Goal: Information Seeking & Learning: Learn about a topic

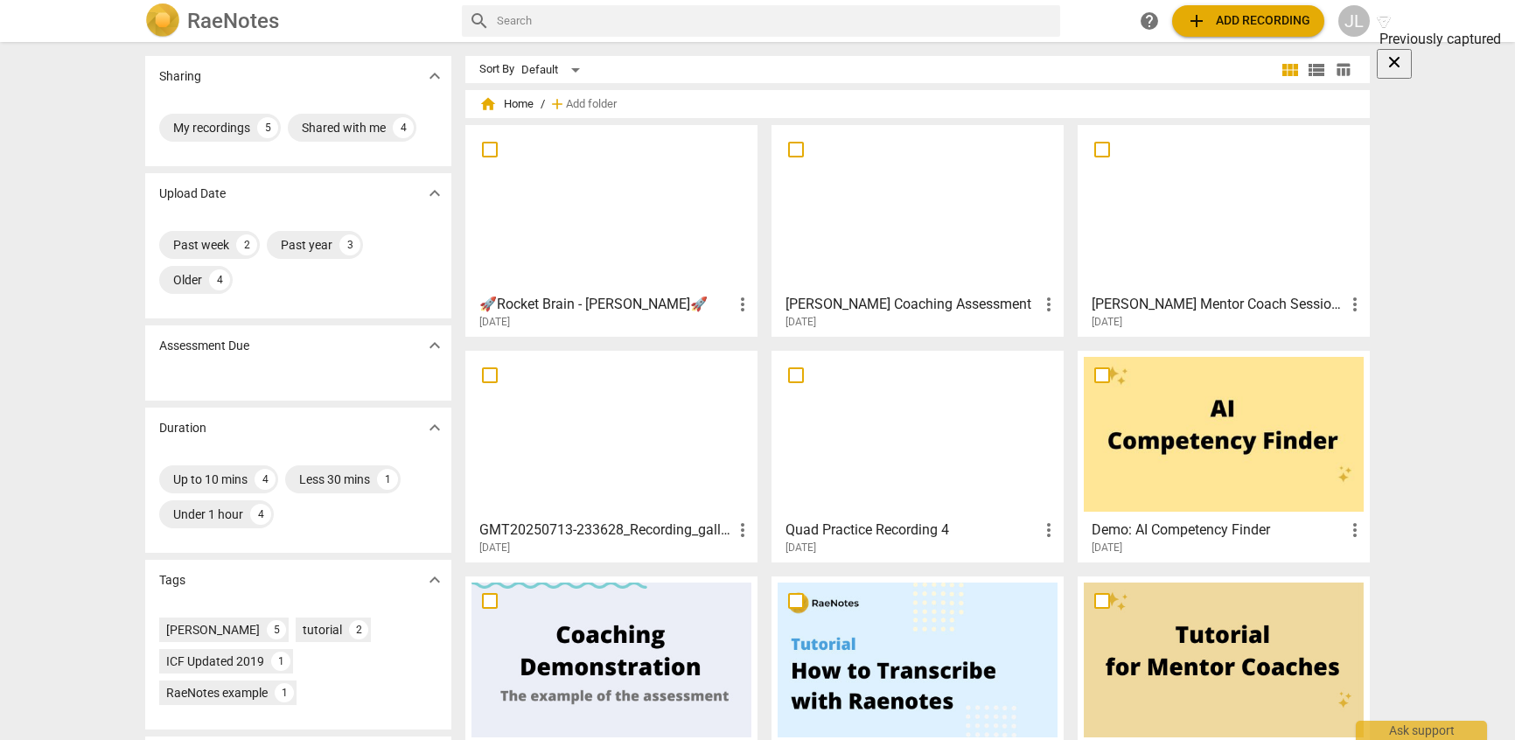
click at [594, 234] on div at bounding box center [611, 208] width 280 height 155
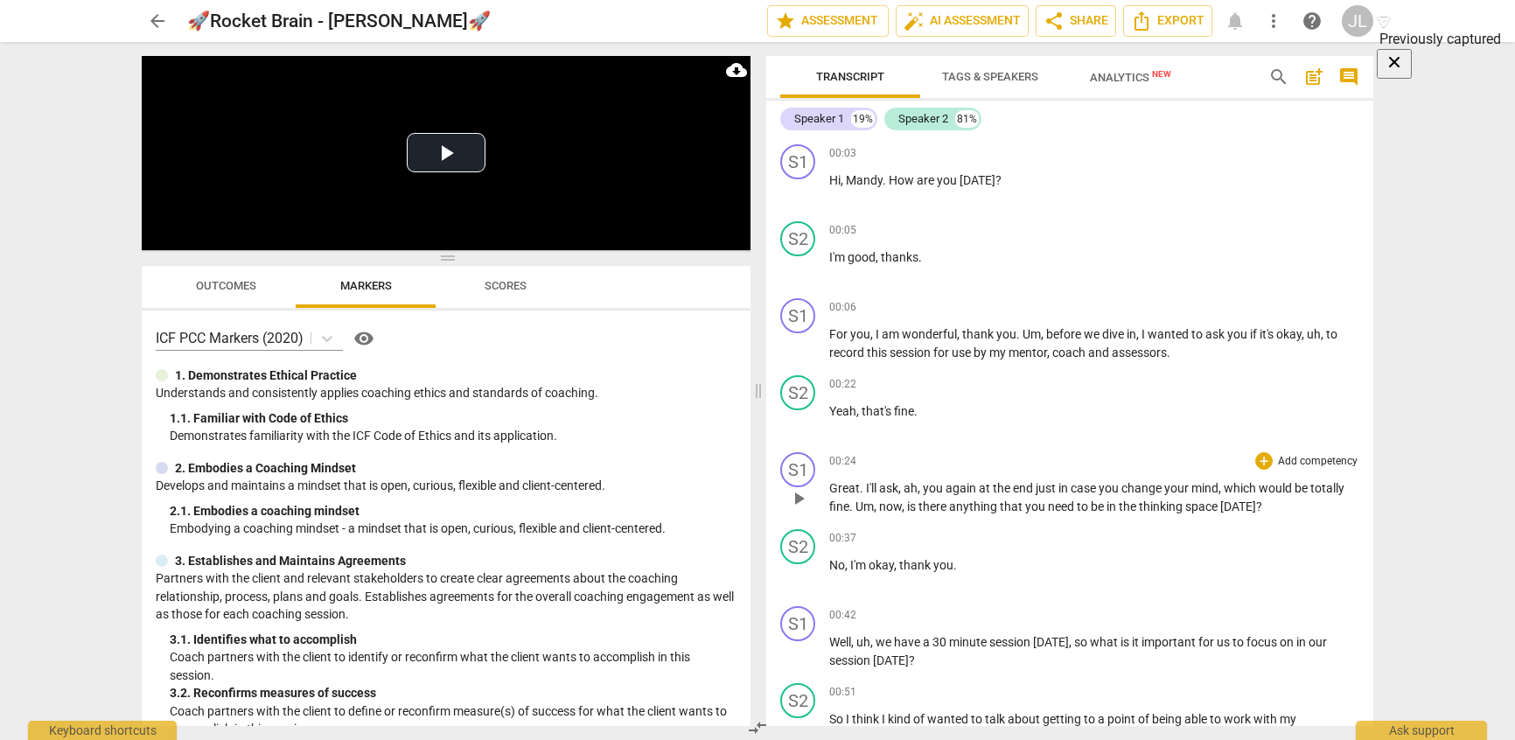
click at [1307, 463] on p "Add competency" at bounding box center [1317, 462] width 83 height 16
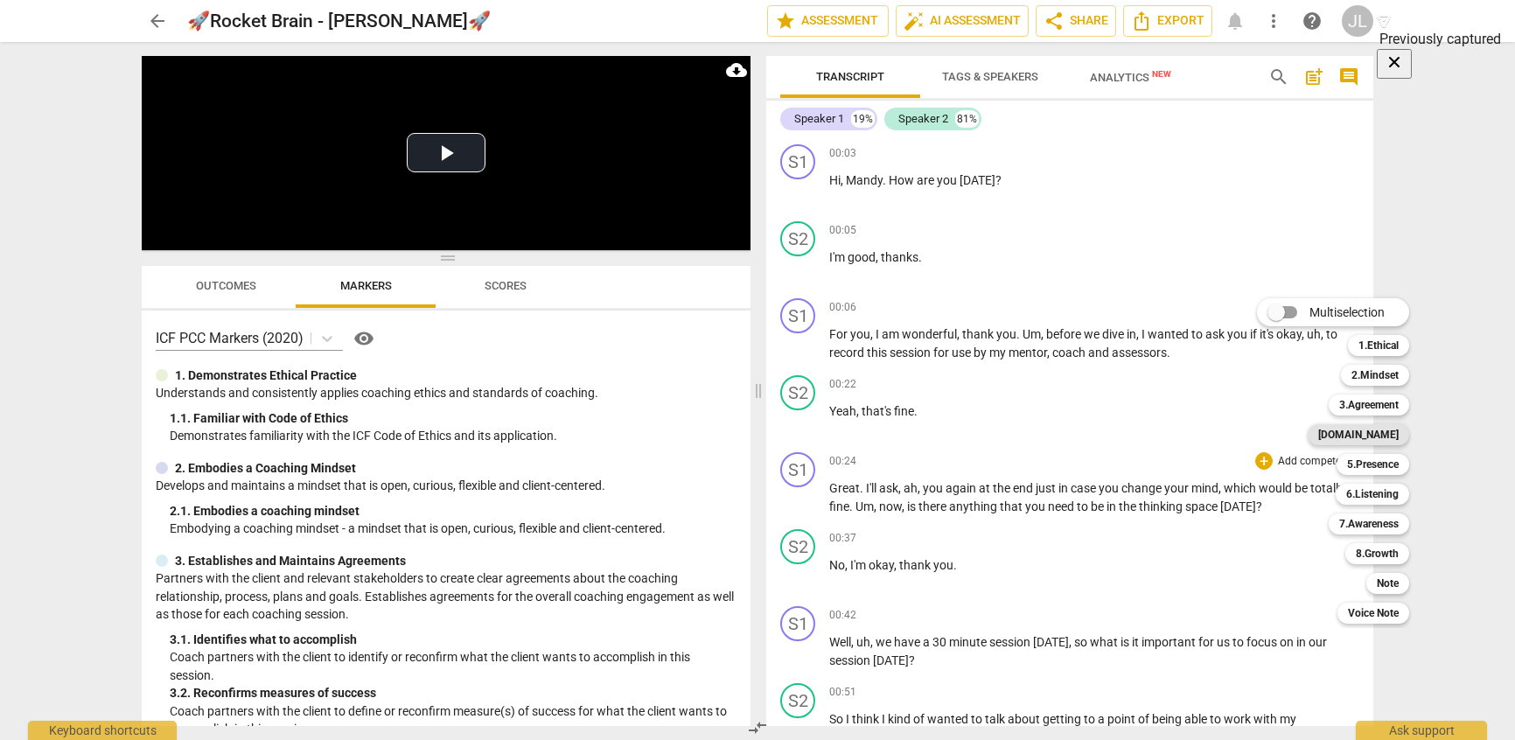
click at [1369, 440] on b "[DOMAIN_NAME]" at bounding box center [1358, 434] width 80 height 21
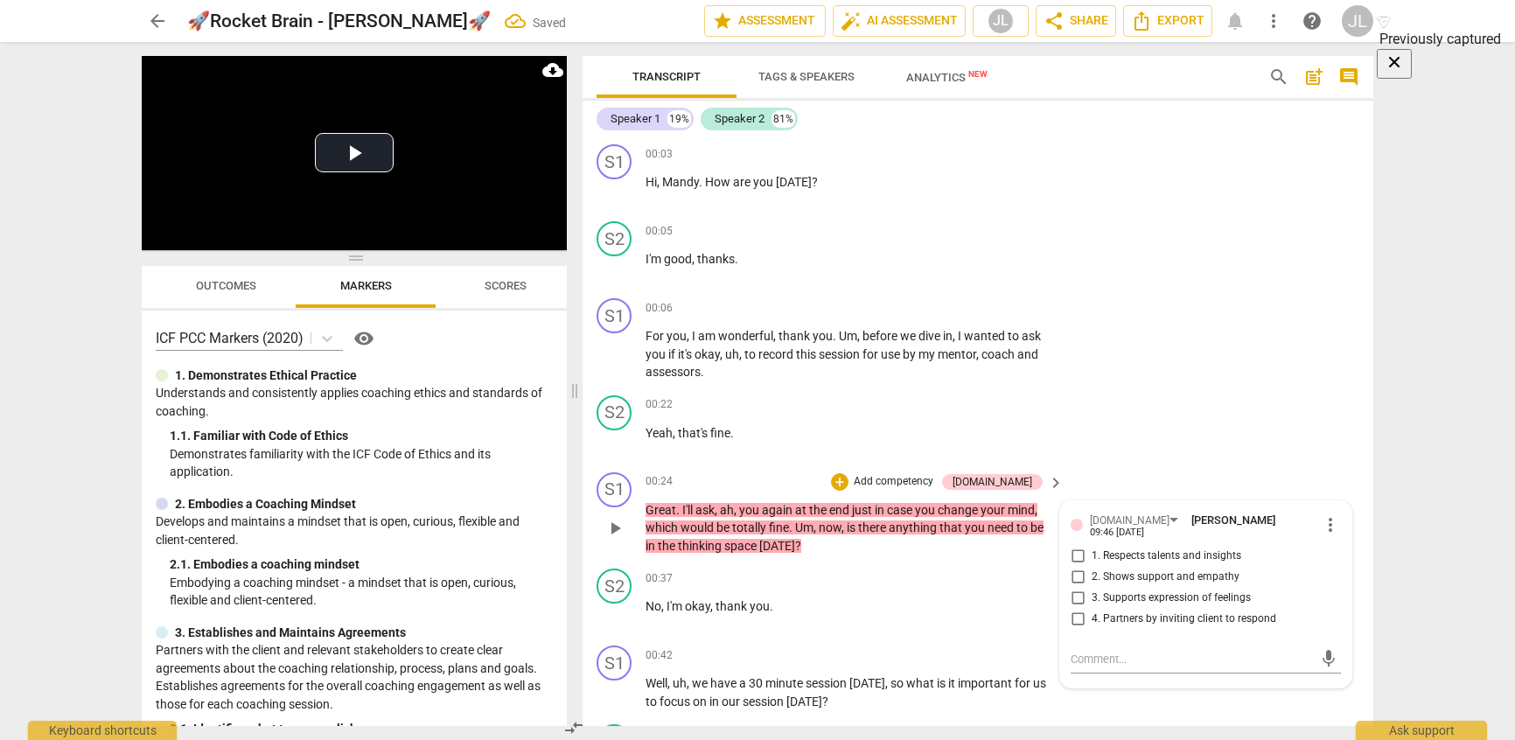
click at [1105, 571] on span "2. Shows support and empathy" at bounding box center [1166, 577] width 148 height 16
click at [1092, 571] on input "2. Shows support and empathy" at bounding box center [1078, 577] width 28 height 21
checkbox input "true"
click at [605, 527] on span "play_arrow" at bounding box center [614, 528] width 21 height 21
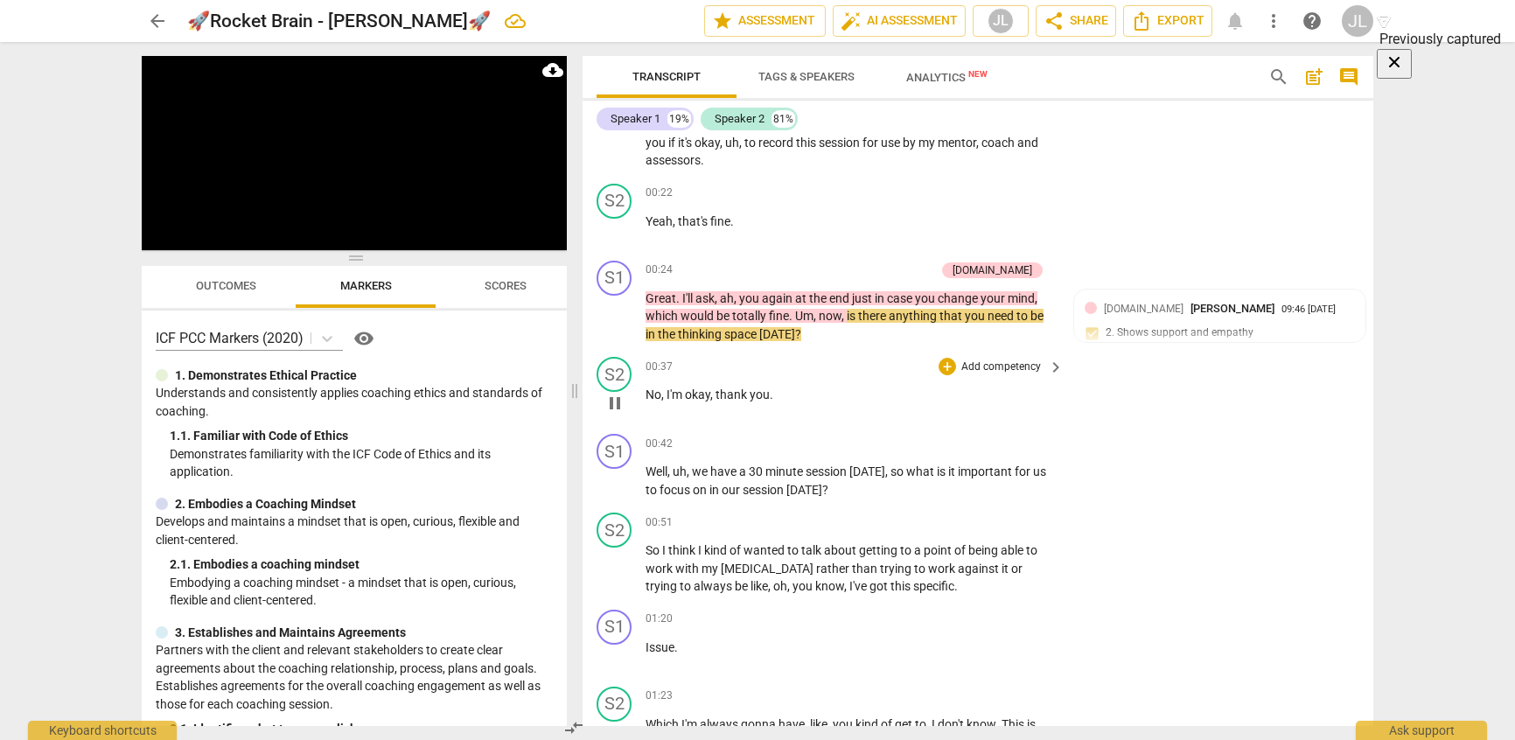
scroll to position [350, 0]
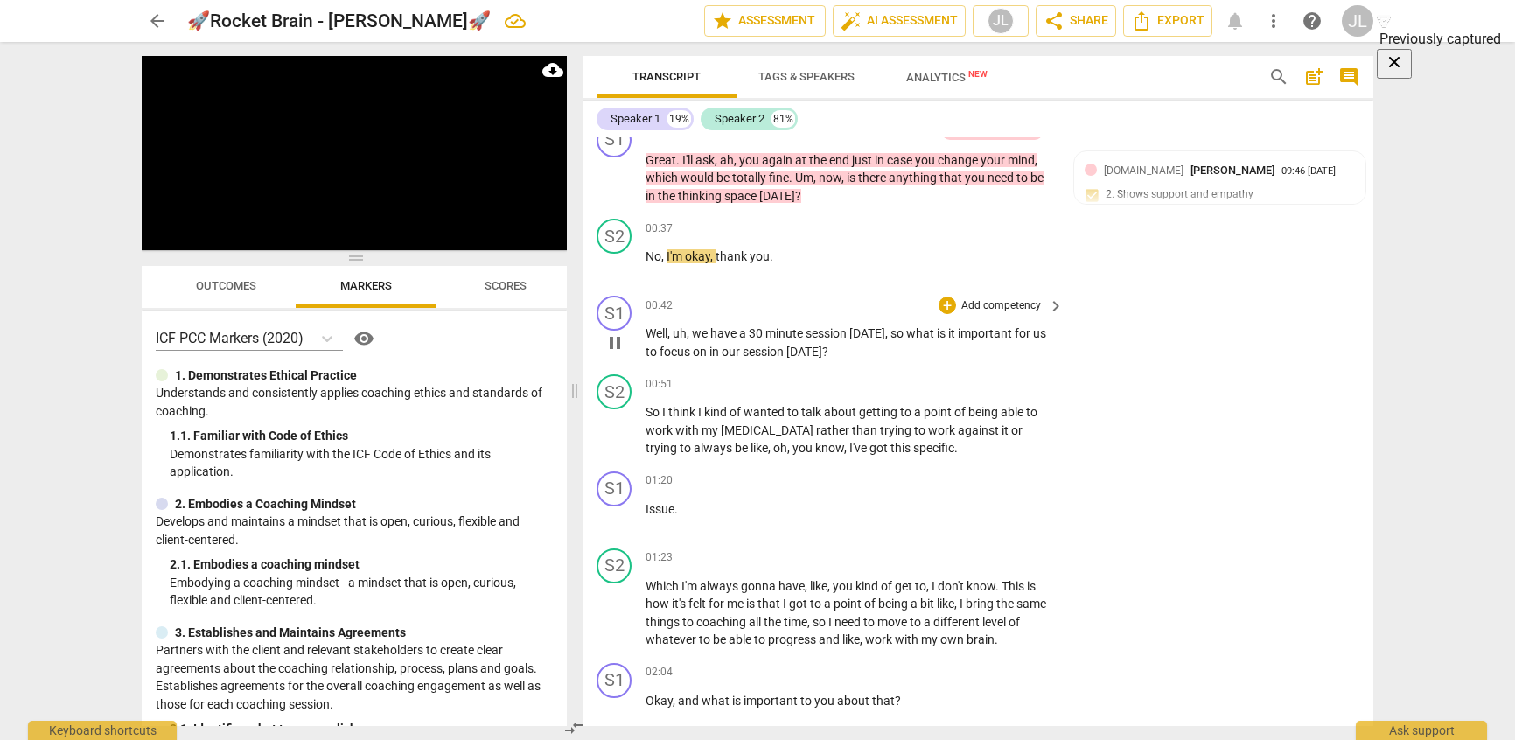
click at [1018, 309] on p "Add competency" at bounding box center [1001, 306] width 83 height 16
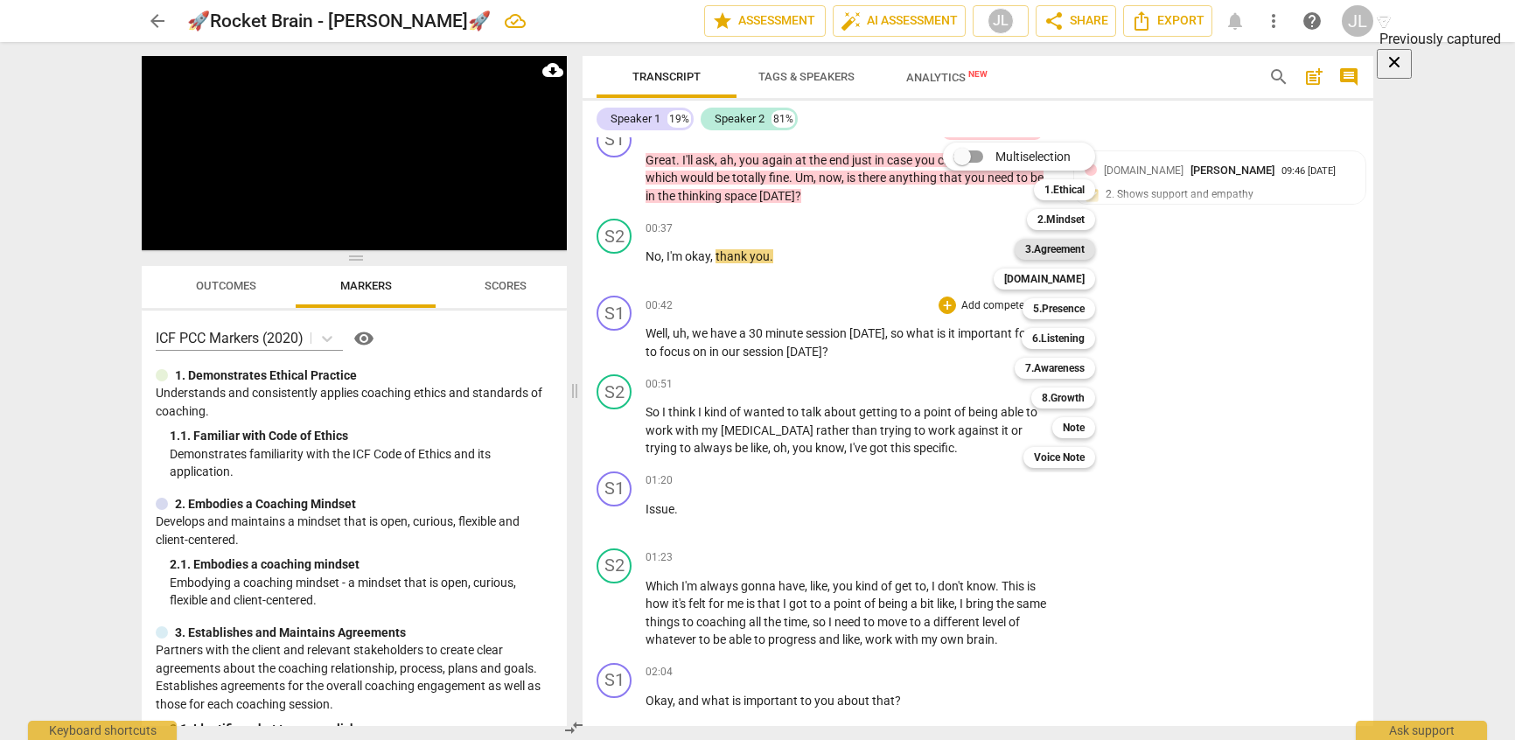
click at [1066, 251] on b "3.Agreement" at bounding box center [1054, 249] width 59 height 21
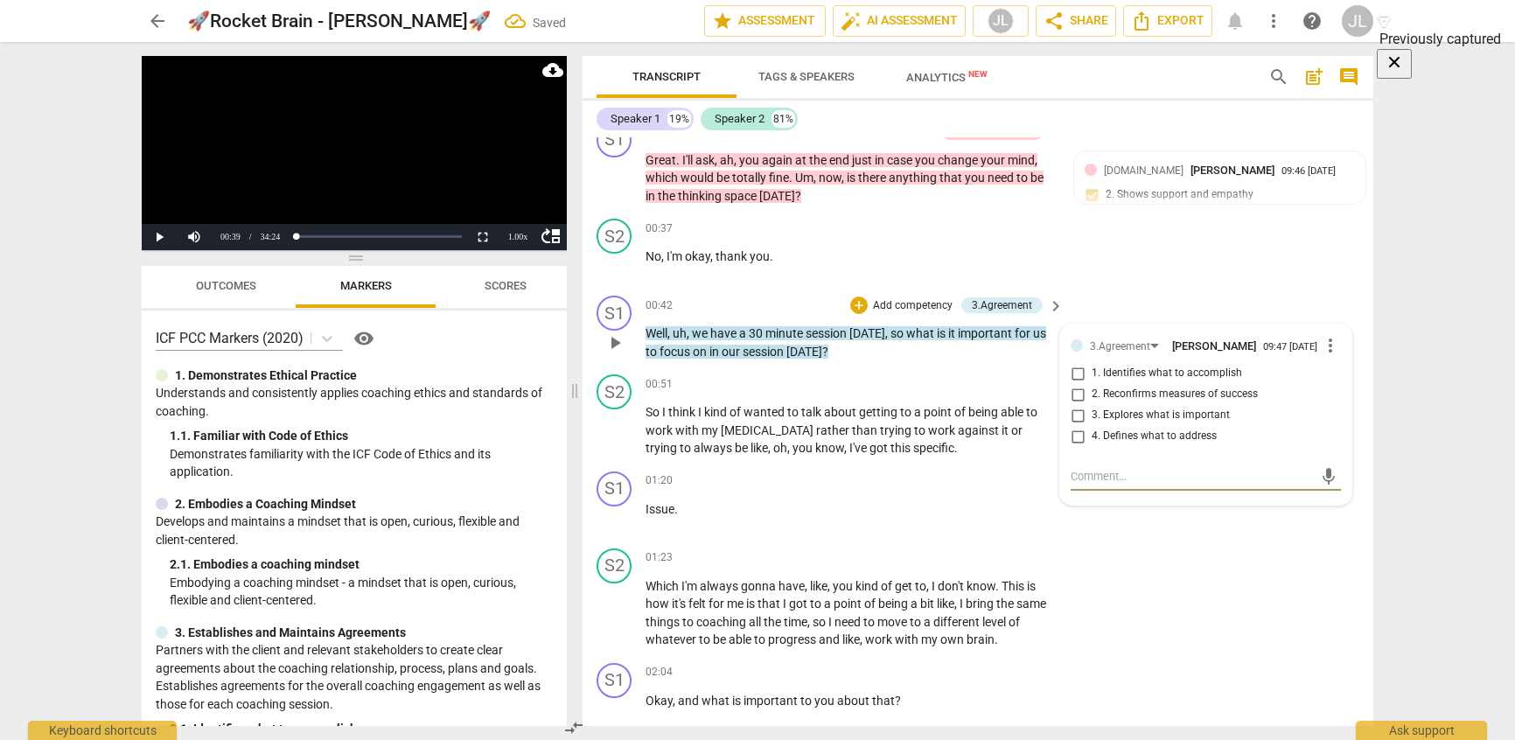
click at [1098, 374] on span "1. Identifies what to accomplish" at bounding box center [1167, 374] width 150 height 16
click at [1092, 374] on input "1. Identifies what to accomplish" at bounding box center [1078, 373] width 28 height 21
checkbox input "true"
click at [510, 331] on div "ICF PCC Markers (2020) visibility" at bounding box center [354, 339] width 397 height 28
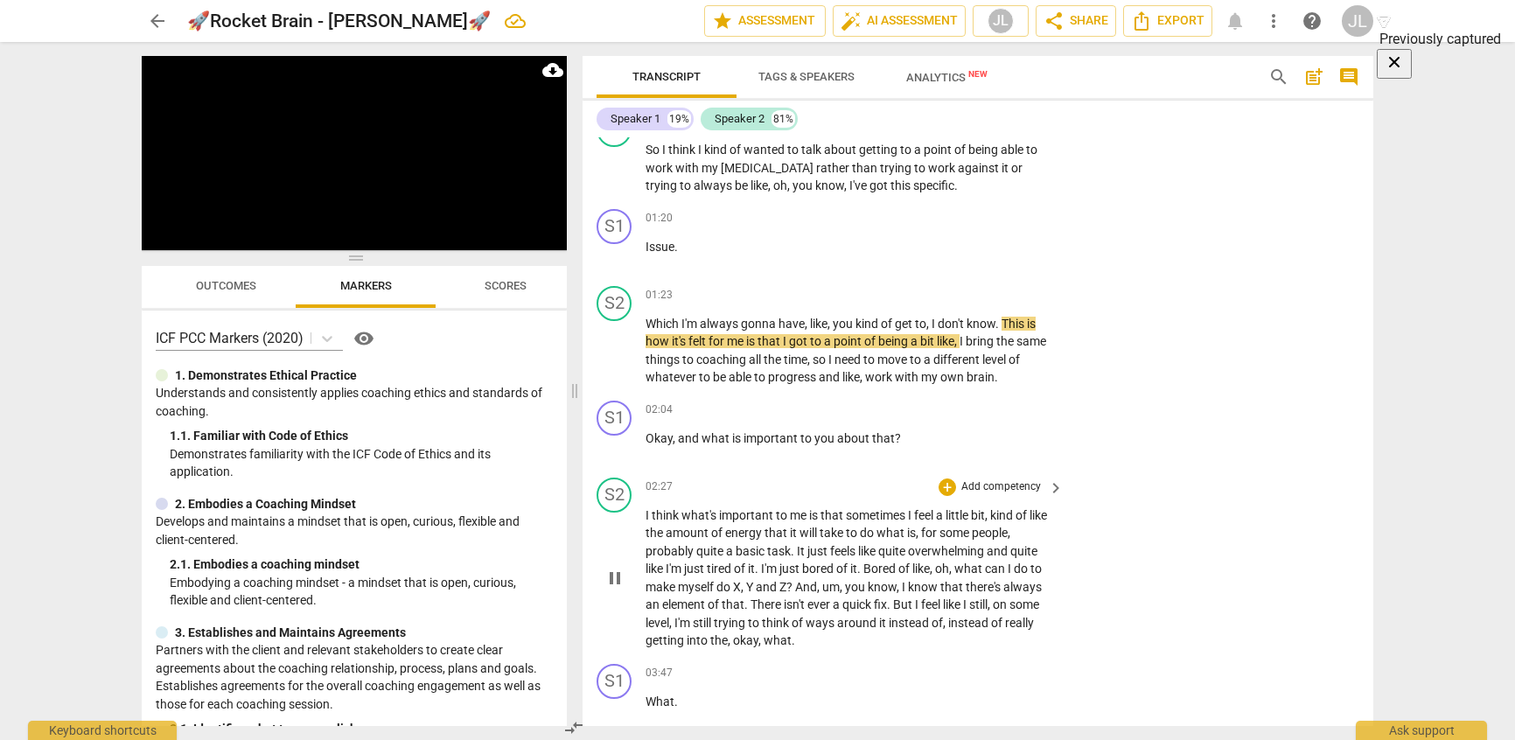
scroll to position [700, 0]
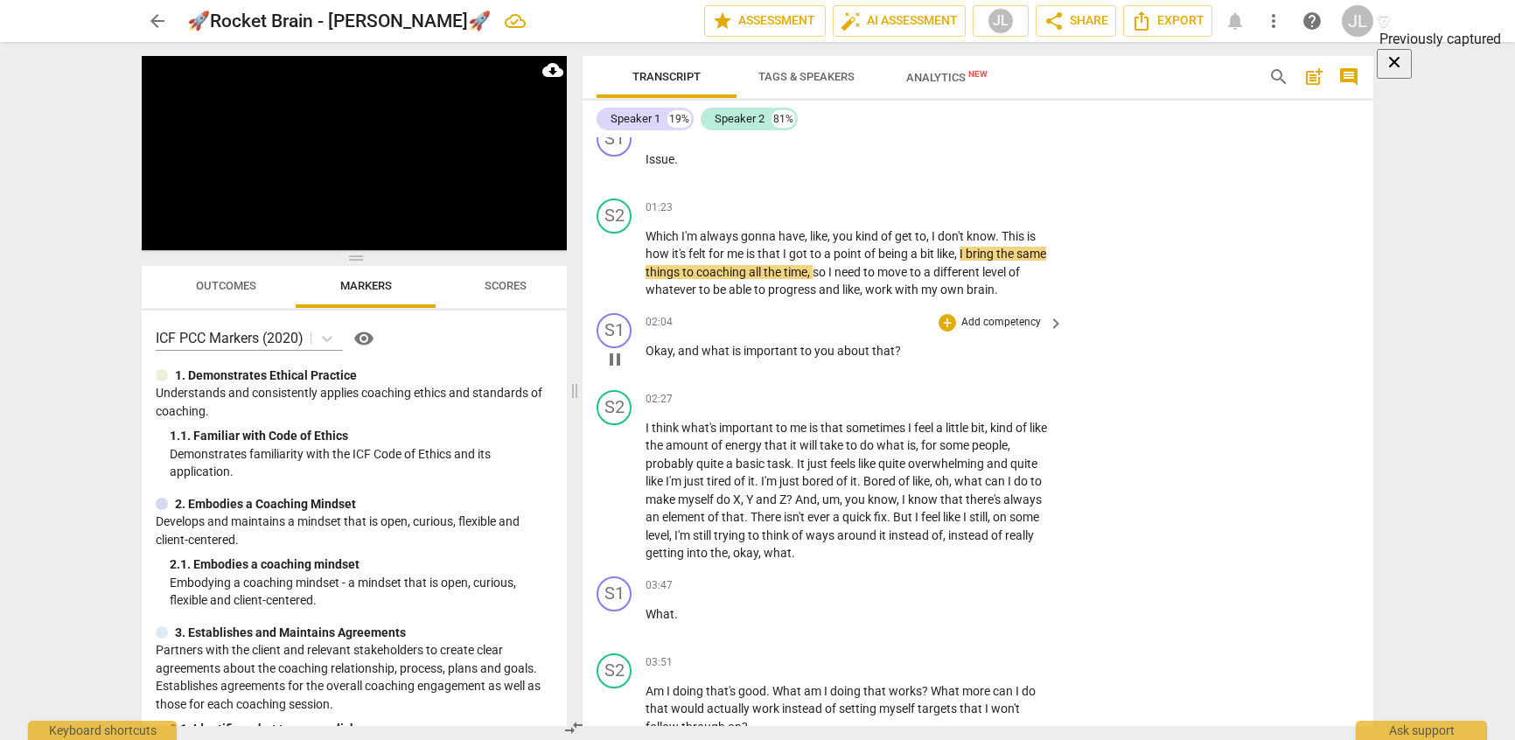
click at [996, 311] on div "S1 play_arrow pause 02:04 + Add competency keyboard_arrow_right Okay , and what…" at bounding box center [978, 344] width 791 height 77
click at [941, 324] on div "+" at bounding box center [947, 322] width 17 height 17
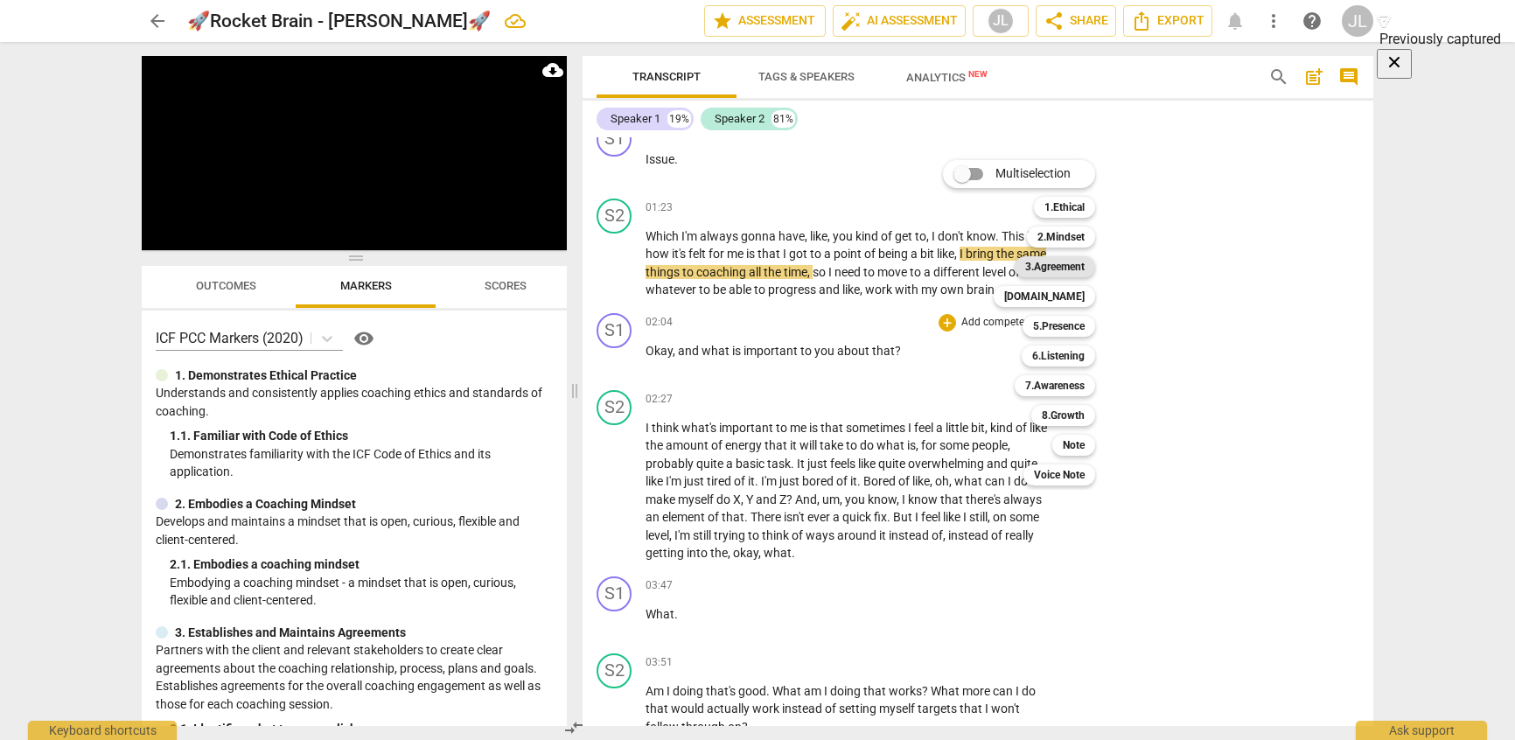
click at [1051, 258] on b "3.Agreement" at bounding box center [1054, 266] width 59 height 21
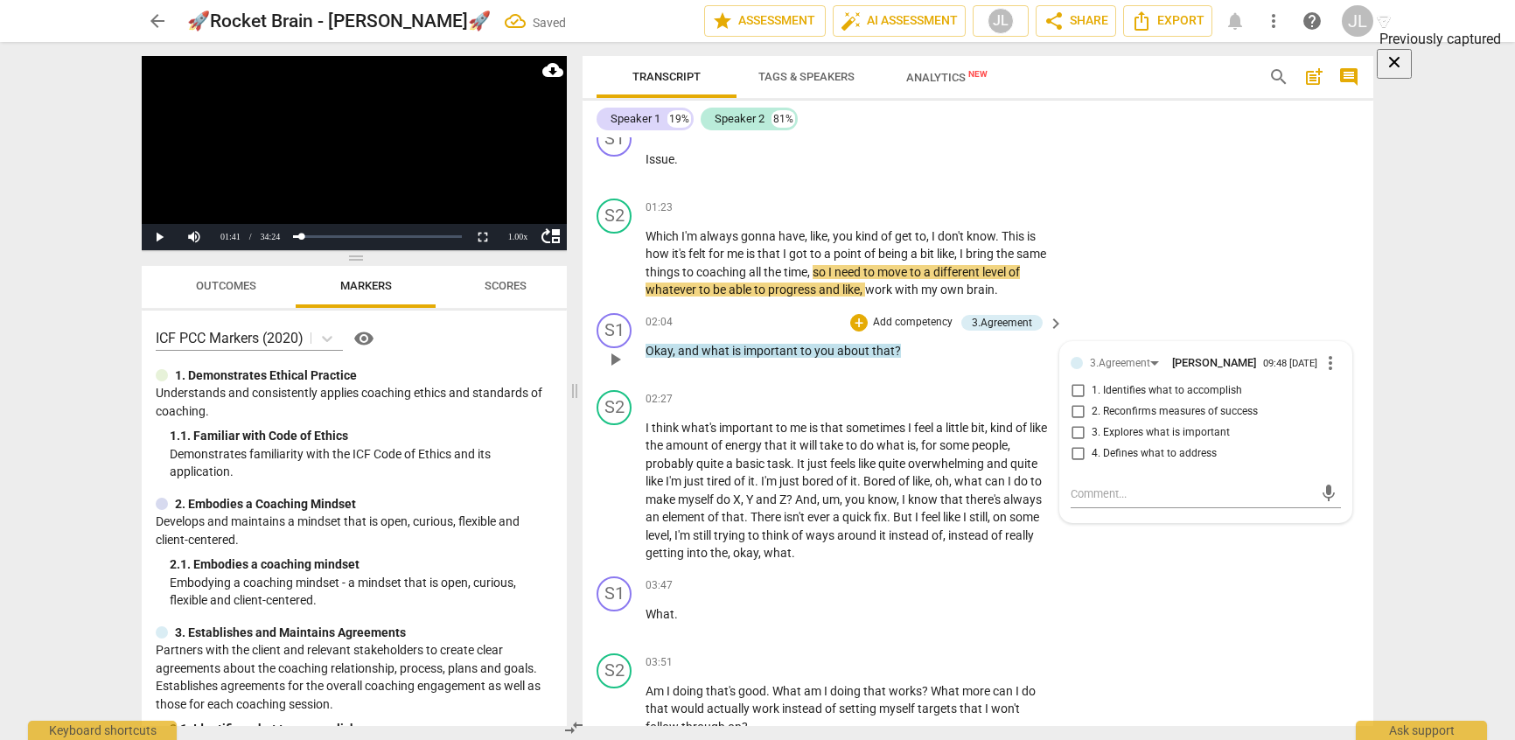
click at [1093, 429] on span "3. Explores what is important" at bounding box center [1161, 433] width 138 height 16
click at [1092, 429] on input "3. Explores what is important" at bounding box center [1078, 432] width 28 height 21
checkbox input "true"
click at [154, 236] on button "Play" at bounding box center [159, 237] width 35 height 26
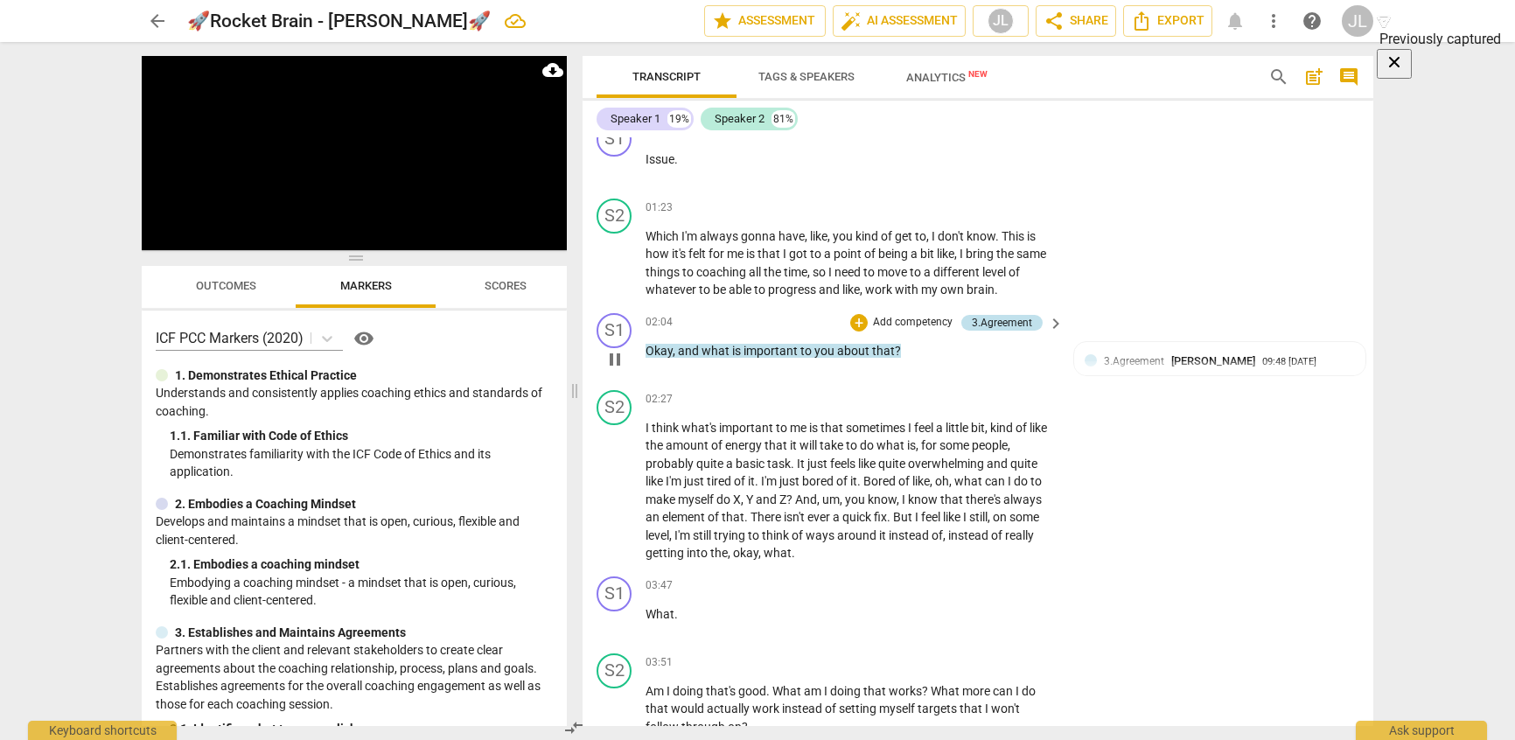
click at [981, 321] on div "3.Agreement" at bounding box center [1002, 323] width 60 height 16
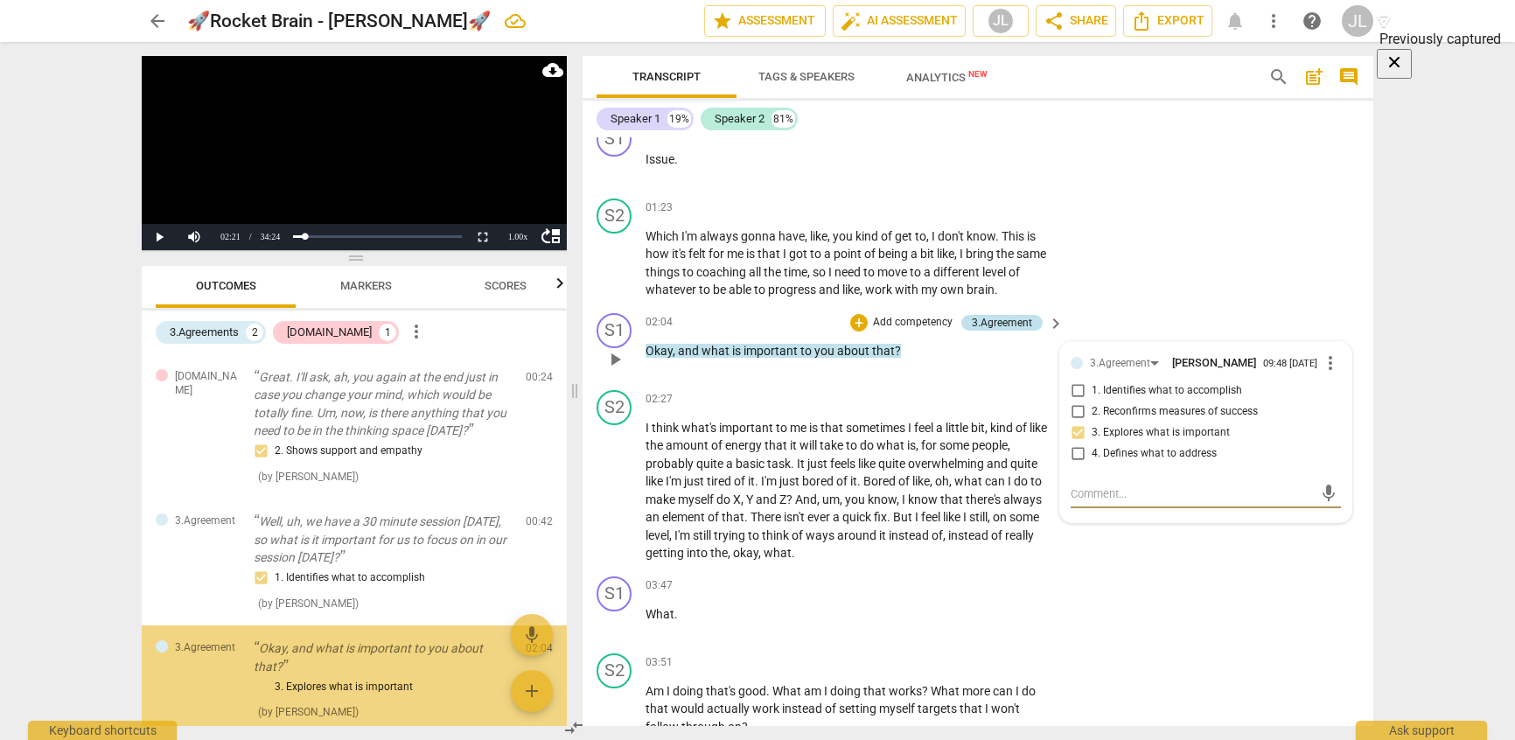
scroll to position [96, 0]
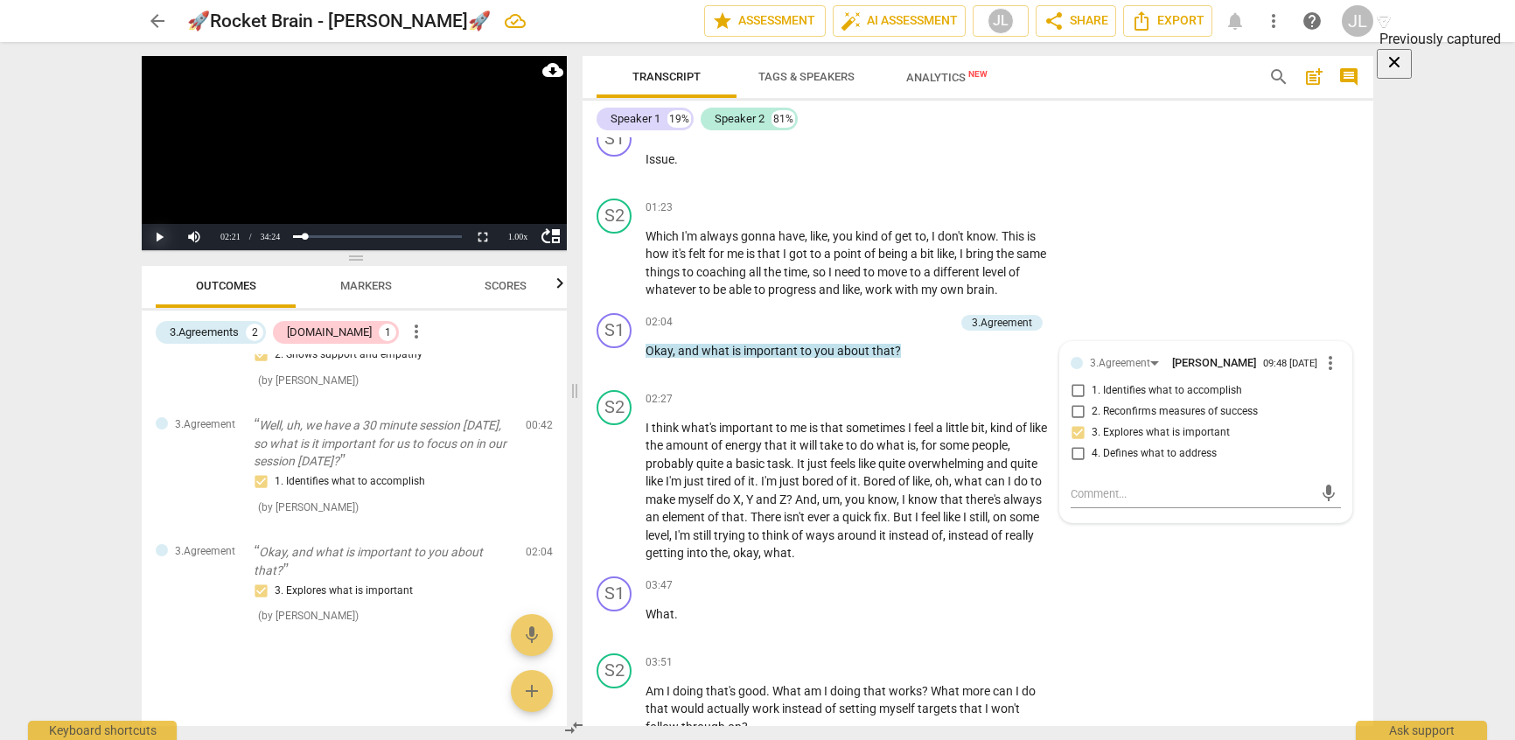
click at [151, 237] on button "Play" at bounding box center [159, 237] width 35 height 26
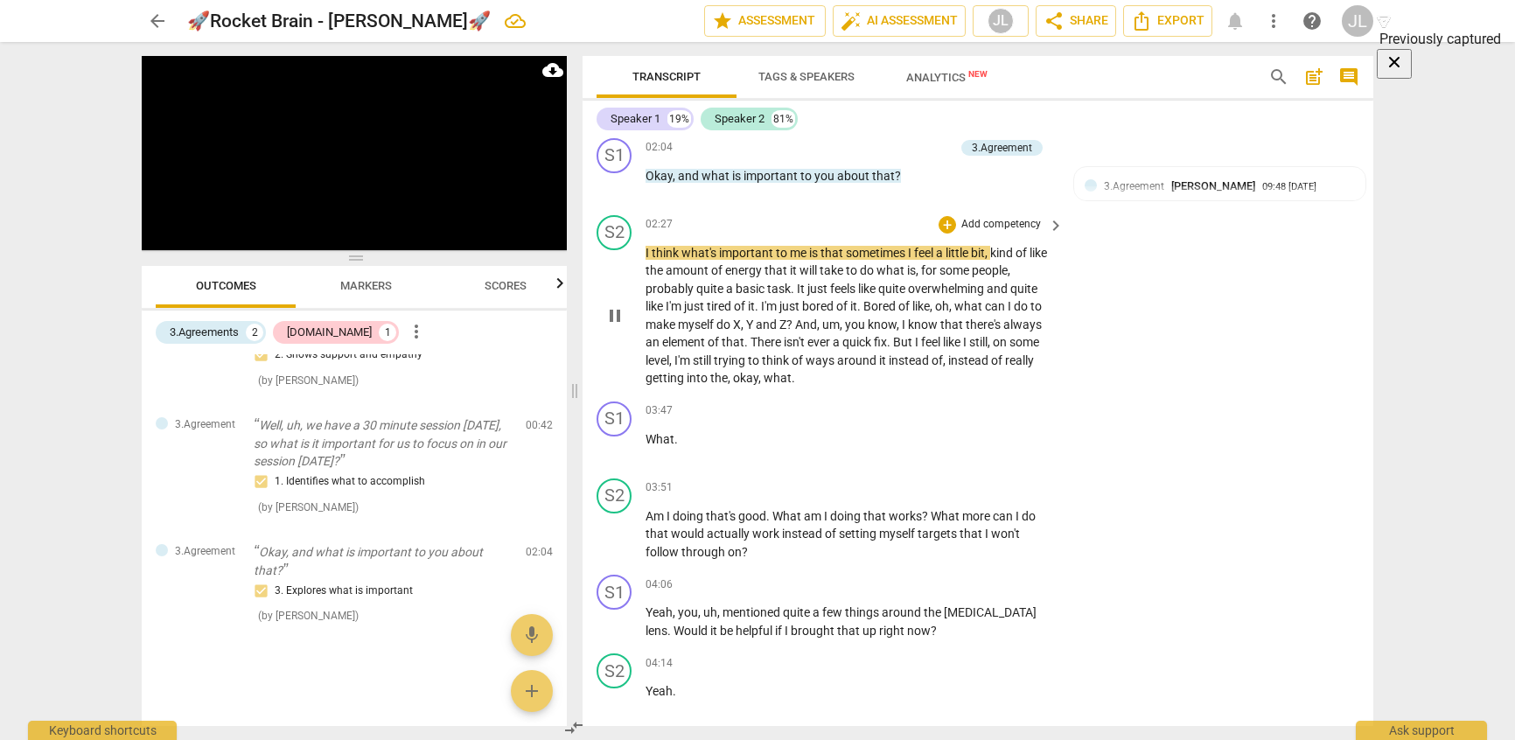
scroll to position [962, 0]
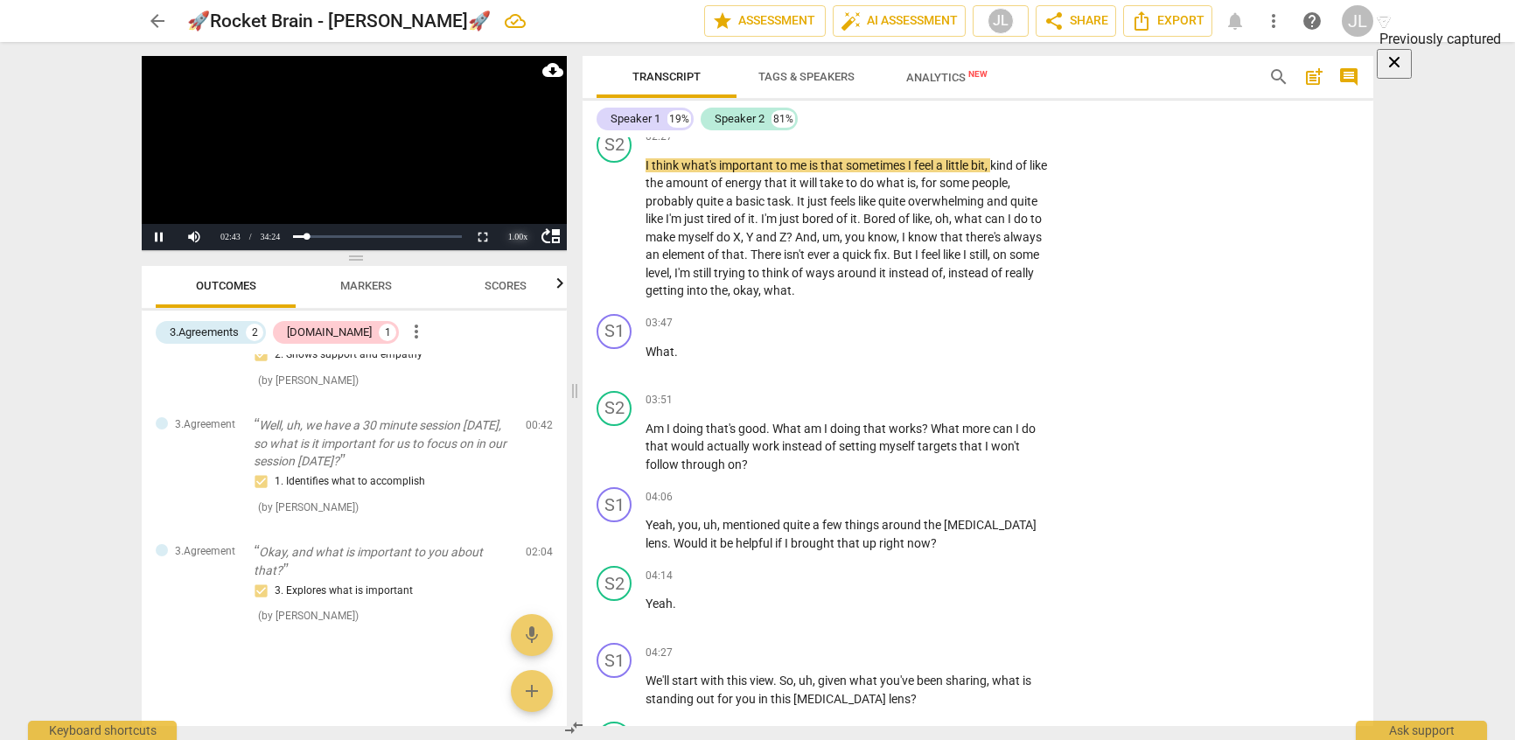
click at [516, 236] on div "1.00 x" at bounding box center [517, 237] width 35 height 26
click at [526, 170] on li "1.25x" at bounding box center [517, 176] width 35 height 19
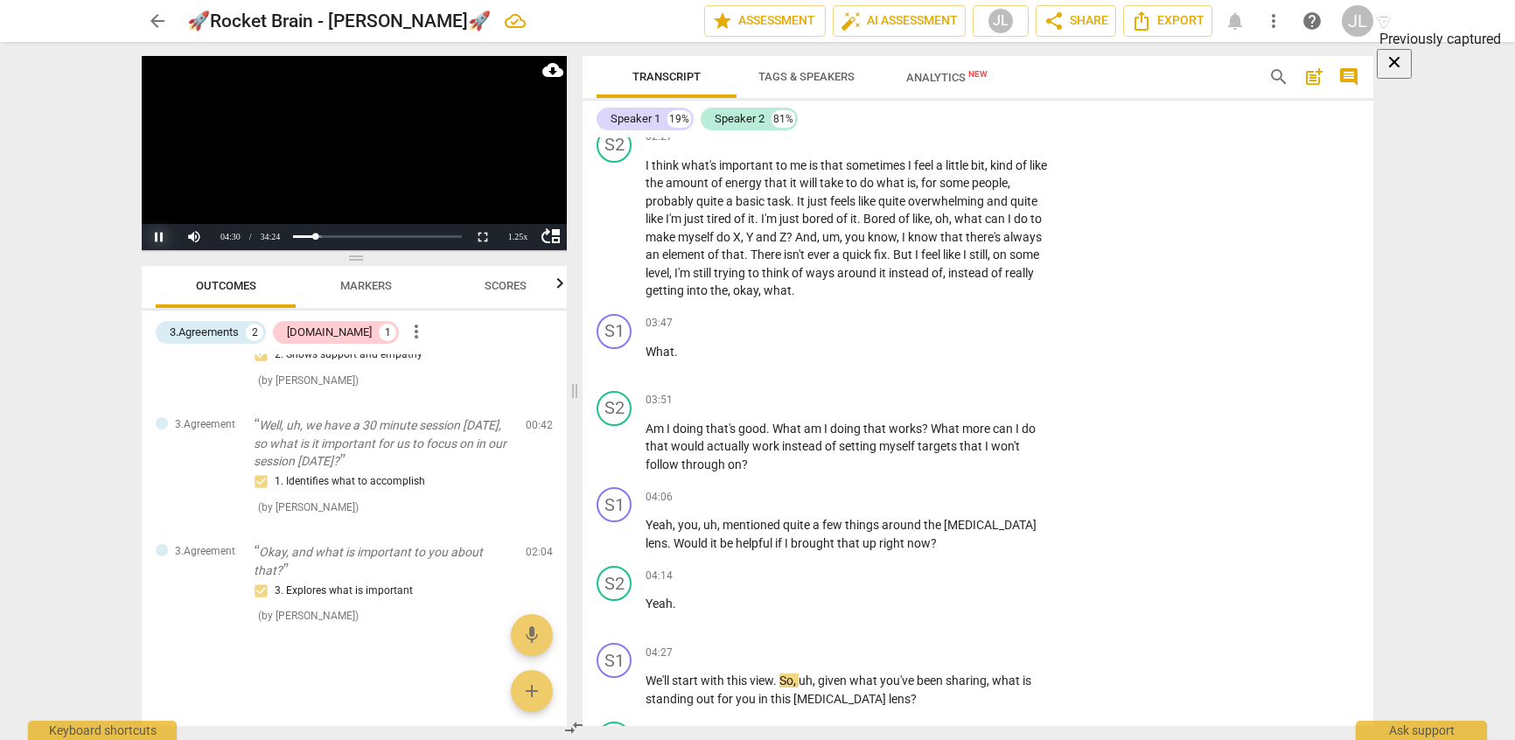
click at [158, 235] on button "Pause" at bounding box center [159, 237] width 35 height 26
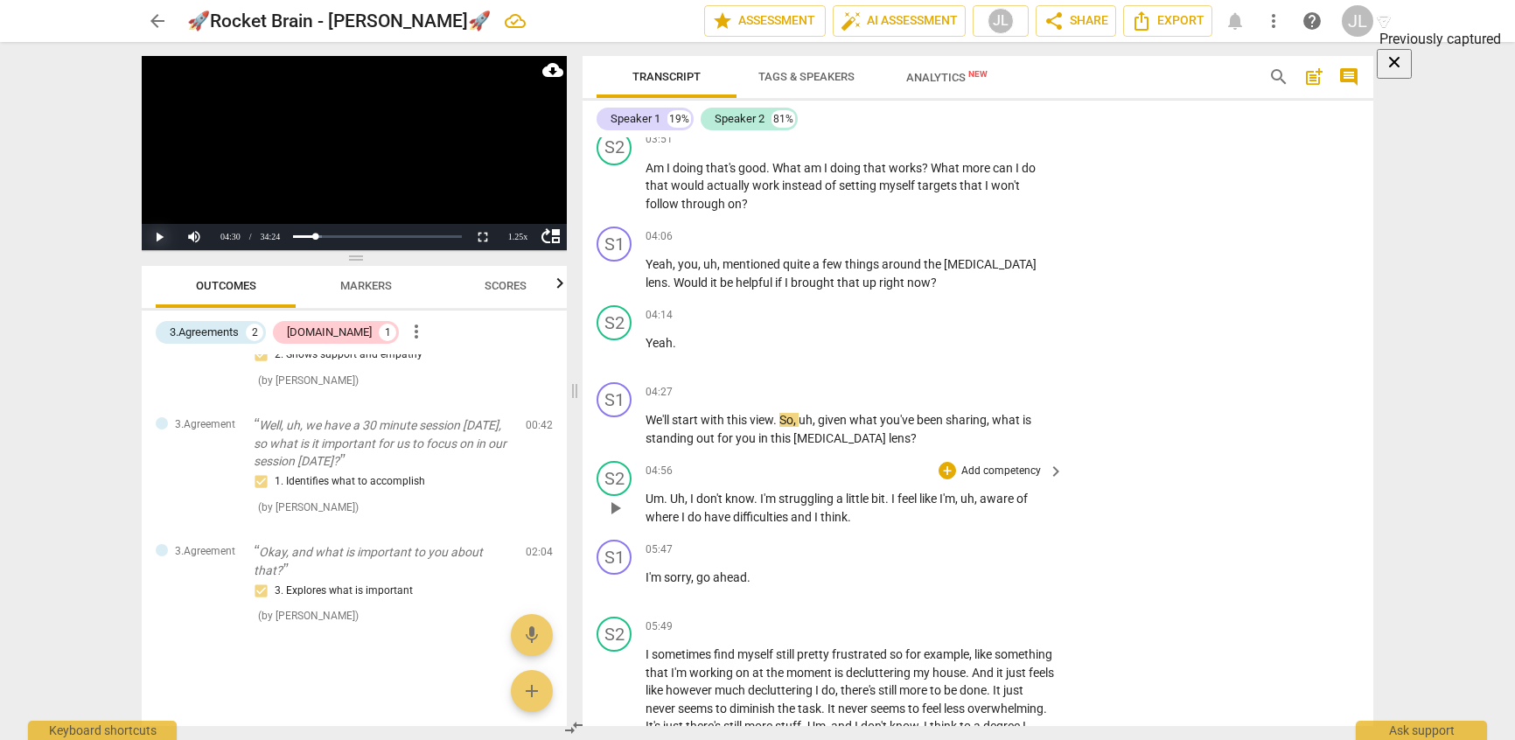
scroll to position [1225, 0]
click at [1011, 237] on p "Add competency" at bounding box center [1001, 235] width 83 height 16
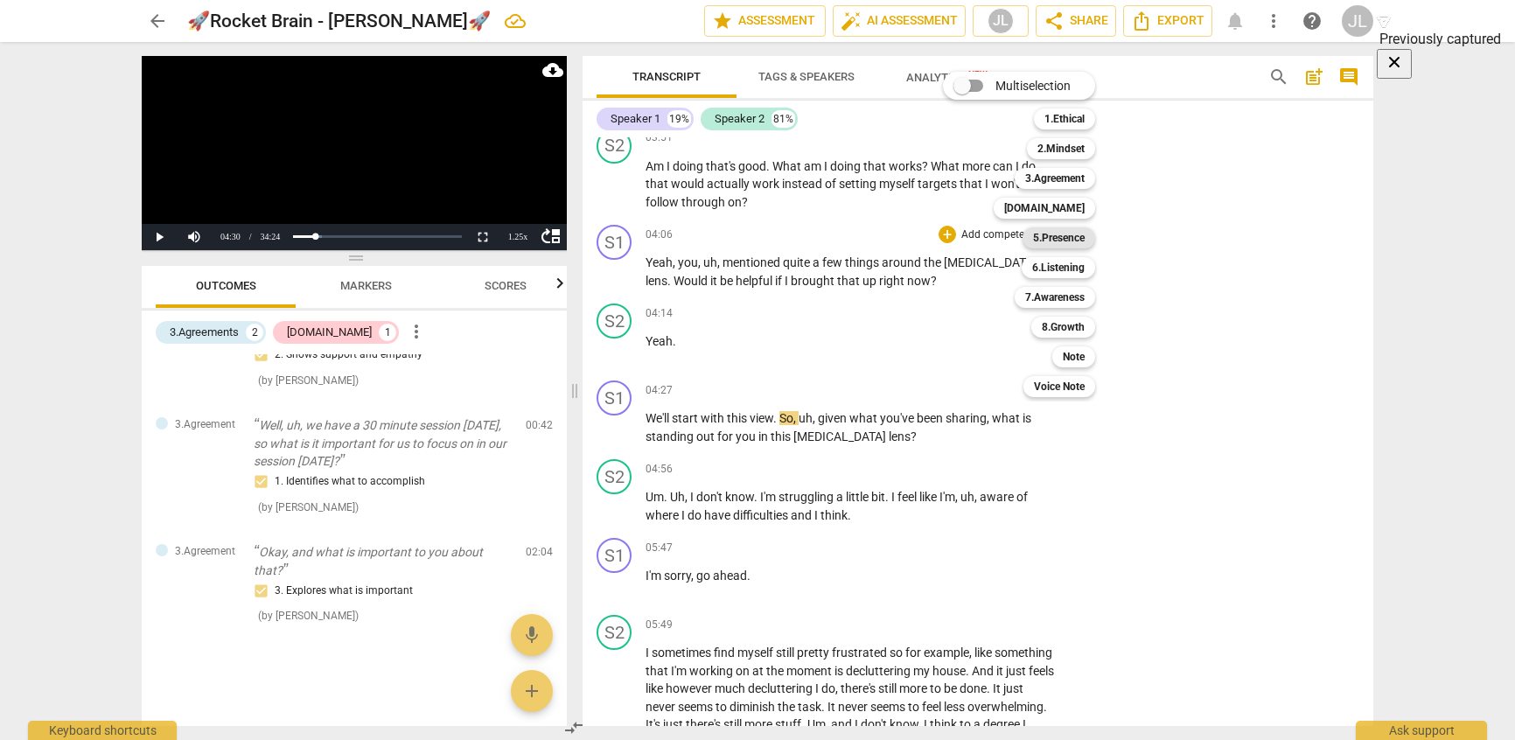
click at [1063, 240] on b "5.Presence" at bounding box center [1059, 237] width 52 height 21
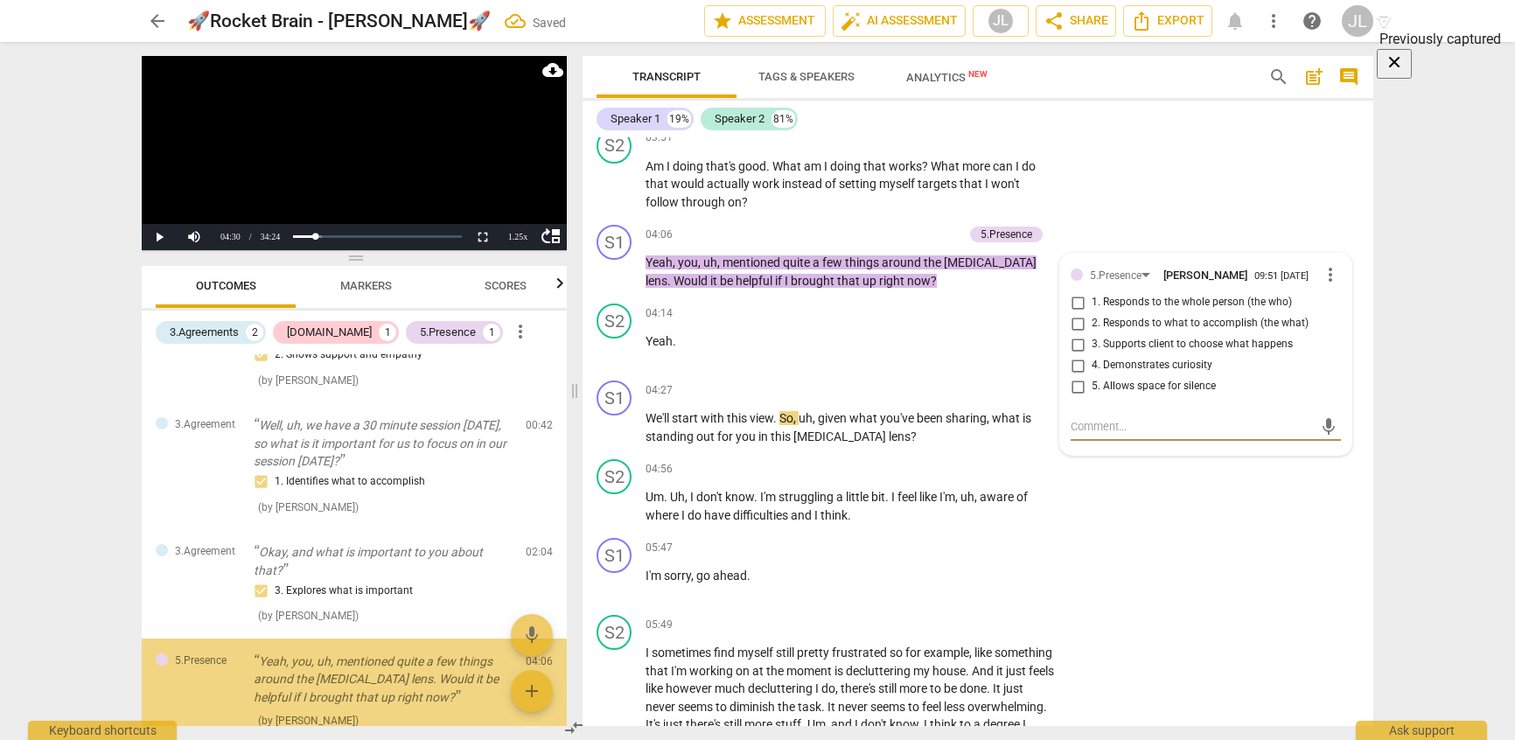
scroll to position [201, 0]
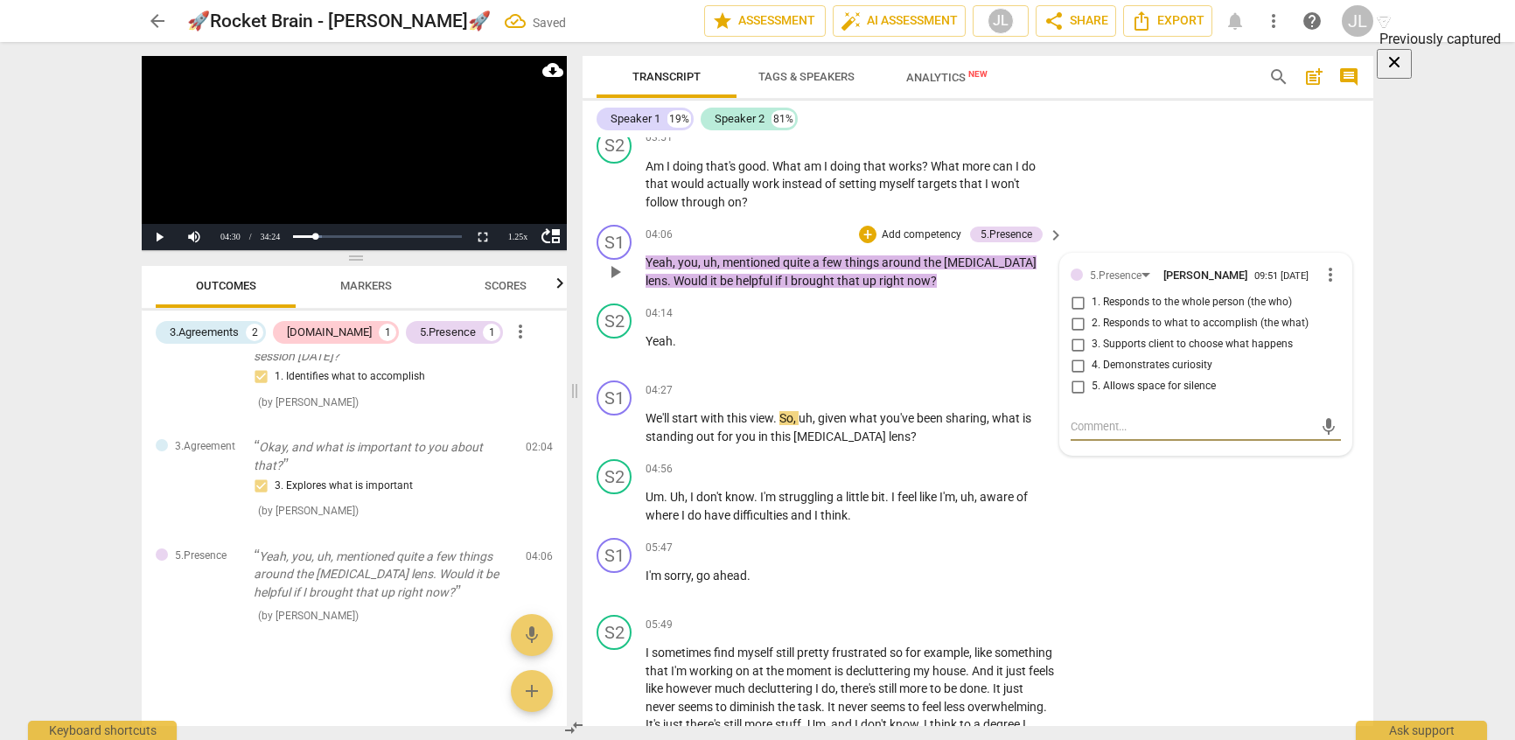
click at [1070, 363] on input "4. Demonstrates curiosity" at bounding box center [1078, 365] width 28 height 21
checkbox input "true"
click at [154, 235] on button "Play" at bounding box center [159, 237] width 35 height 26
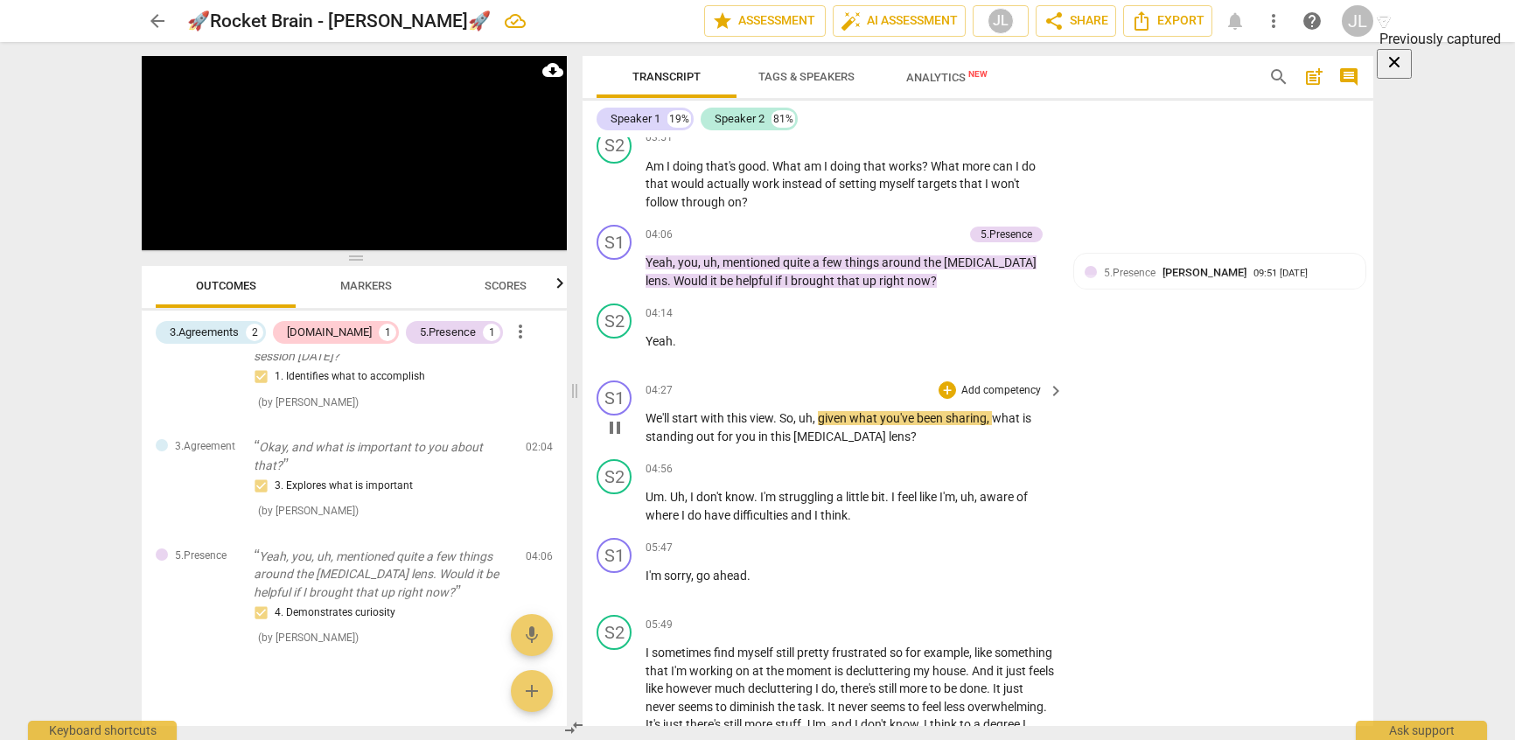
click at [988, 396] on p "Add competency" at bounding box center [1001, 391] width 83 height 16
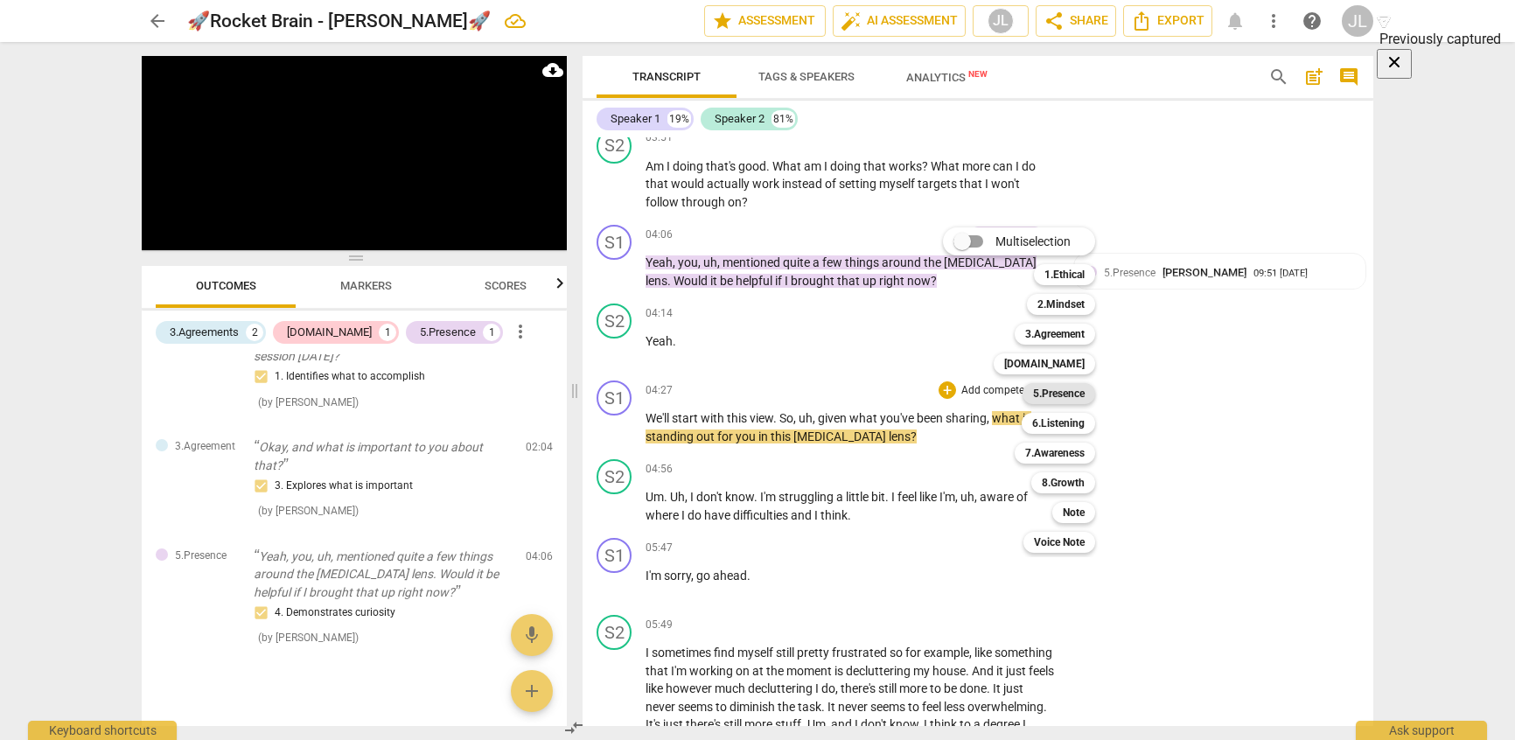
click at [1065, 398] on b "5.Presence" at bounding box center [1059, 393] width 52 height 21
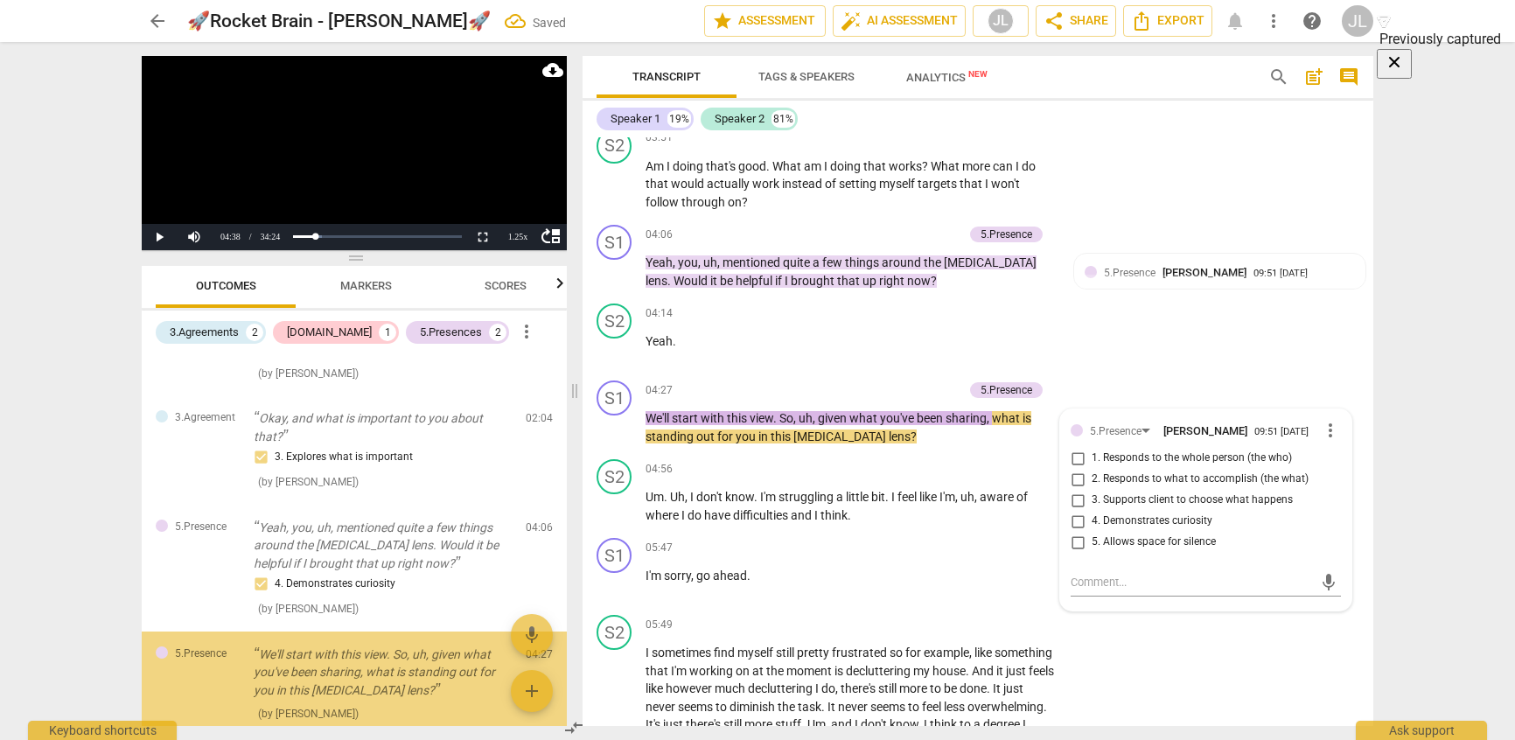
scroll to position [328, 0]
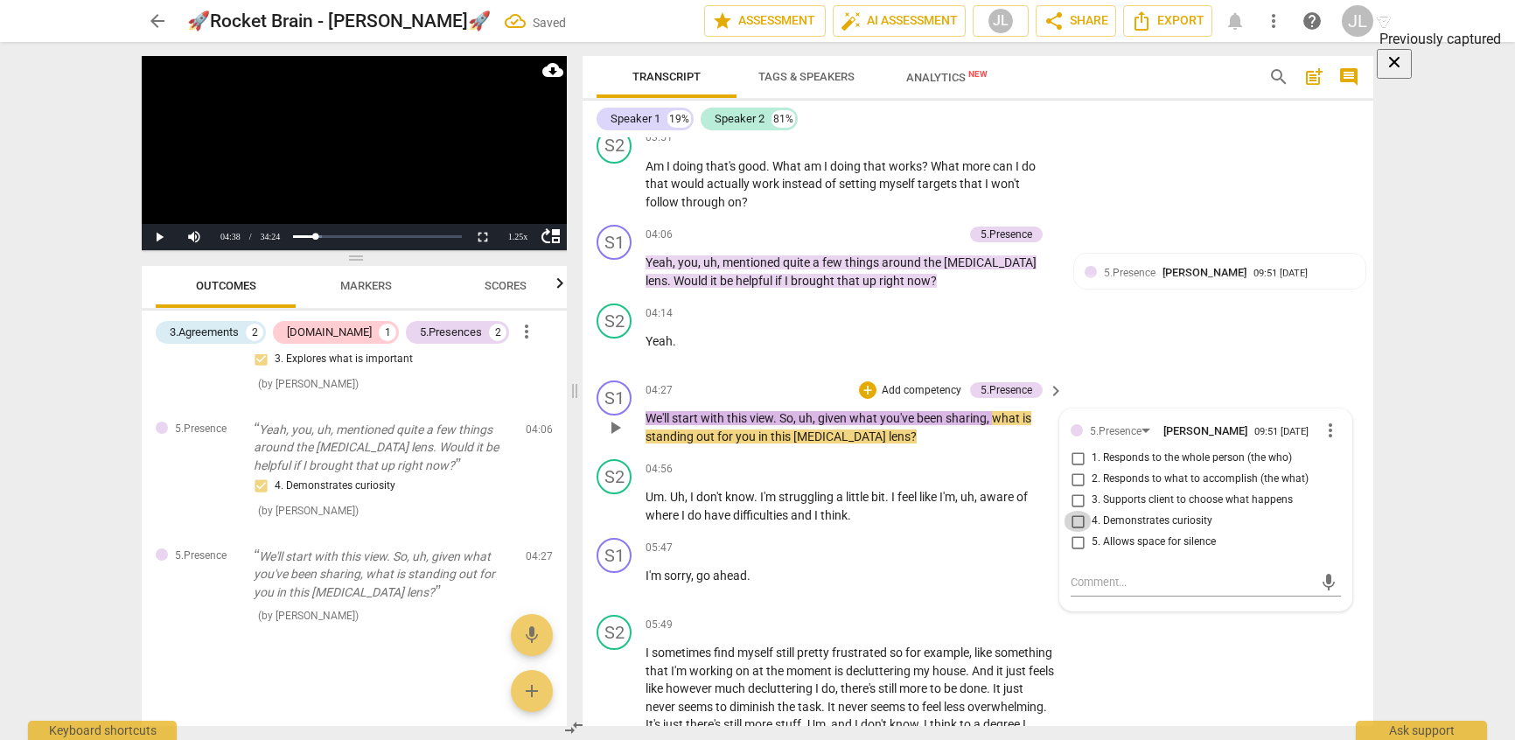
click at [1072, 520] on input "4. Demonstrates curiosity" at bounding box center [1078, 521] width 28 height 21
checkbox input "true"
click at [157, 238] on button "Play" at bounding box center [159, 237] width 35 height 26
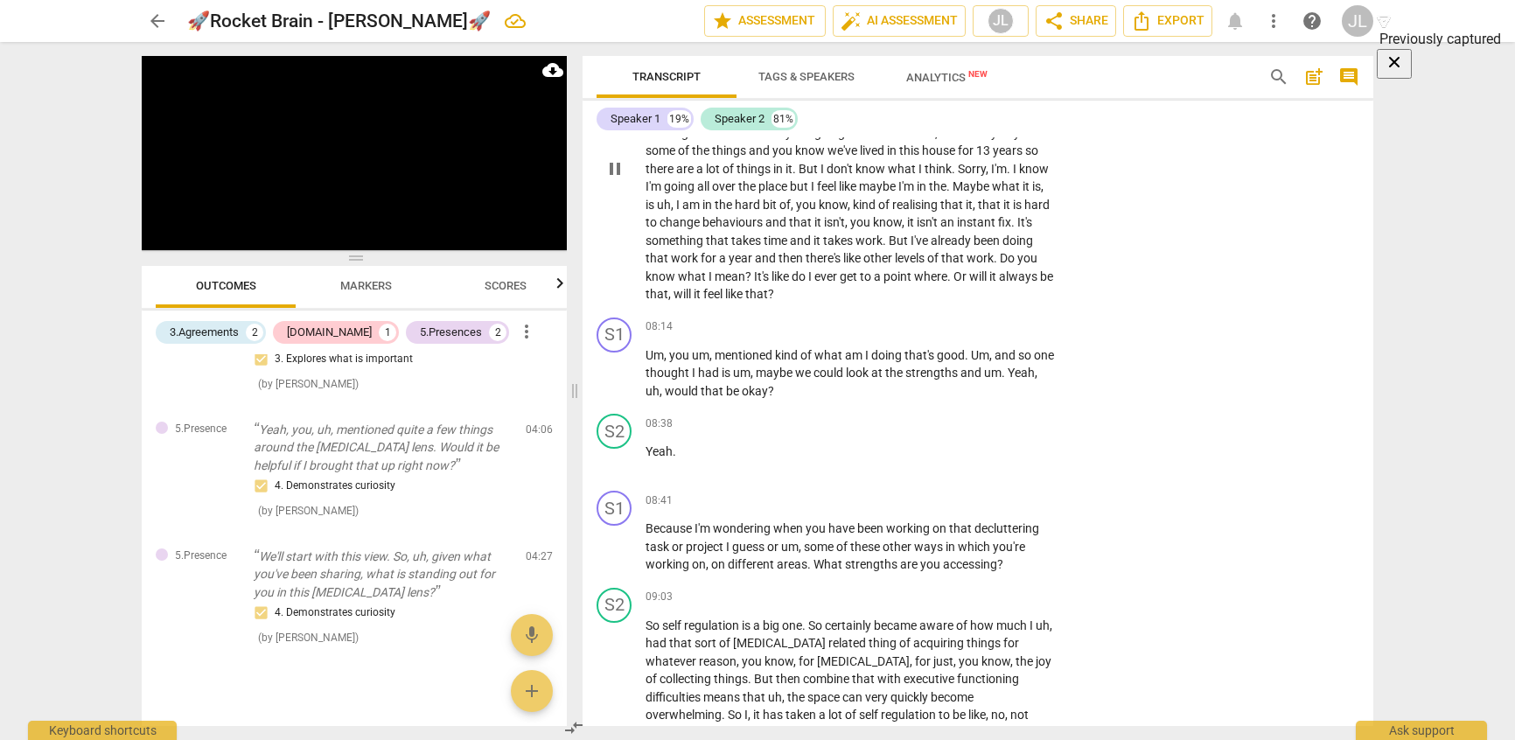
scroll to position [1837, 0]
click at [1013, 330] on p "Add competency" at bounding box center [1001, 325] width 83 height 16
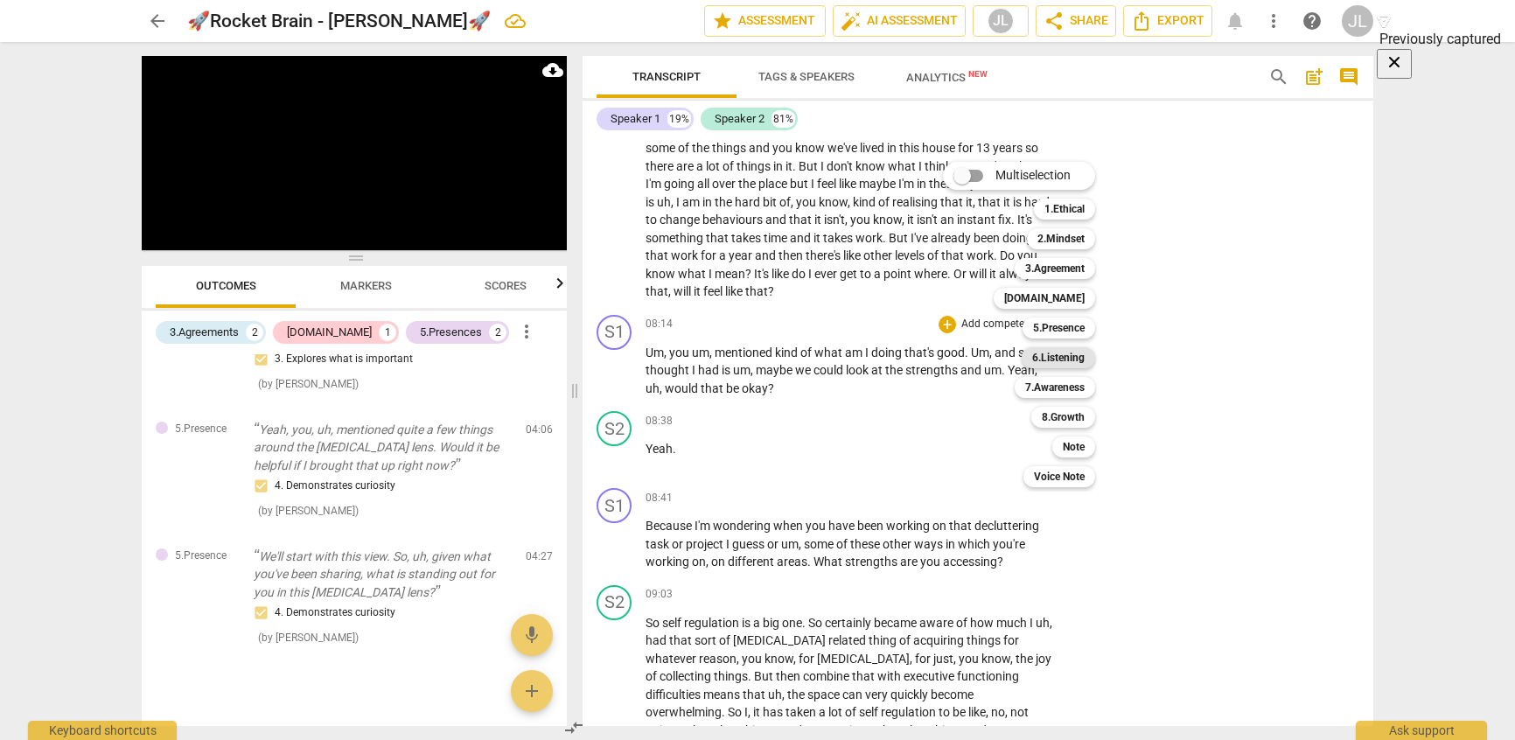
click at [1054, 353] on b "6.Listening" at bounding box center [1058, 357] width 52 height 21
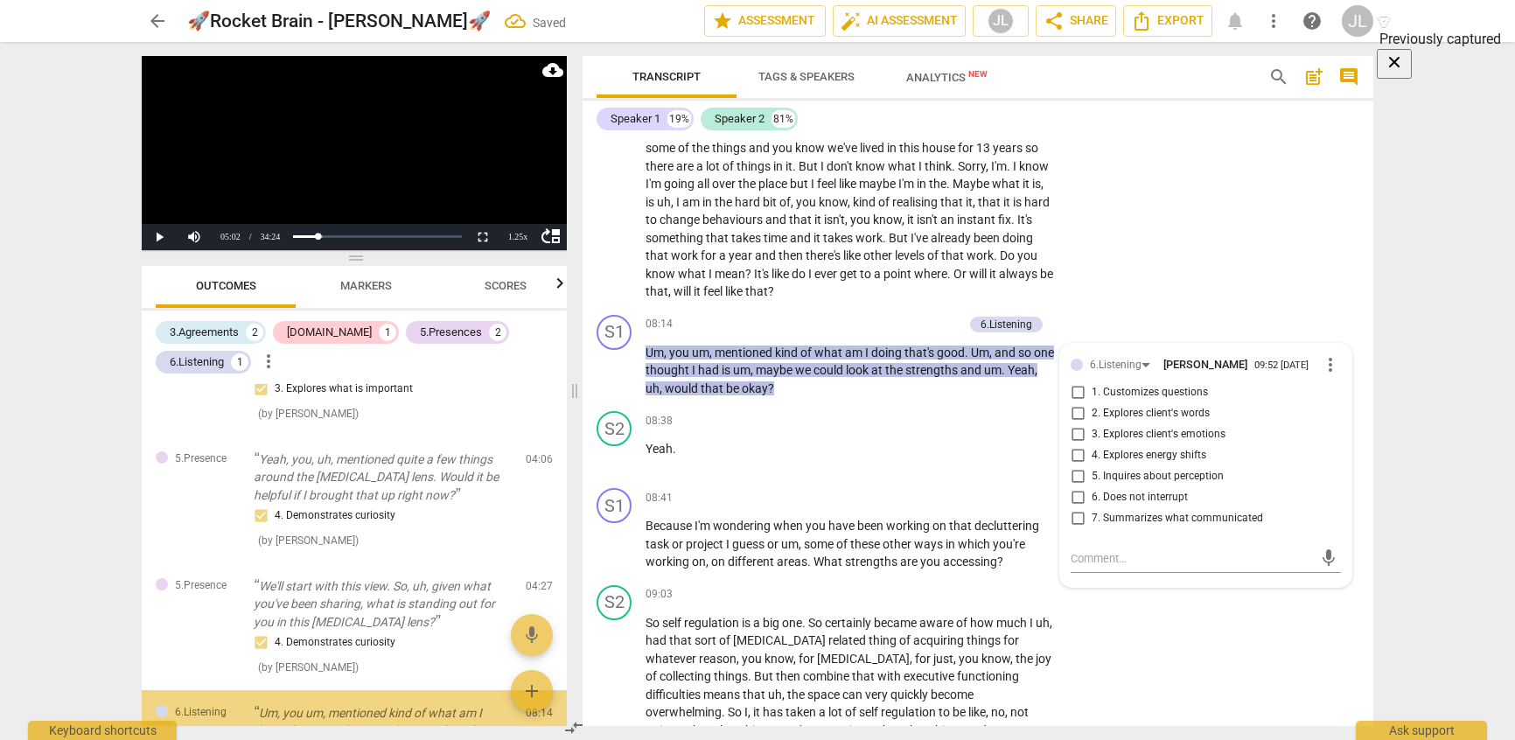
scroll to position [520, 0]
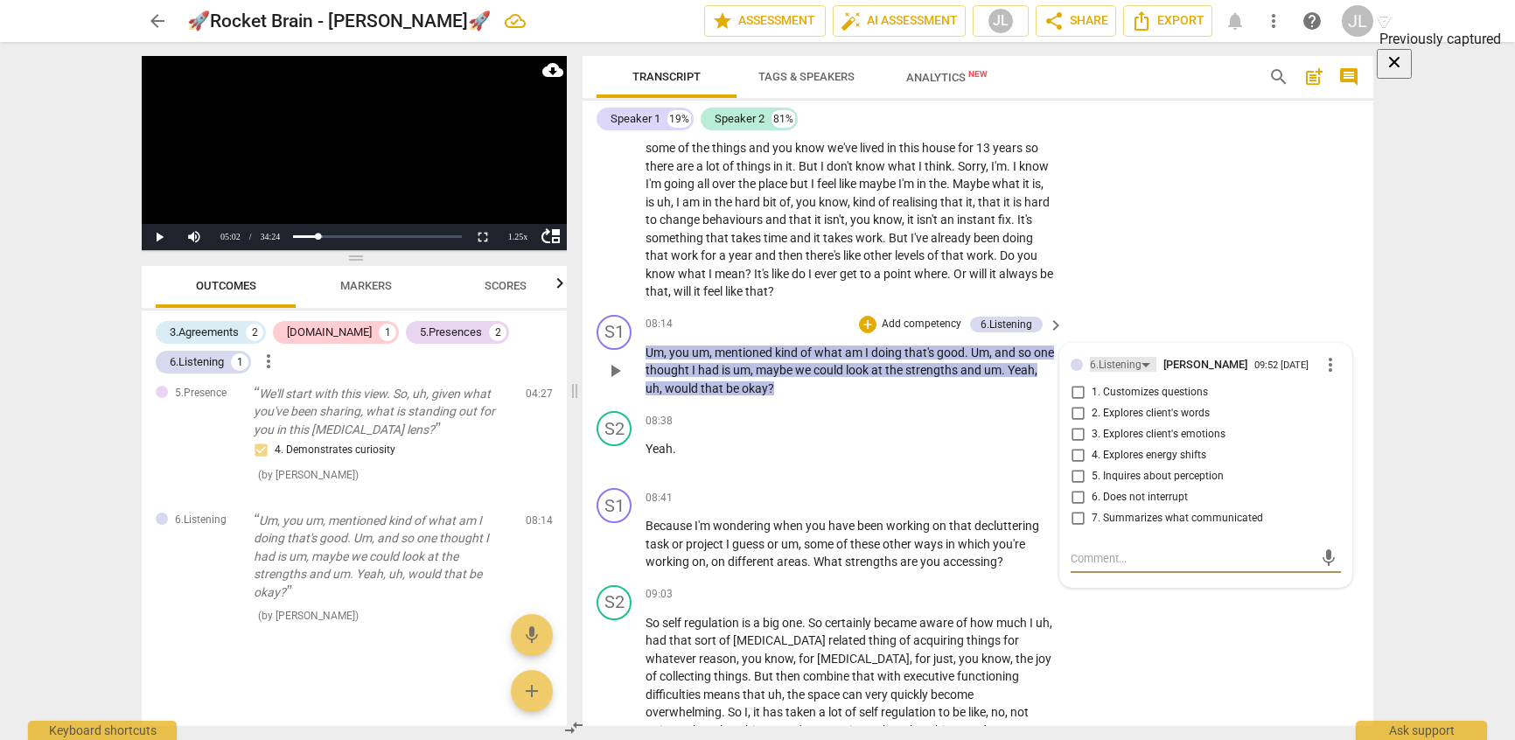
click at [1120, 366] on div "6.Listening" at bounding box center [1116, 365] width 52 height 17
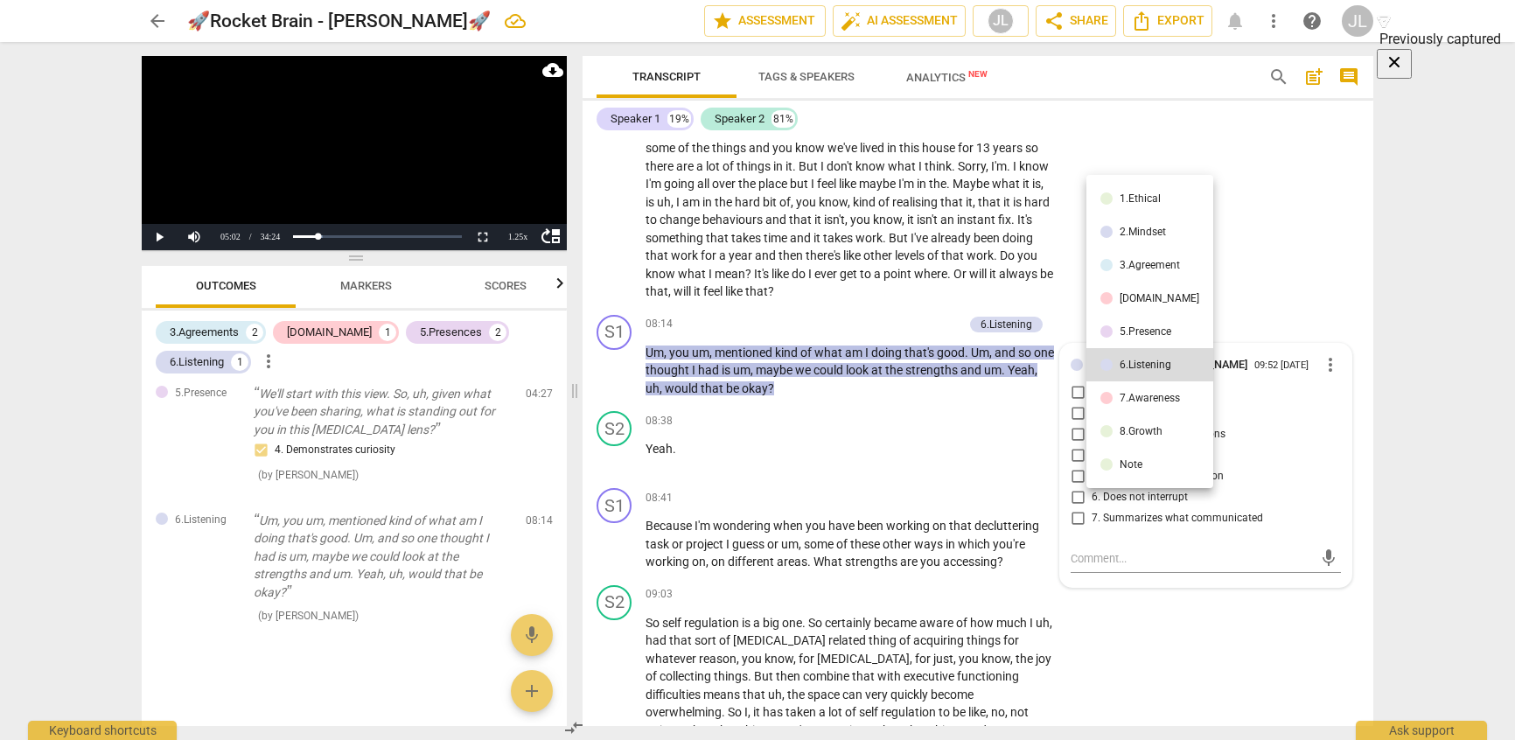
click at [1113, 297] on div at bounding box center [1106, 298] width 12 height 12
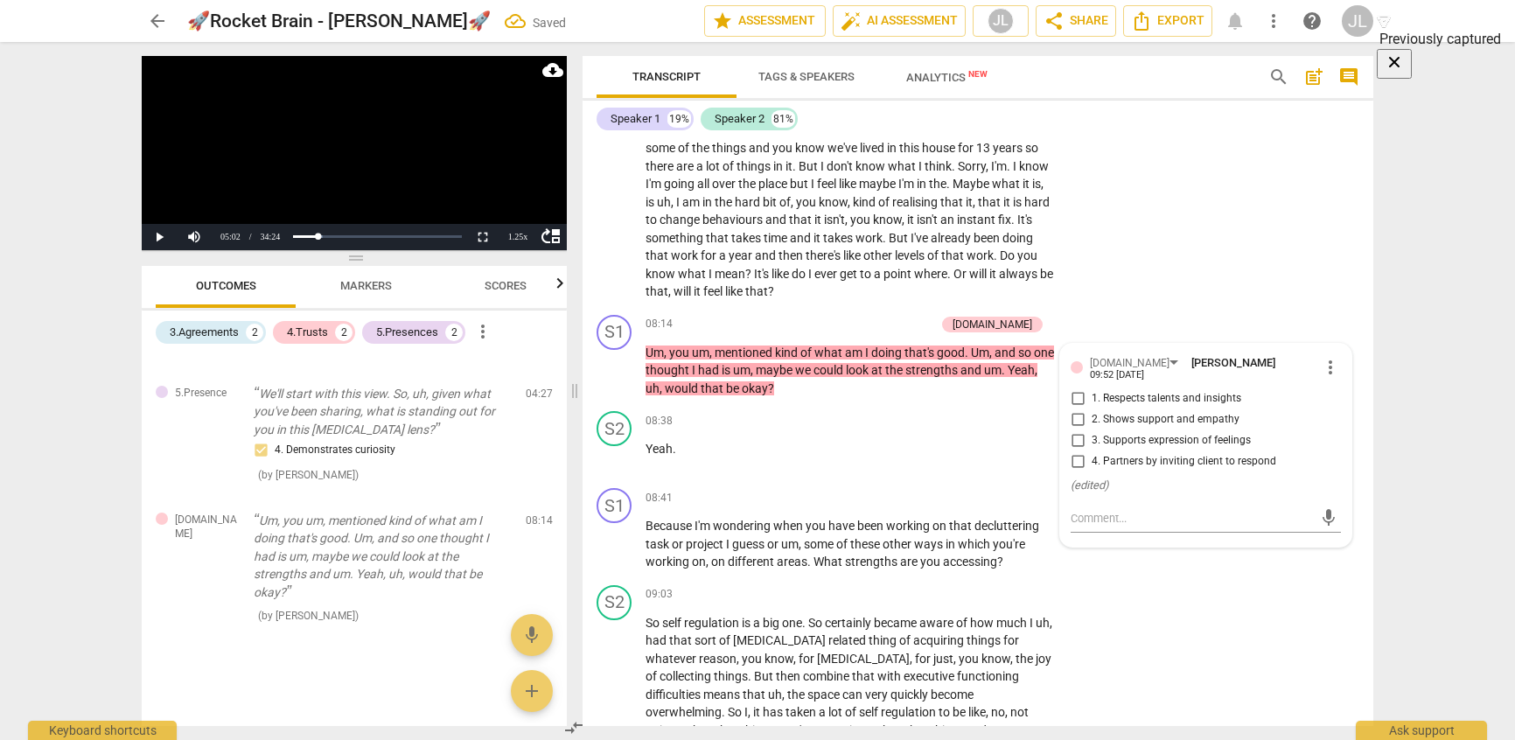
scroll to position [491, 0]
click at [1072, 388] on input "1. Respects talents and insights" at bounding box center [1078, 398] width 28 height 21
checkbox input "true"
click at [1097, 361] on div "[DOMAIN_NAME]" at bounding box center [1130, 363] width 80 height 17
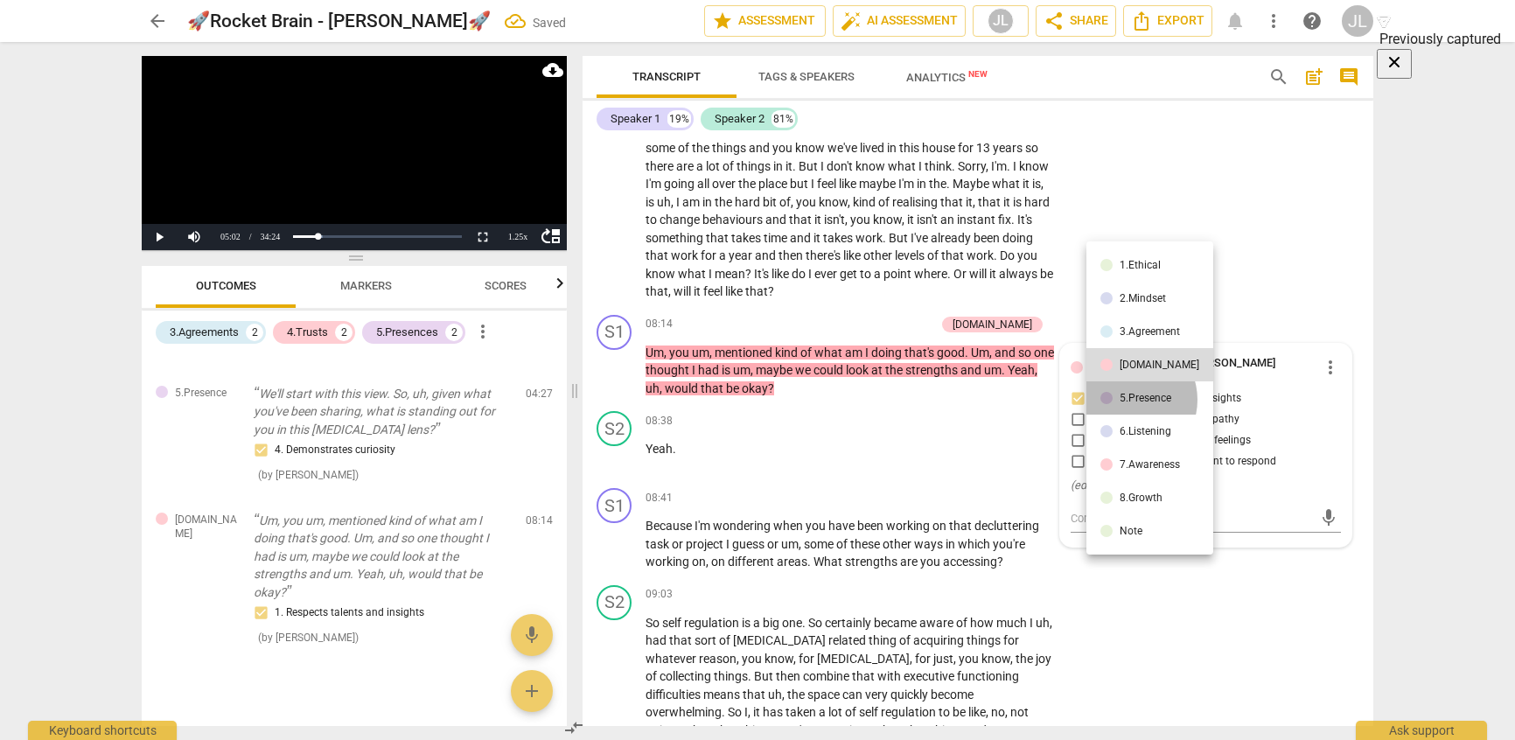
click at [1128, 400] on div "5.Presence" at bounding box center [1146, 398] width 52 height 10
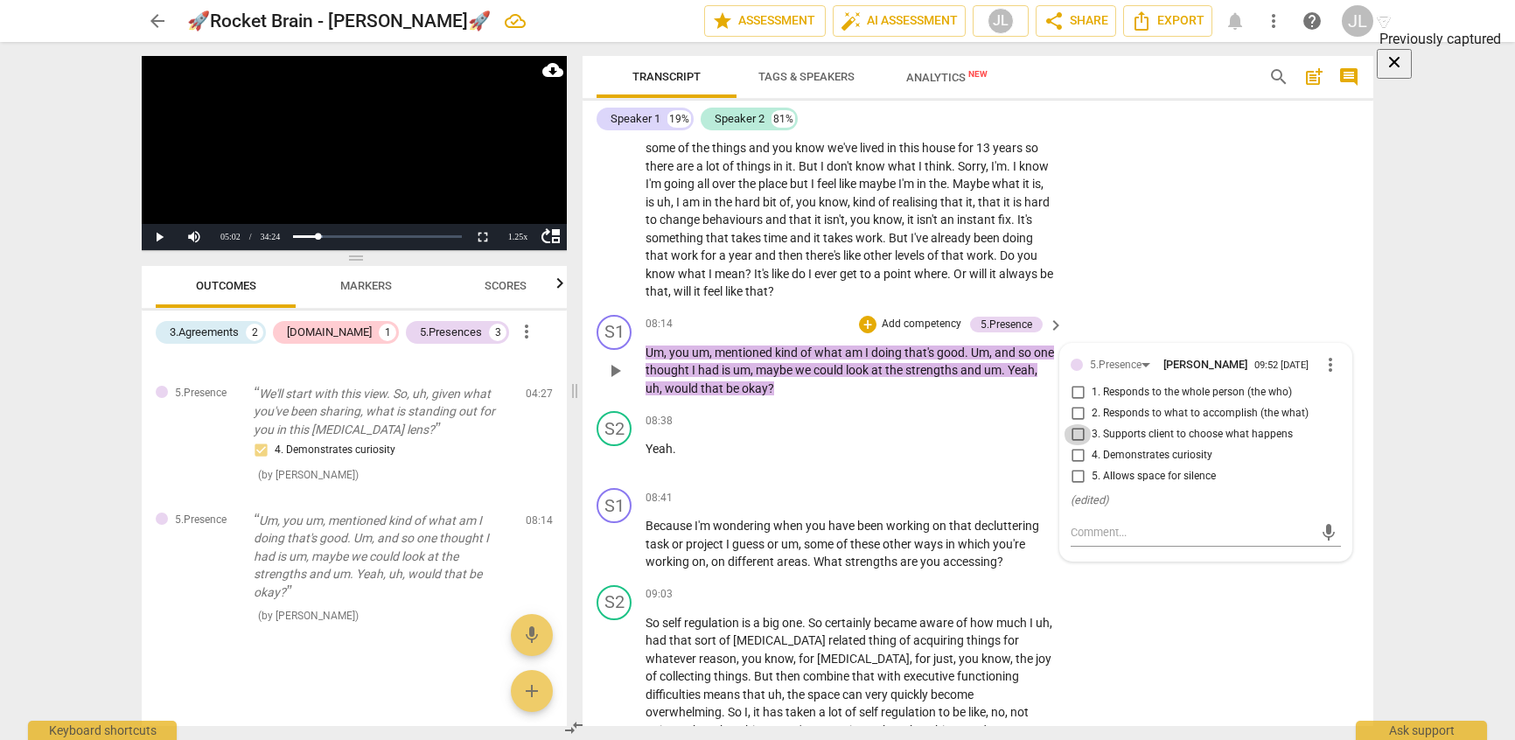
click at [1071, 435] on input "3. Supports client to choose what happens" at bounding box center [1078, 434] width 28 height 21
checkbox input "true"
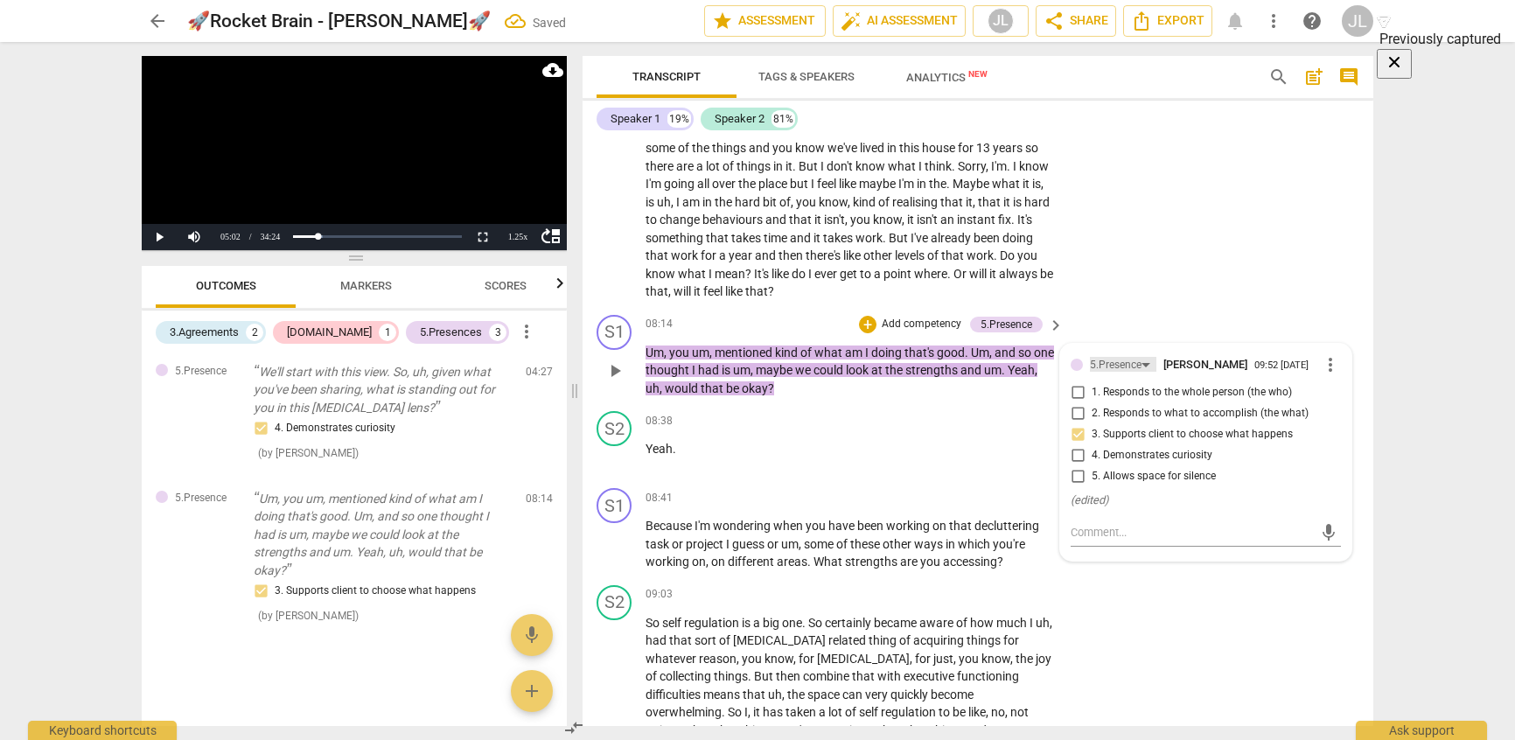
click at [1115, 362] on div "5.Presence" at bounding box center [1116, 365] width 52 height 17
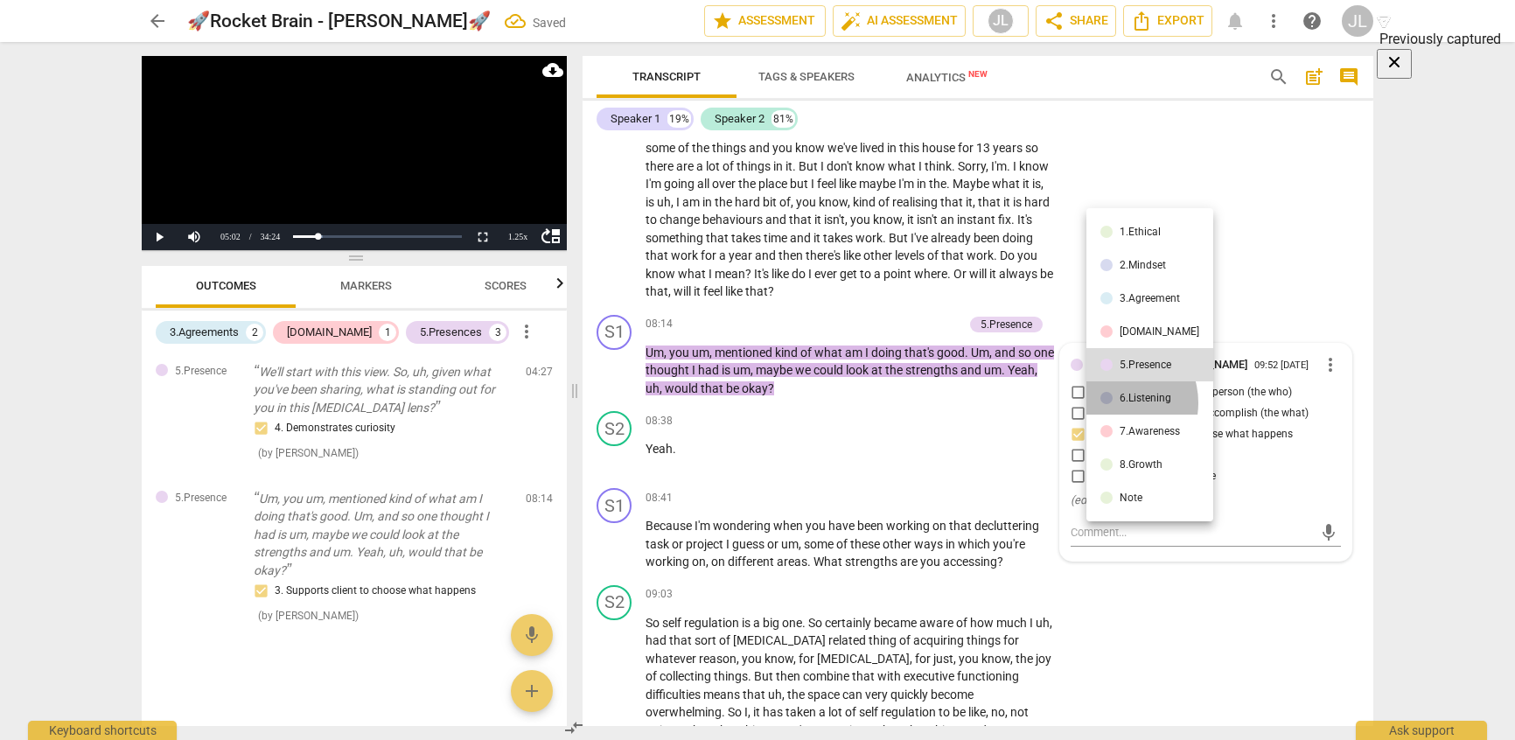
click at [1113, 403] on li "6.Listening" at bounding box center [1149, 397] width 127 height 33
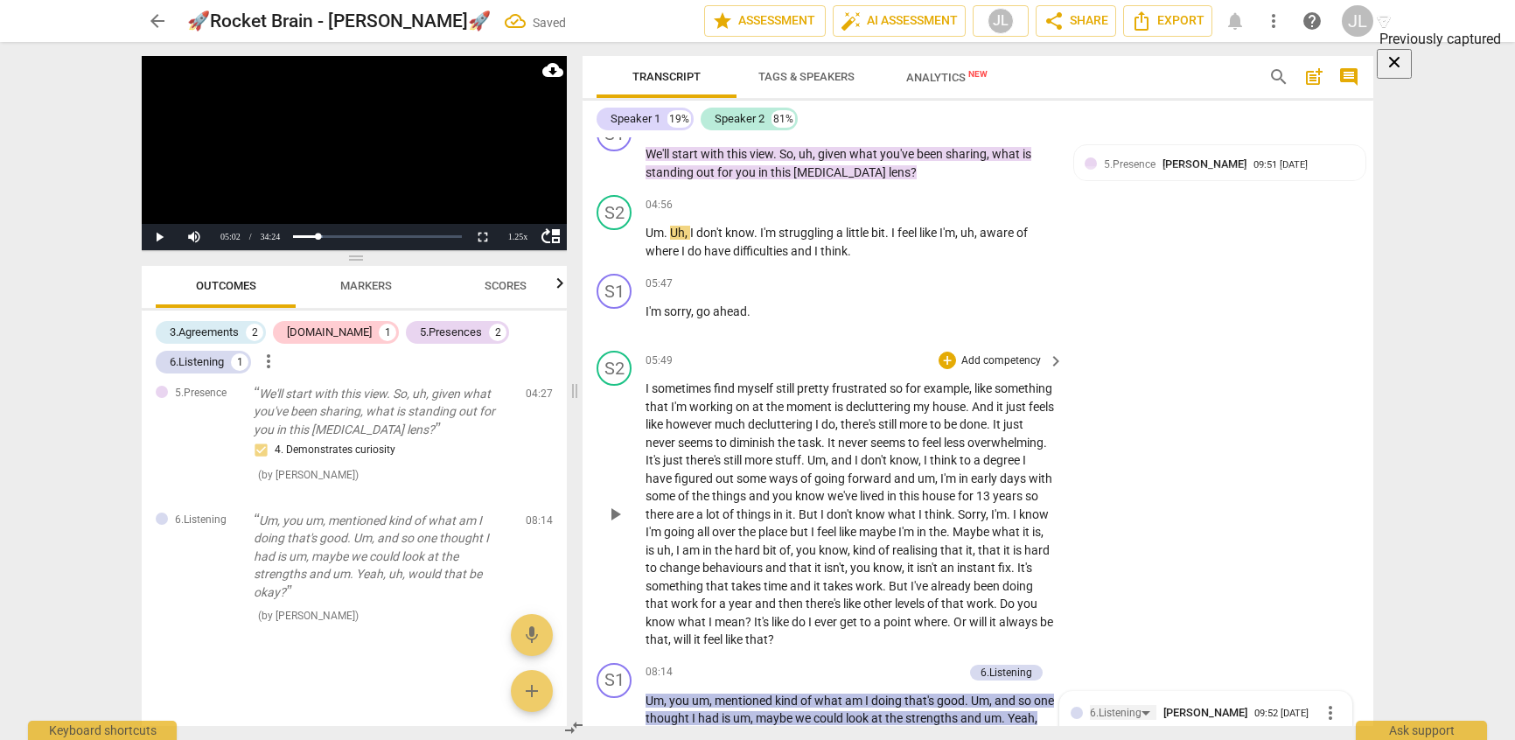
scroll to position [1487, 0]
click at [156, 240] on button "Play" at bounding box center [159, 237] width 35 height 26
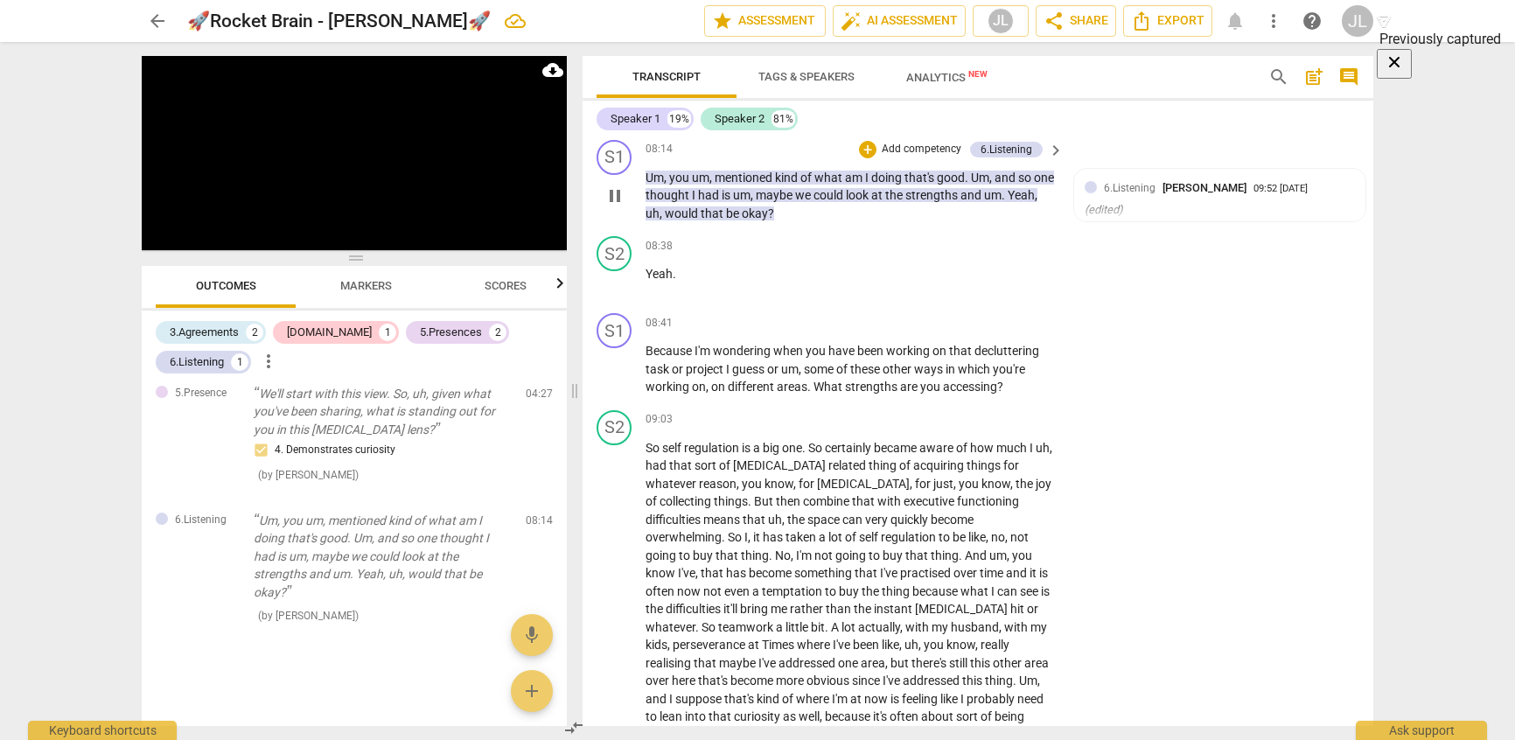
scroll to position [1924, 0]
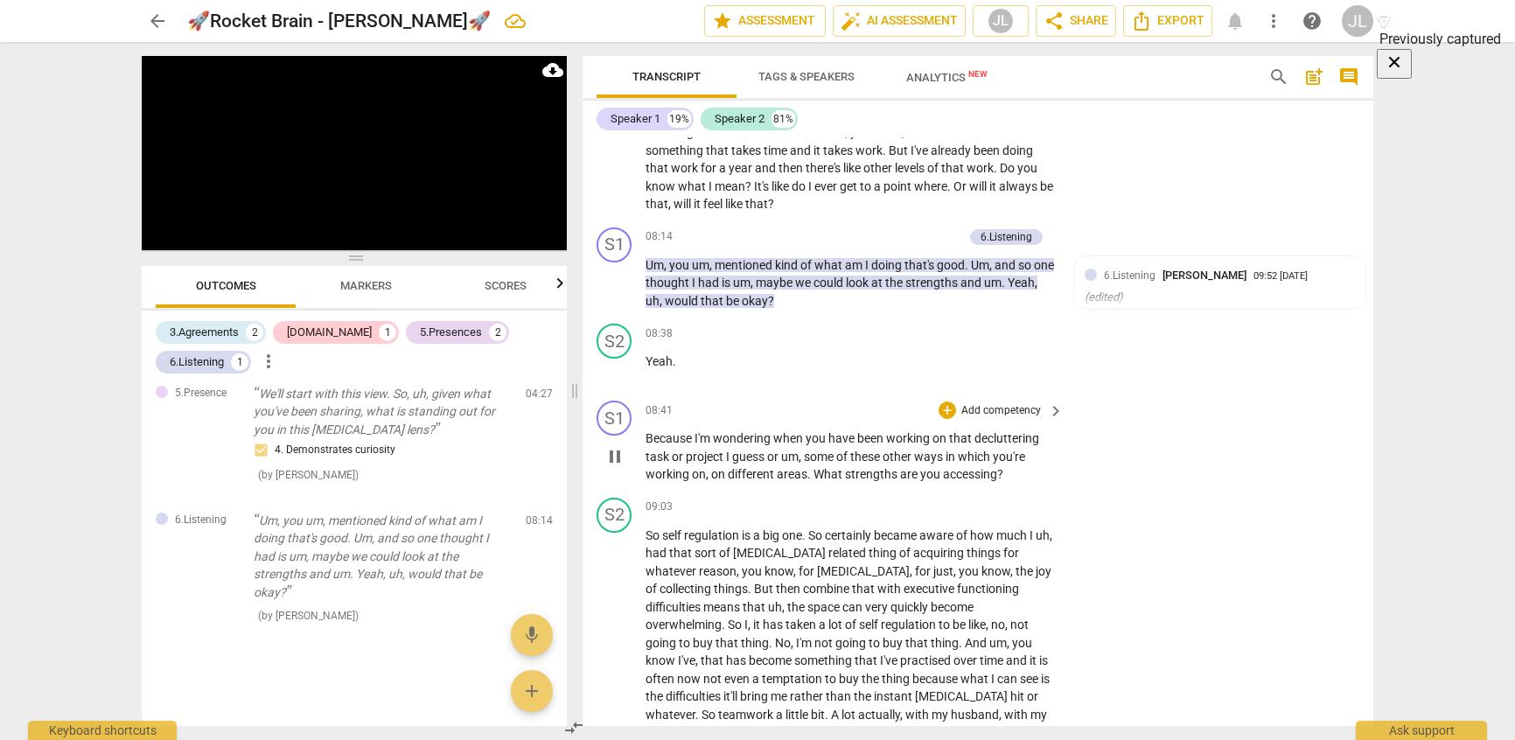
click at [618, 458] on span "pause" at bounding box center [614, 456] width 21 height 21
click at [618, 458] on span "play_arrow" at bounding box center [614, 456] width 21 height 21
click at [1002, 405] on p "Add competency" at bounding box center [1001, 411] width 83 height 16
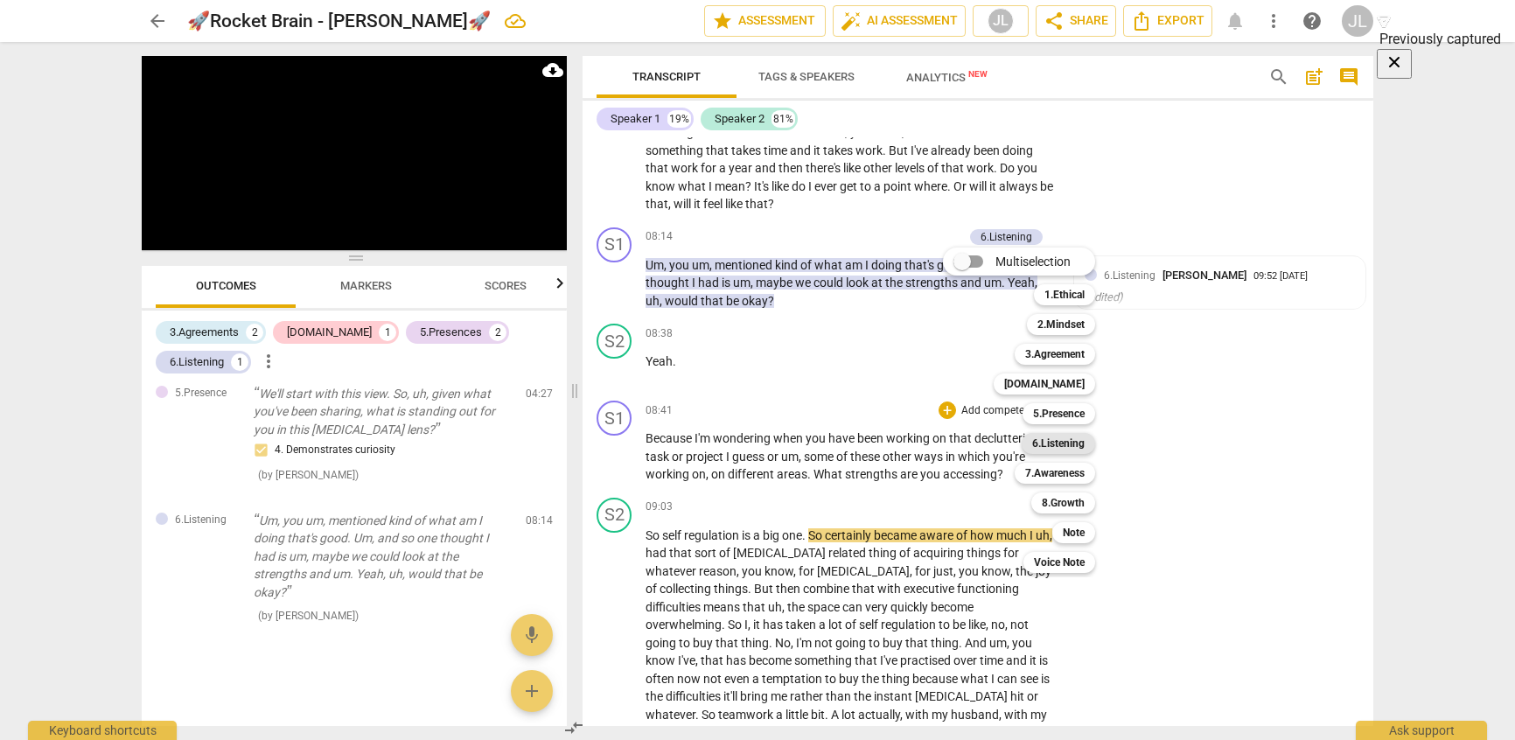
click at [1043, 439] on b "6.Listening" at bounding box center [1058, 443] width 52 height 21
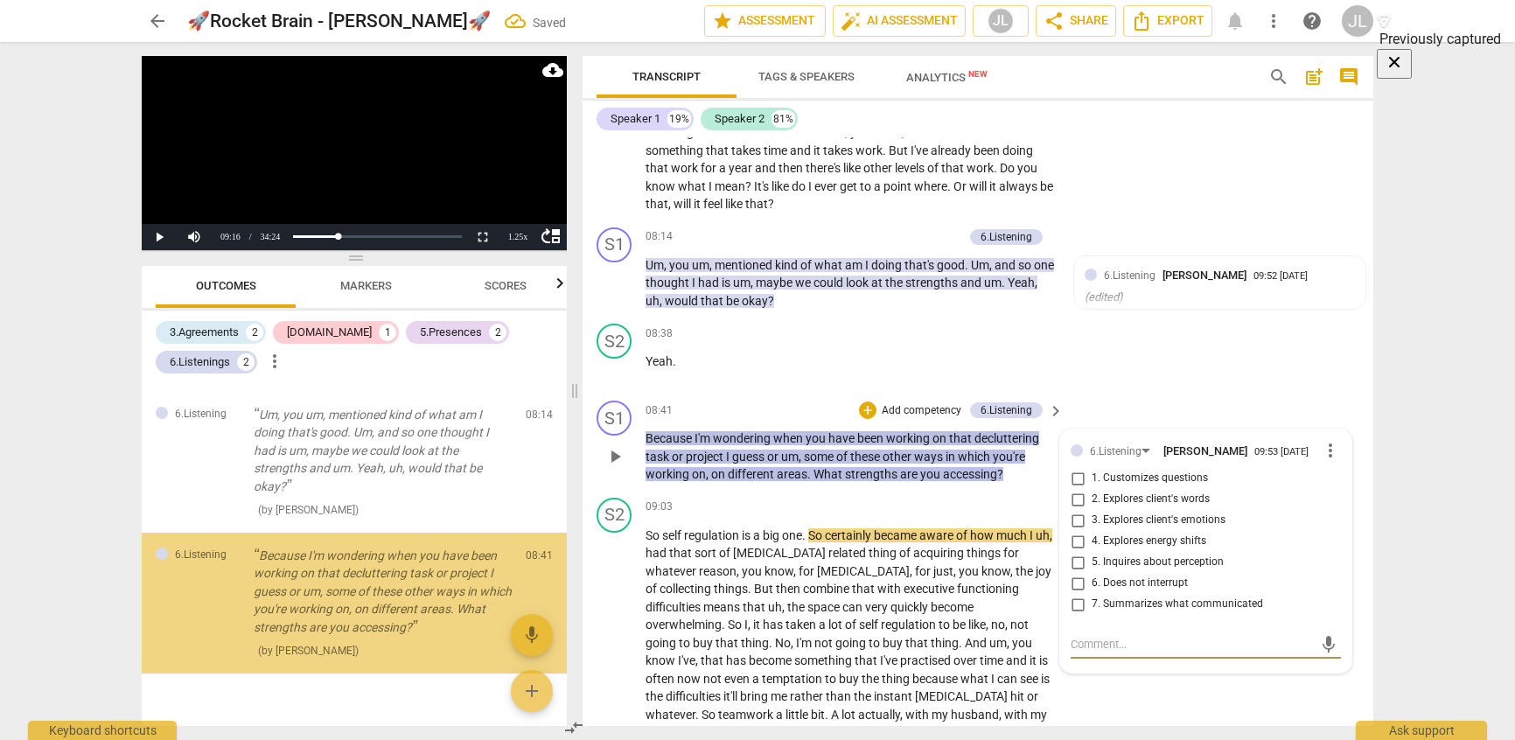
scroll to position [661, 0]
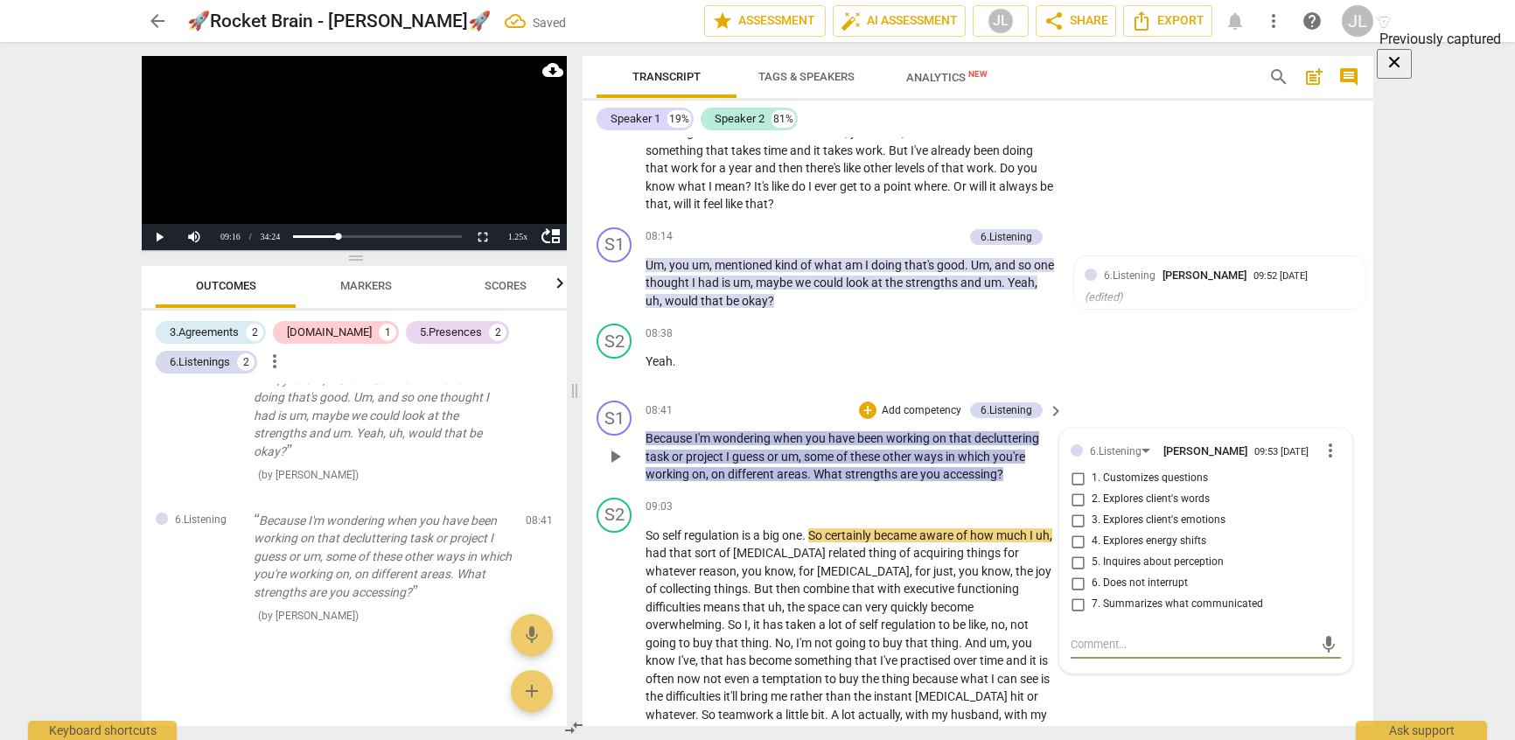
click at [1077, 484] on input "1. Customizes questions" at bounding box center [1078, 478] width 28 height 21
checkbox input "true"
click at [1079, 494] on input "2. Explores client's words" at bounding box center [1078, 499] width 28 height 21
checkbox input "true"
click at [156, 234] on button "Play" at bounding box center [159, 237] width 35 height 26
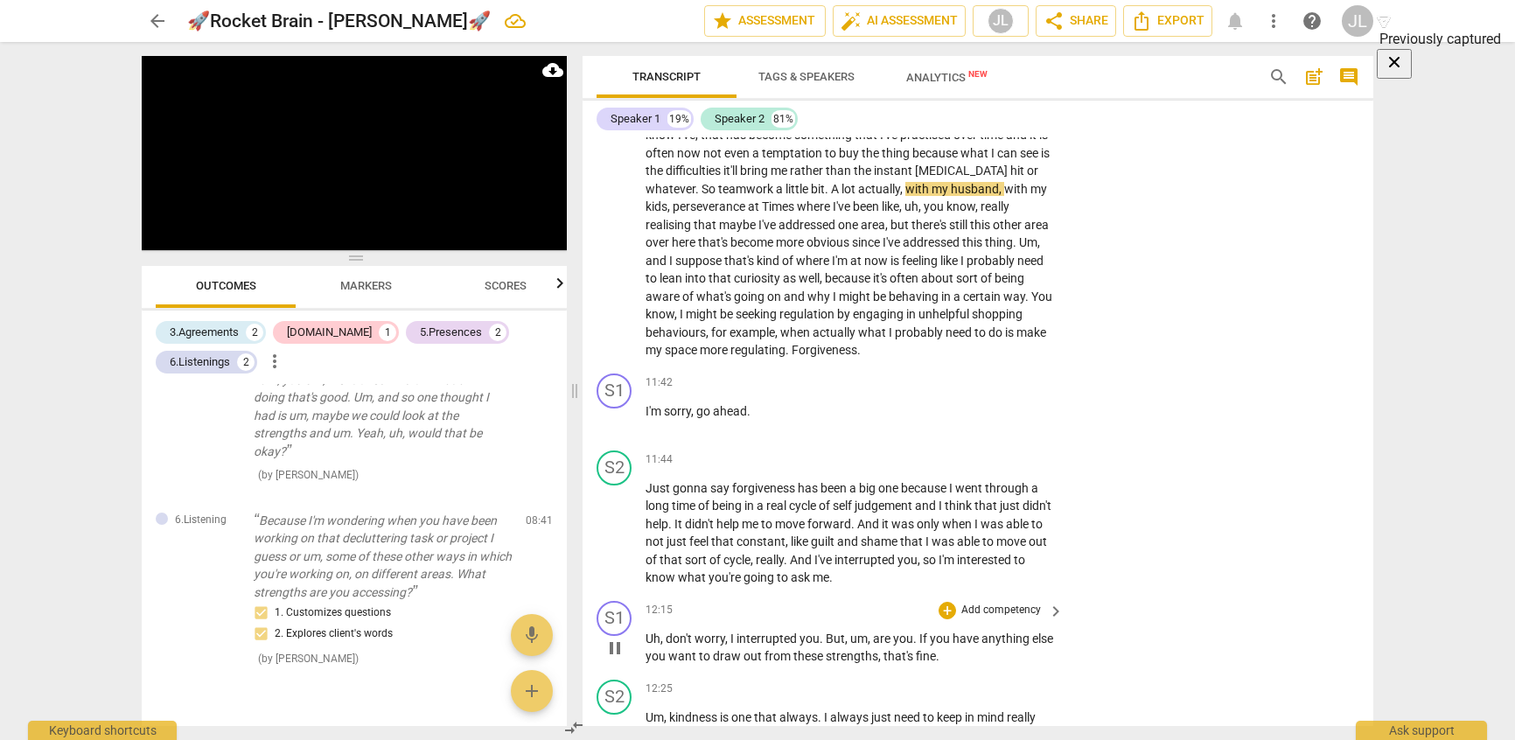
scroll to position [2537, 0]
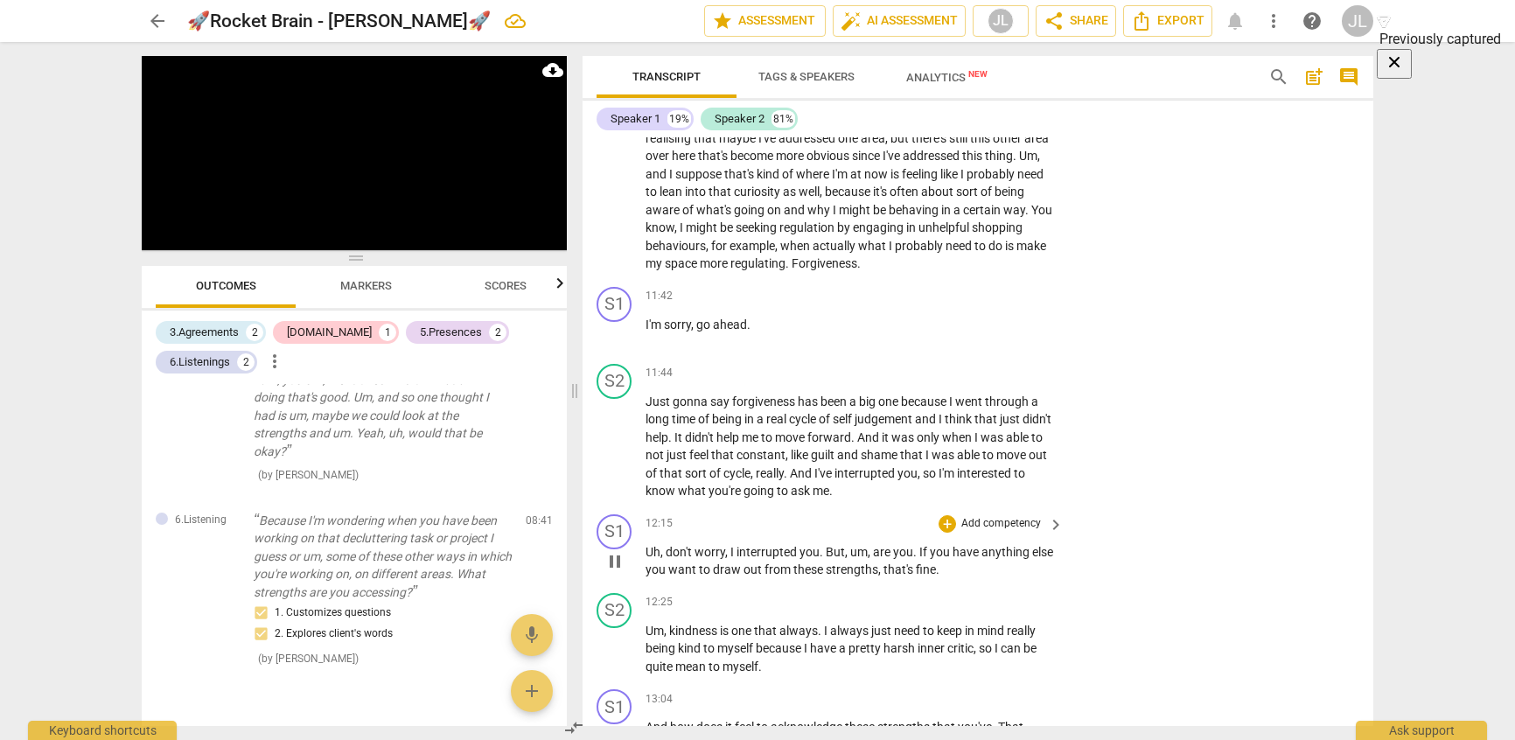
click at [1032, 559] on span "else" at bounding box center [1042, 552] width 21 height 14
click at [620, 561] on span "pause" at bounding box center [614, 561] width 21 height 21
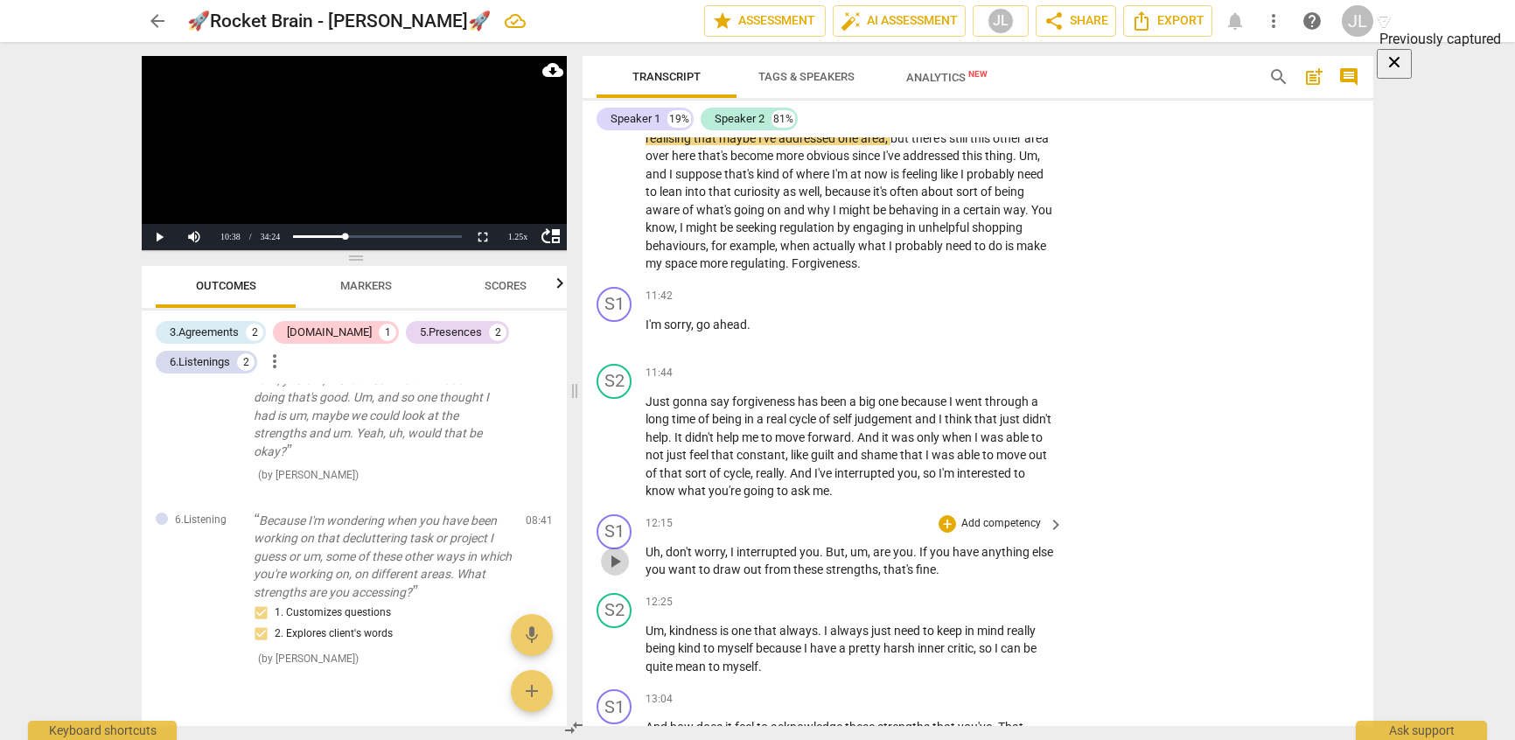
click at [620, 561] on span "play_arrow" at bounding box center [614, 561] width 21 height 21
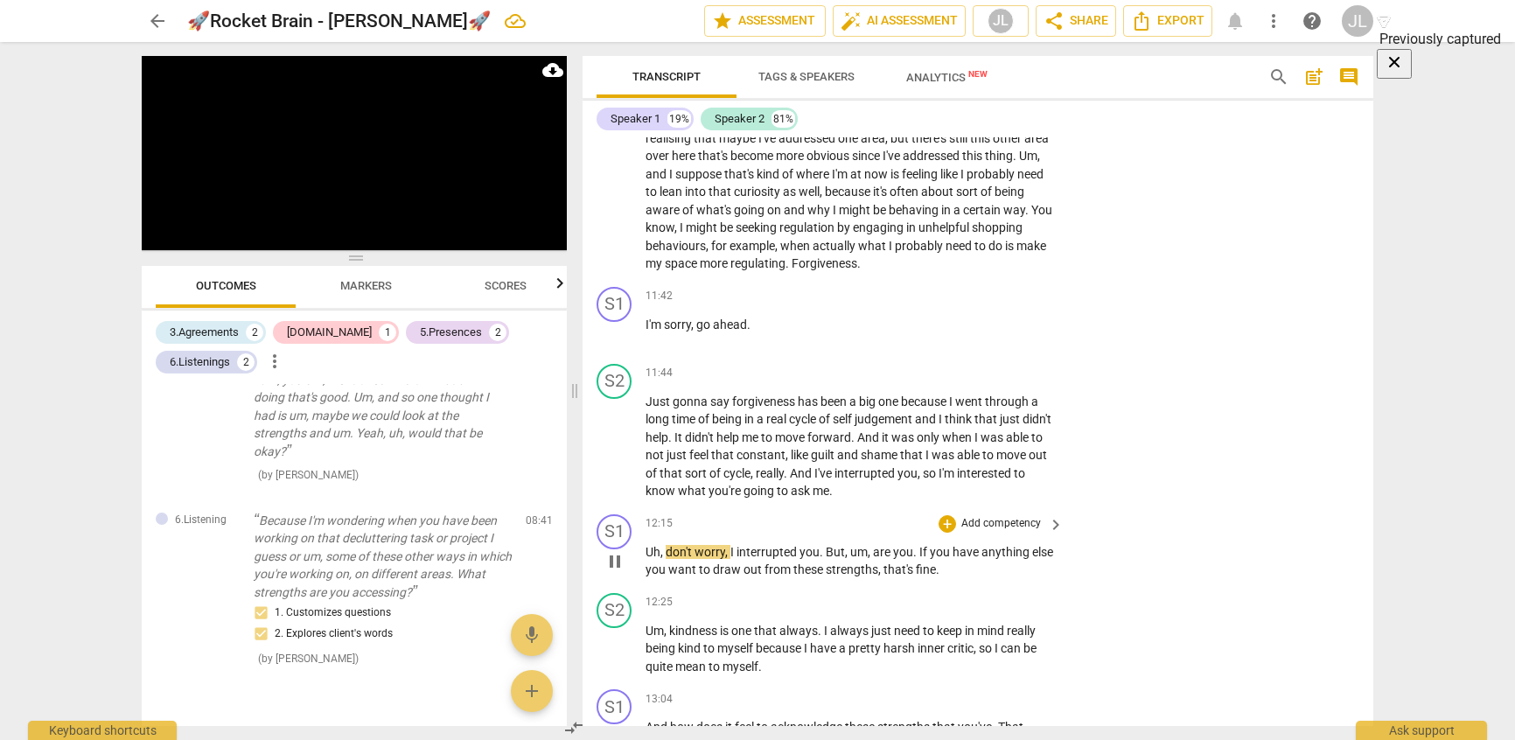
click at [998, 524] on p "Add competency" at bounding box center [1001, 524] width 83 height 16
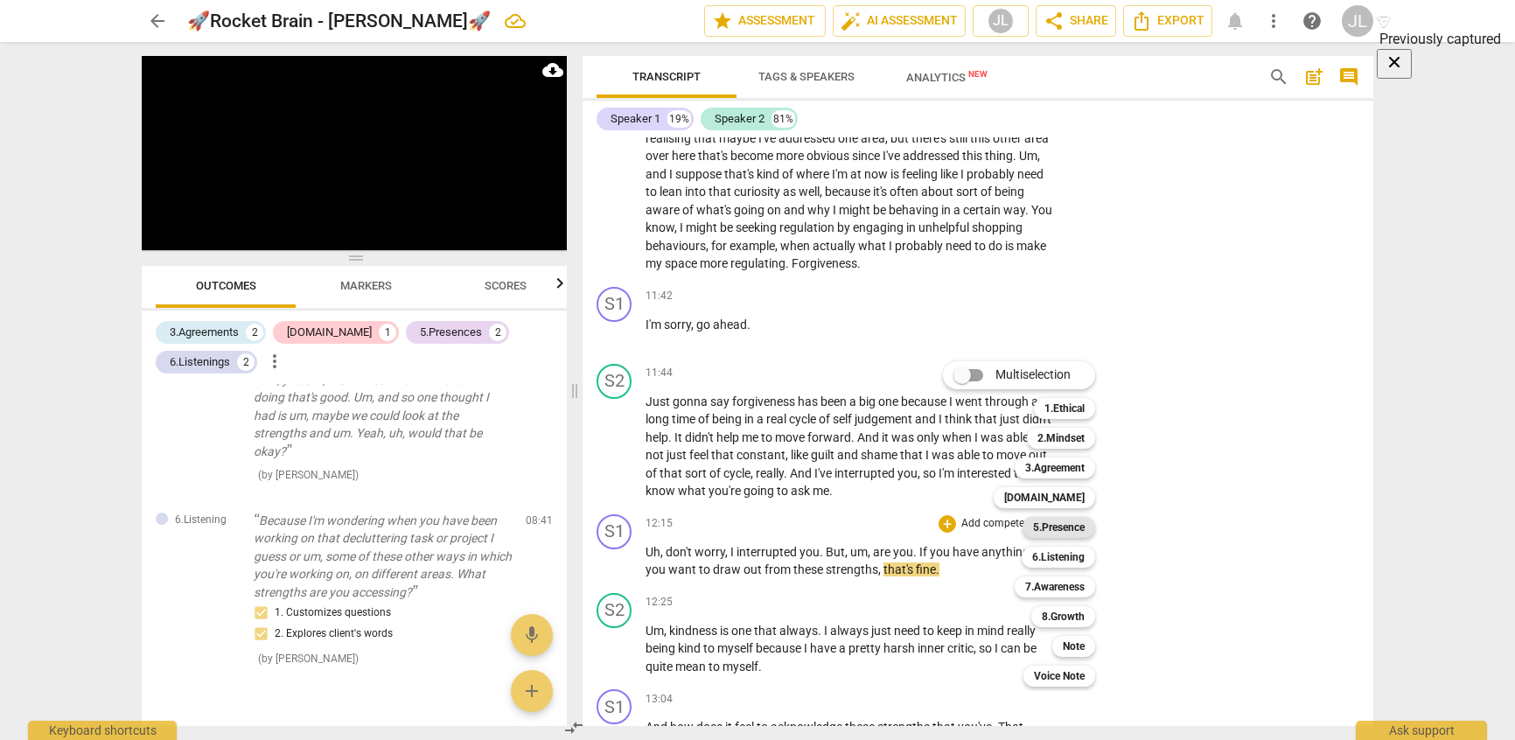
click at [1028, 535] on div "5.Presence" at bounding box center [1059, 527] width 73 height 21
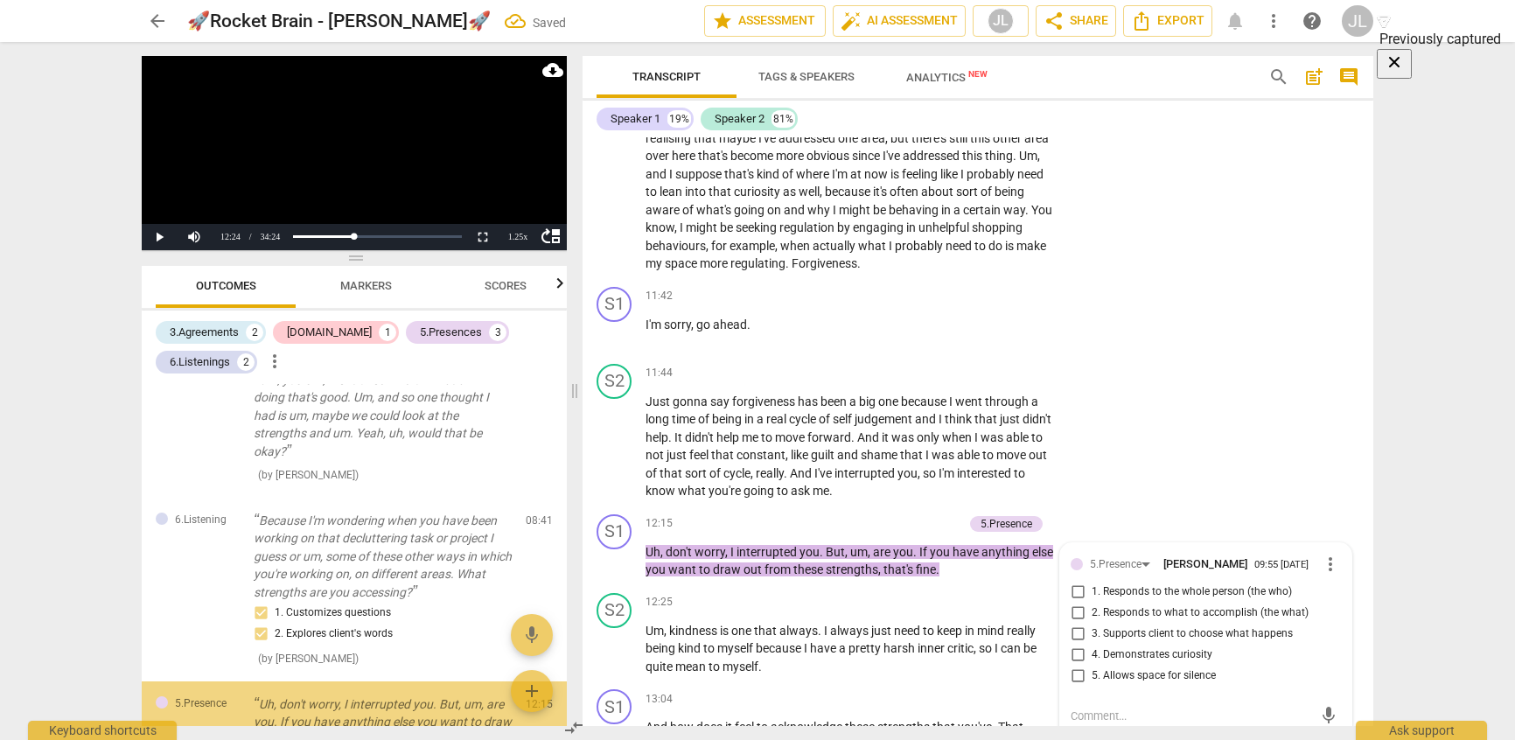
scroll to position [809, 0]
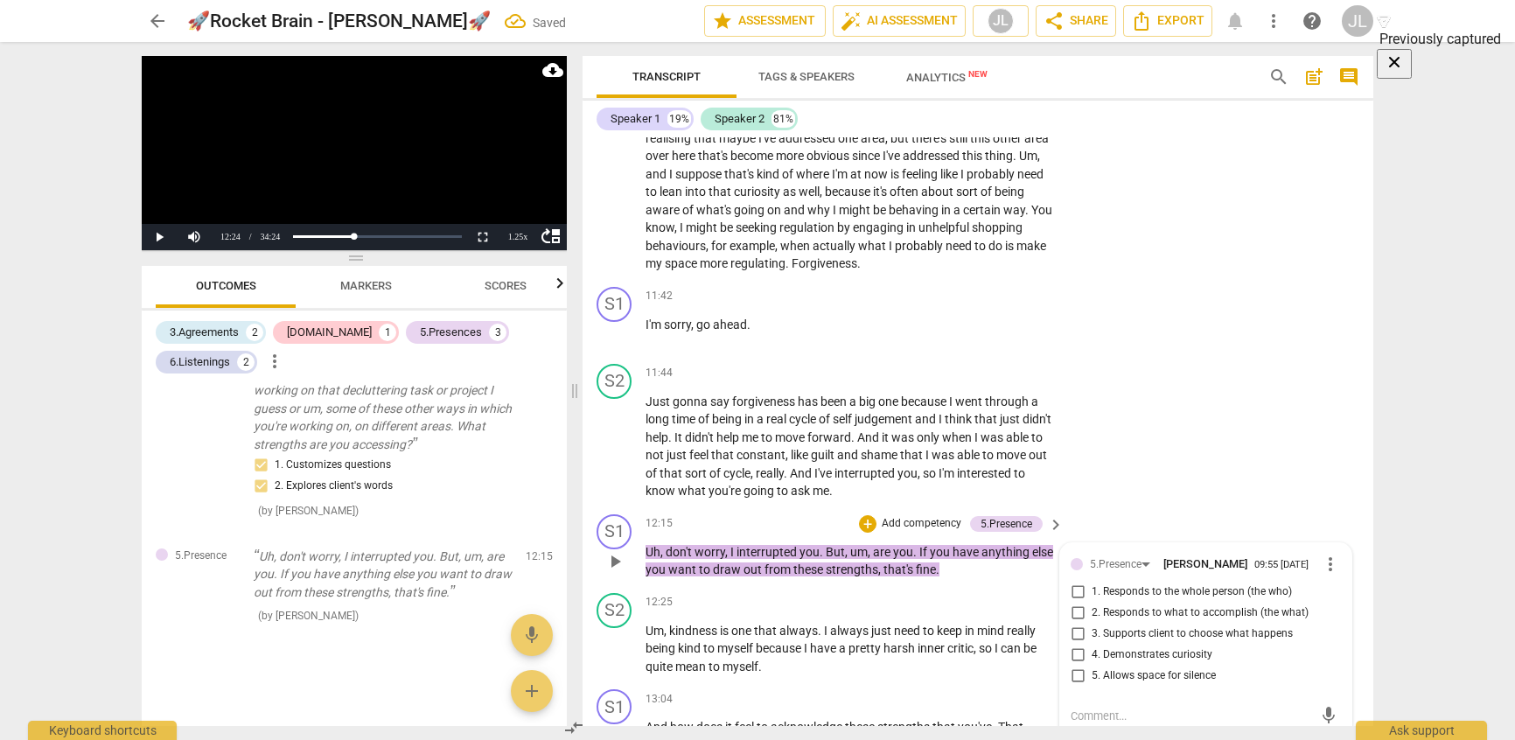
click at [1072, 631] on input "3. Supports client to choose what happens" at bounding box center [1078, 634] width 28 height 21
checkbox input "true"
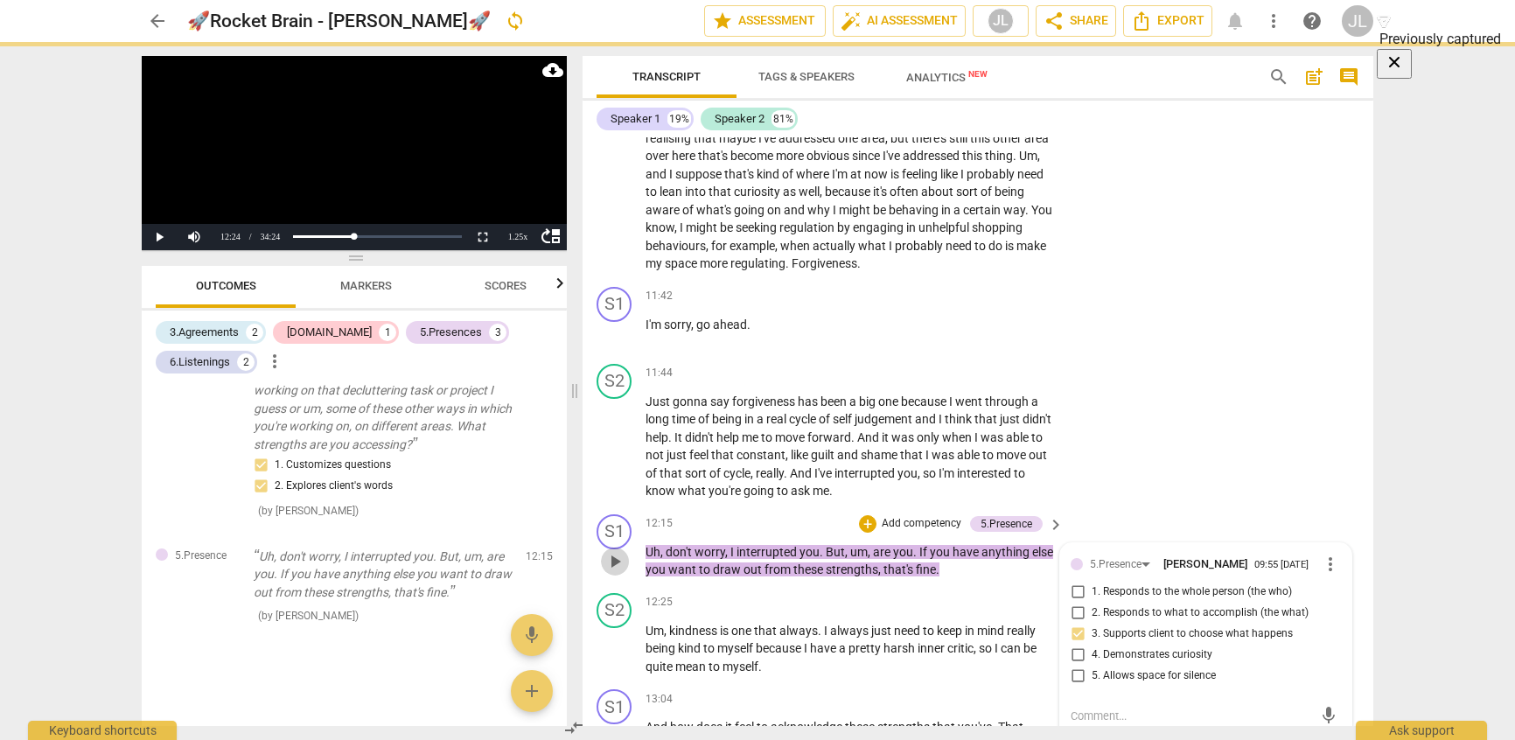
click at [604, 561] on span "play_arrow" at bounding box center [614, 561] width 21 height 21
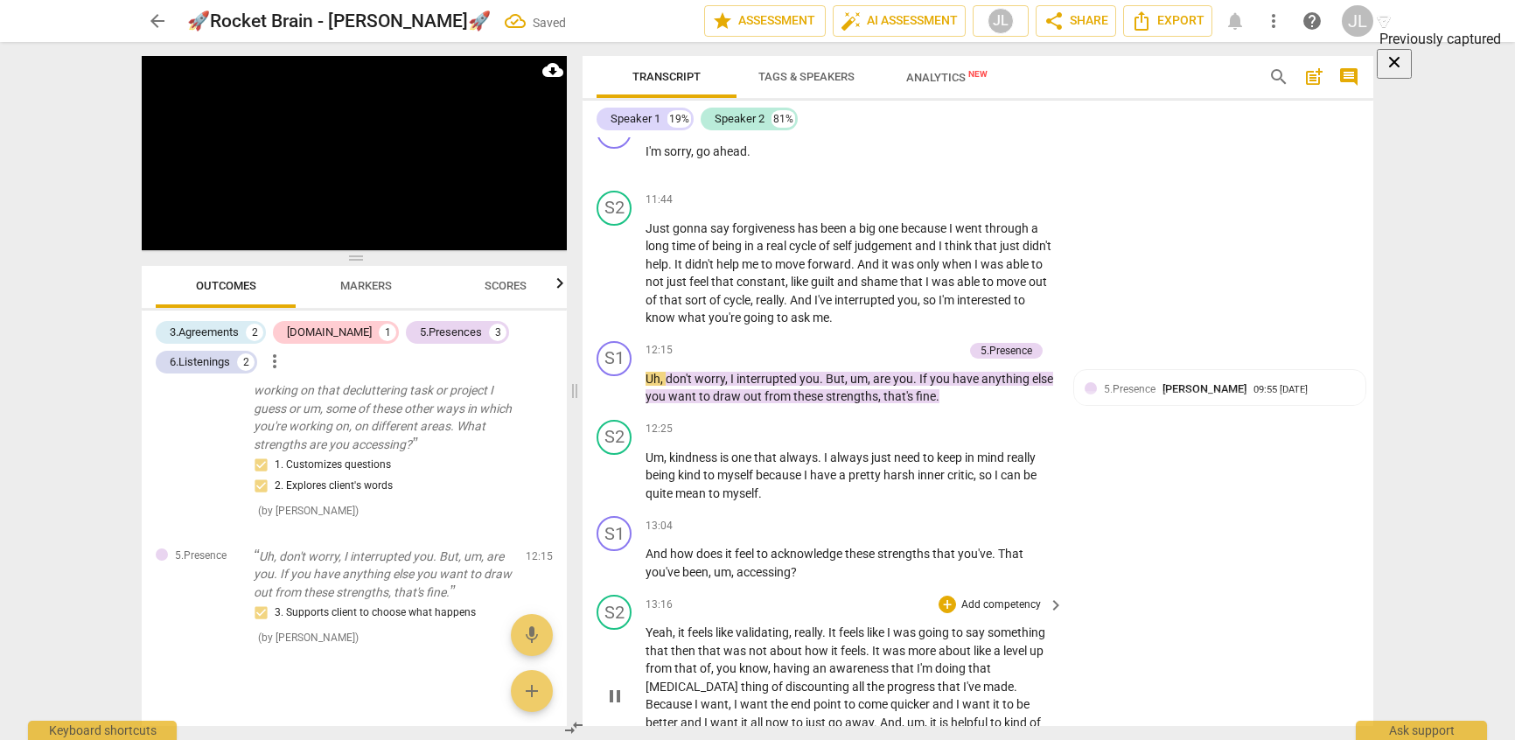
scroll to position [2712, 0]
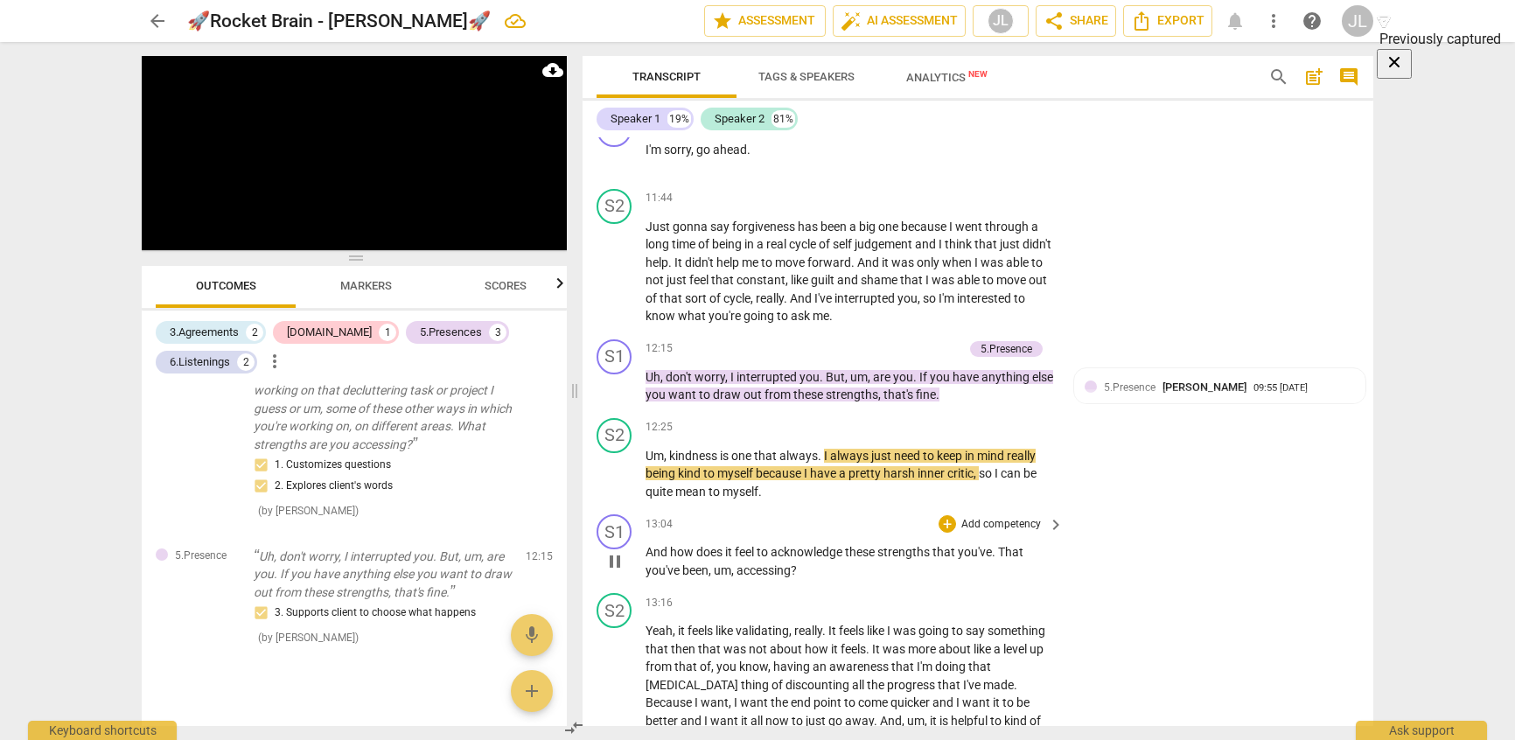
click at [988, 529] on p "Add competency" at bounding box center [1001, 525] width 83 height 16
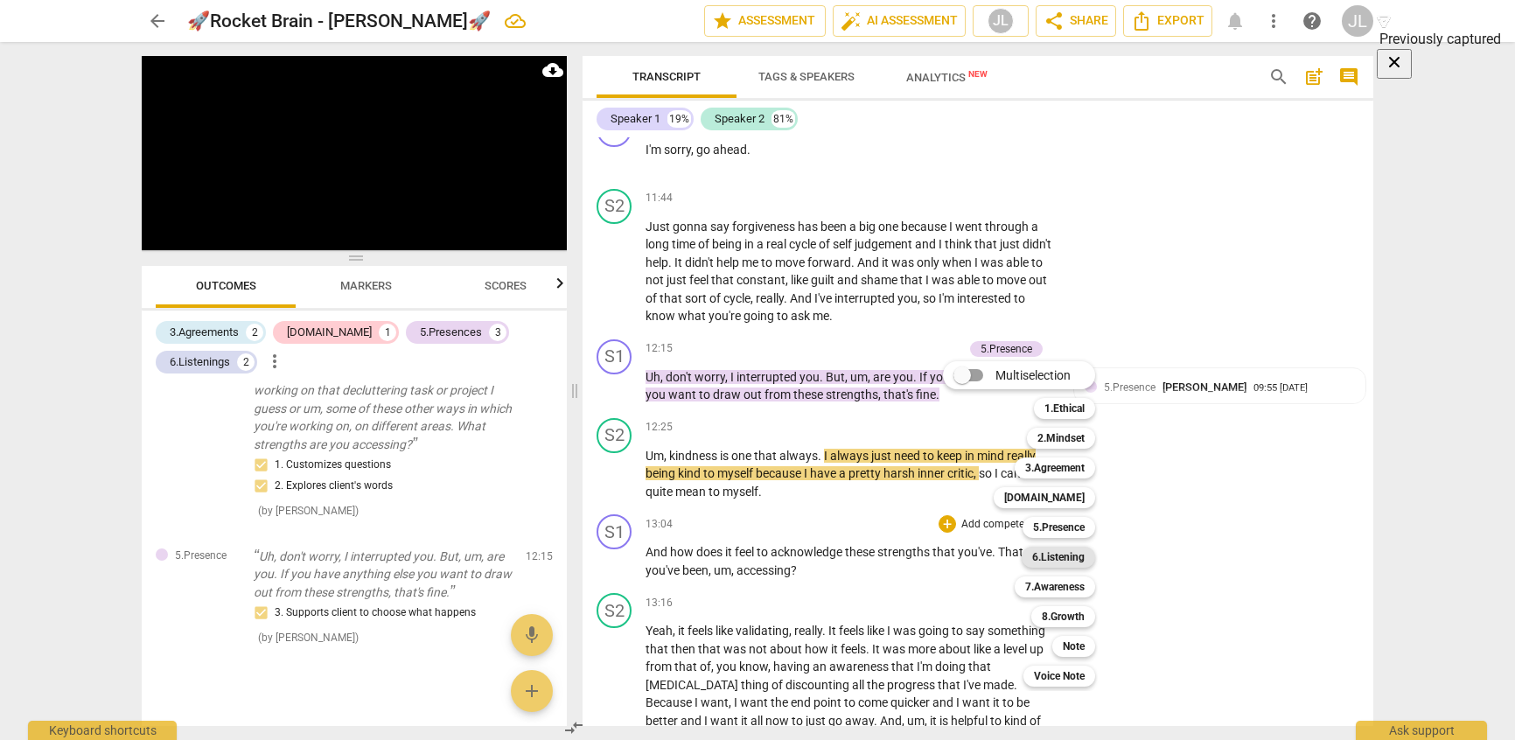
click at [1054, 557] on b "6.Listening" at bounding box center [1058, 557] width 52 height 21
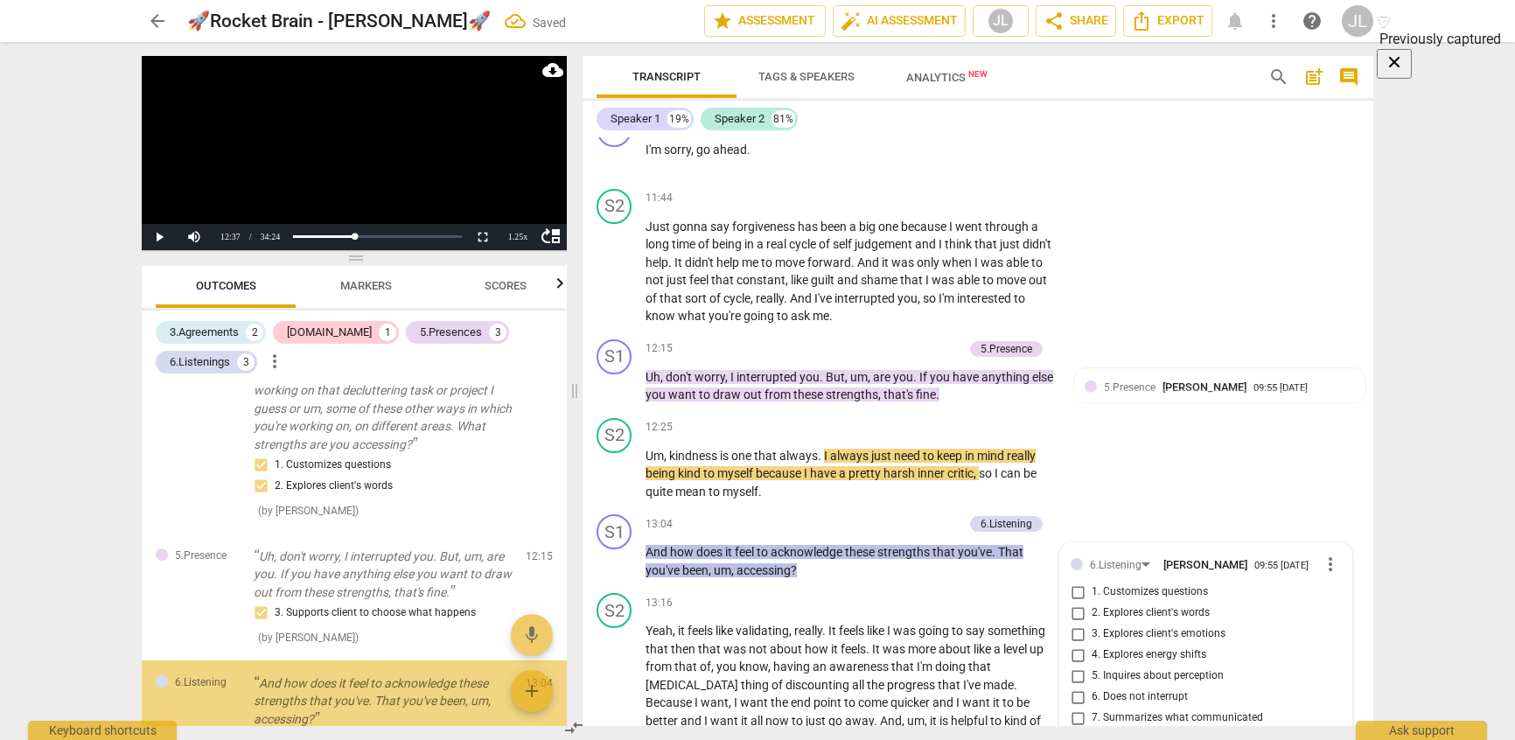
scroll to position [936, 0]
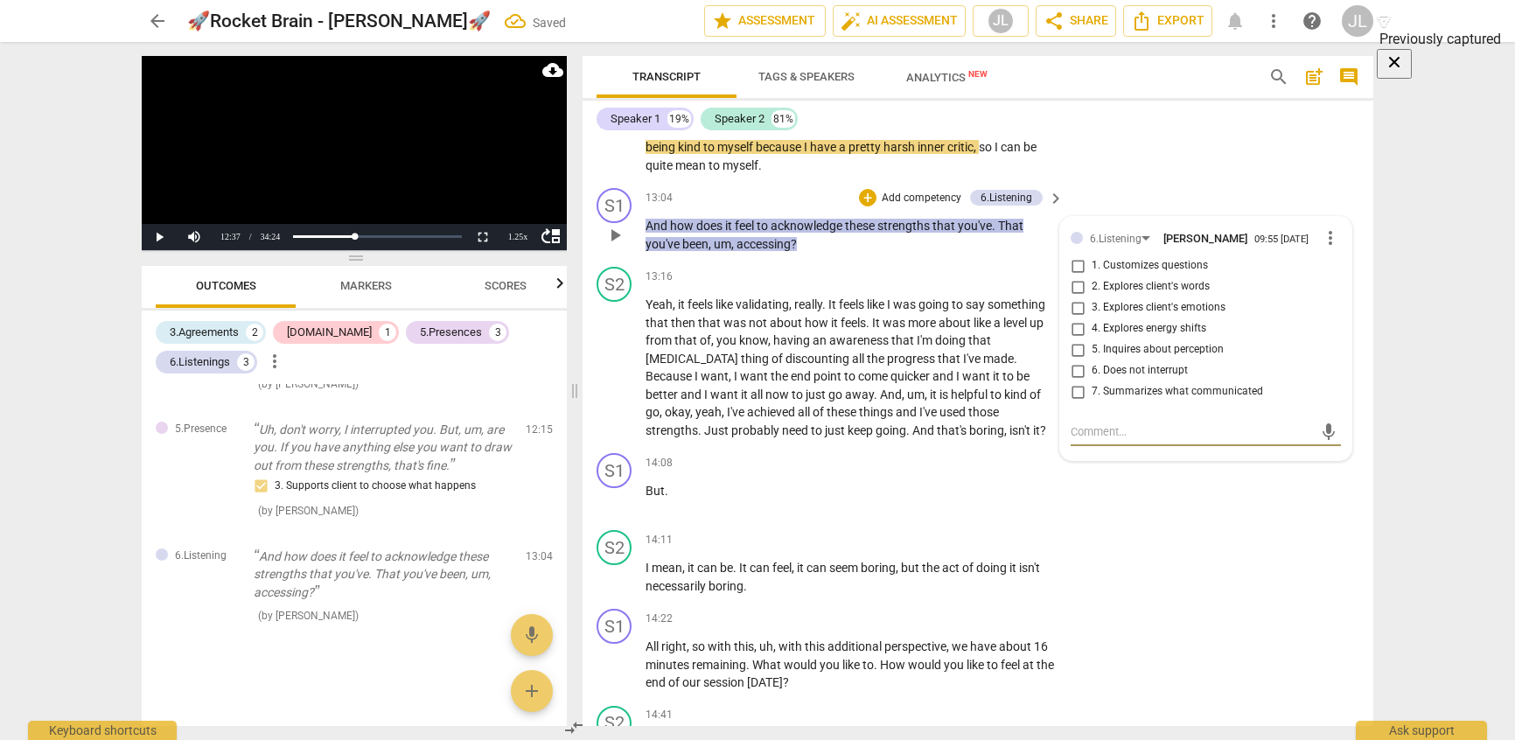
click at [1071, 301] on input "3. Explores client's emotions" at bounding box center [1078, 307] width 28 height 21
checkbox input "true"
click at [1072, 325] on input "4. Explores energy shifts" at bounding box center [1078, 328] width 28 height 21
checkbox input "true"
click at [155, 241] on button "Play" at bounding box center [159, 237] width 35 height 26
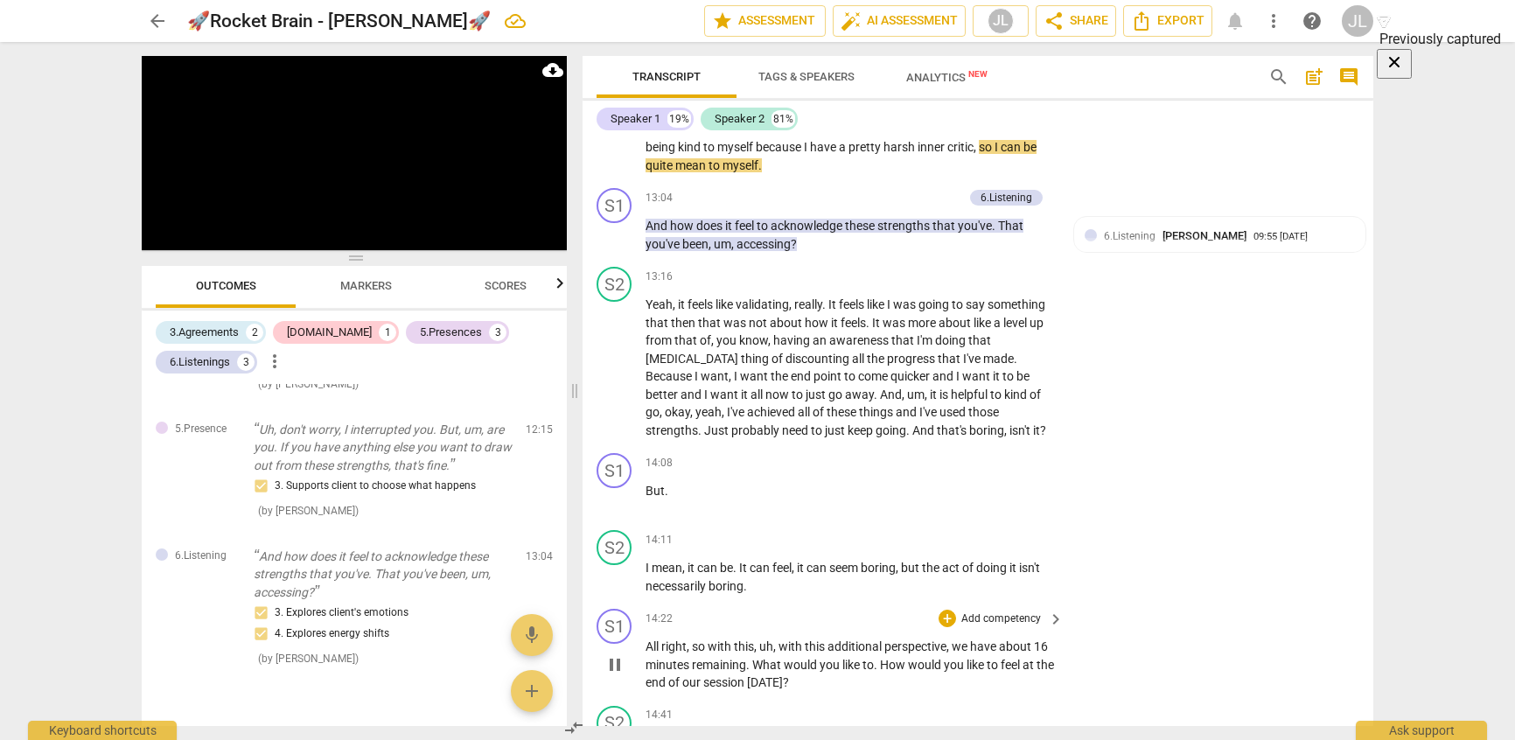
click at [1021, 629] on div "14:22 + Add competency keyboard_arrow_right All right , so with this , uh , wit…" at bounding box center [856, 650] width 420 height 83
click at [1016, 618] on p "Add competency" at bounding box center [1001, 619] width 83 height 16
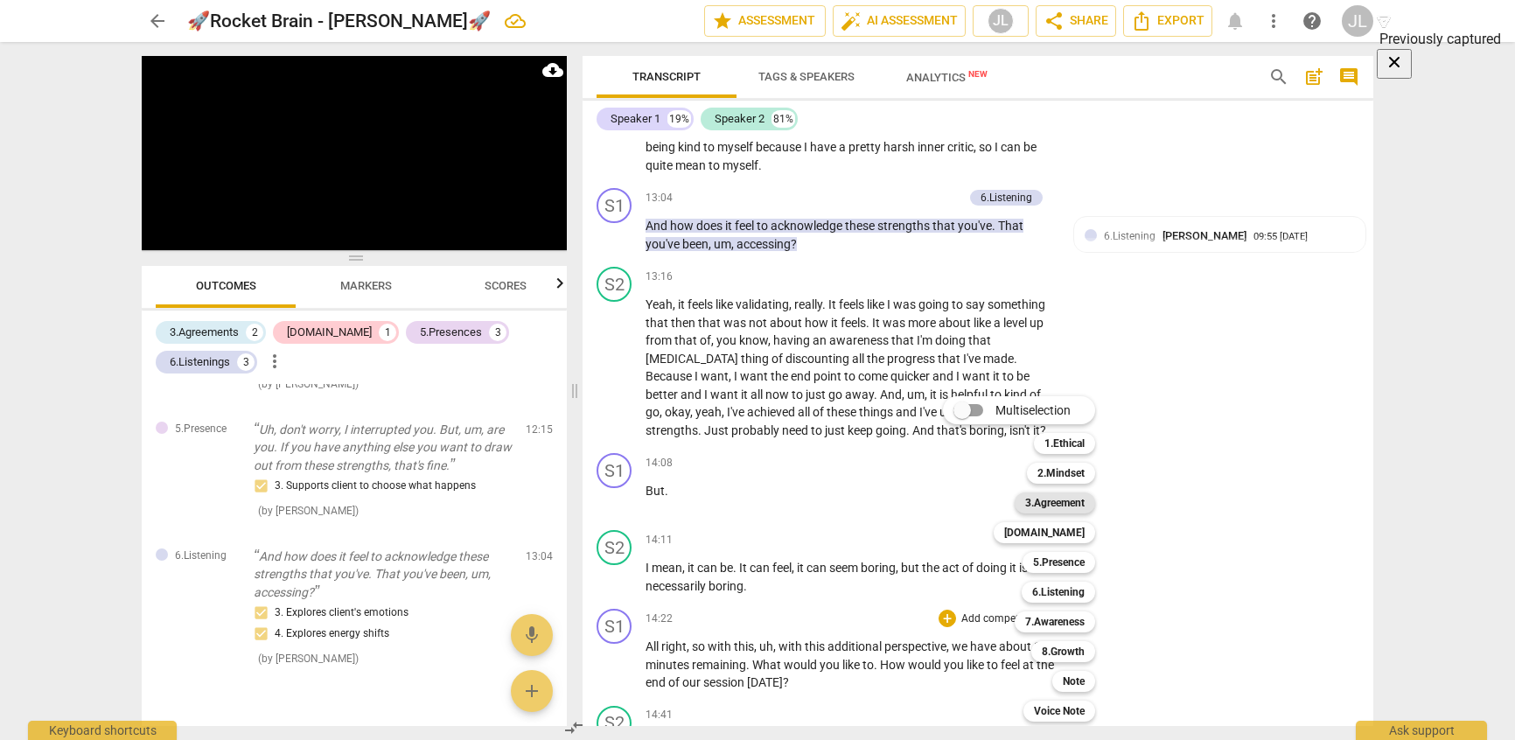
click at [1037, 501] on b "3.Agreement" at bounding box center [1054, 502] width 59 height 21
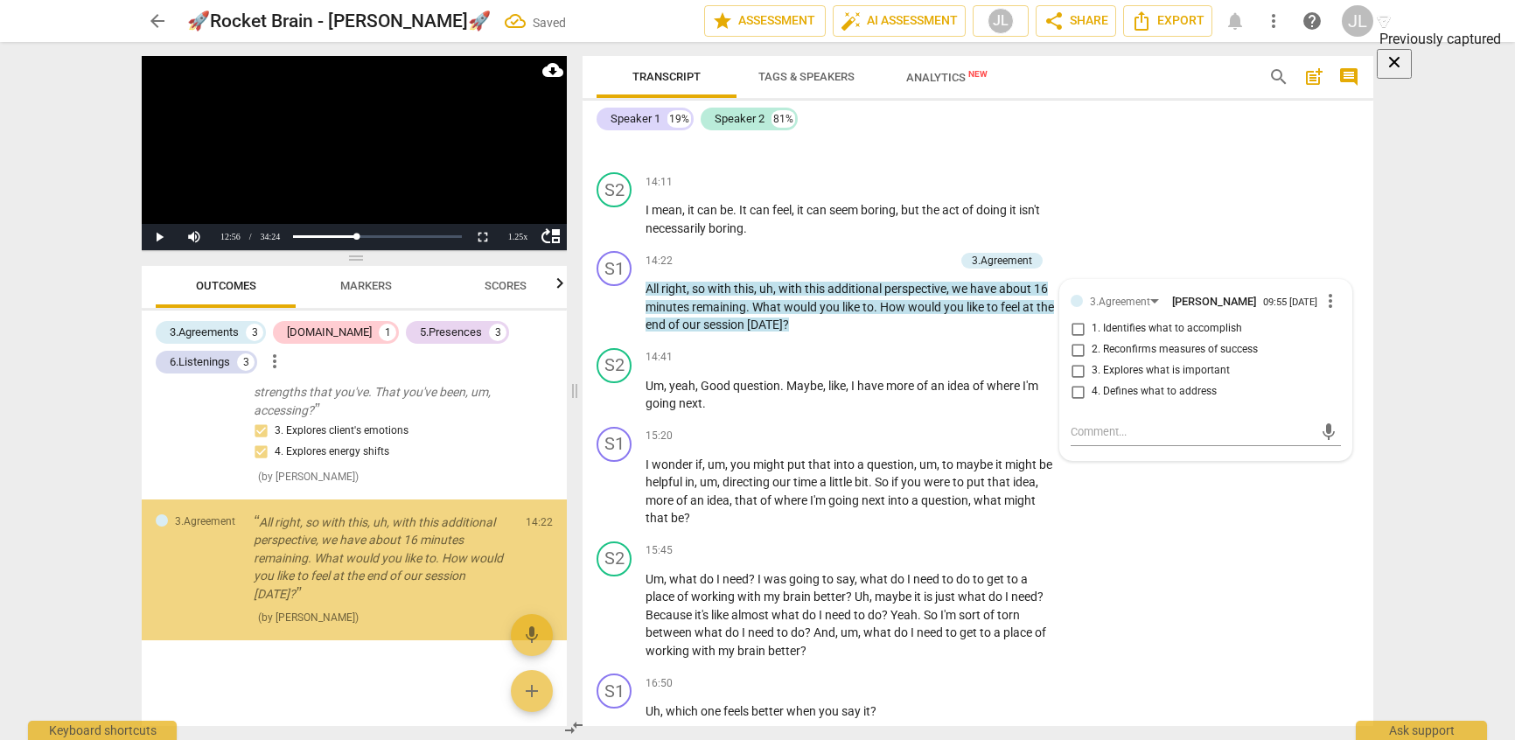
scroll to position [1120, 0]
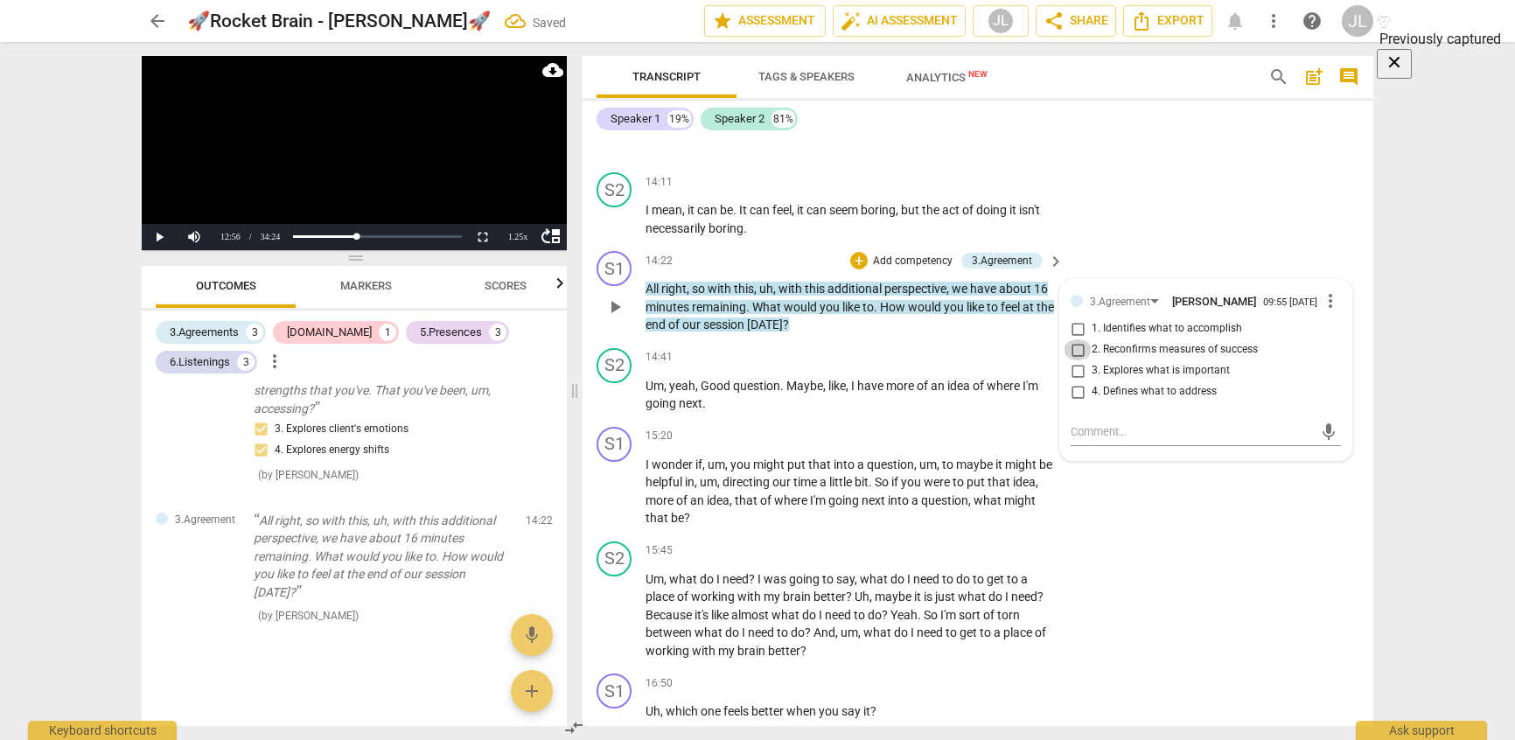
click at [1072, 345] on input "2. Reconfirms measures of success" at bounding box center [1078, 349] width 28 height 21
checkbox input "true"
click at [157, 238] on button "Play" at bounding box center [159, 237] width 35 height 26
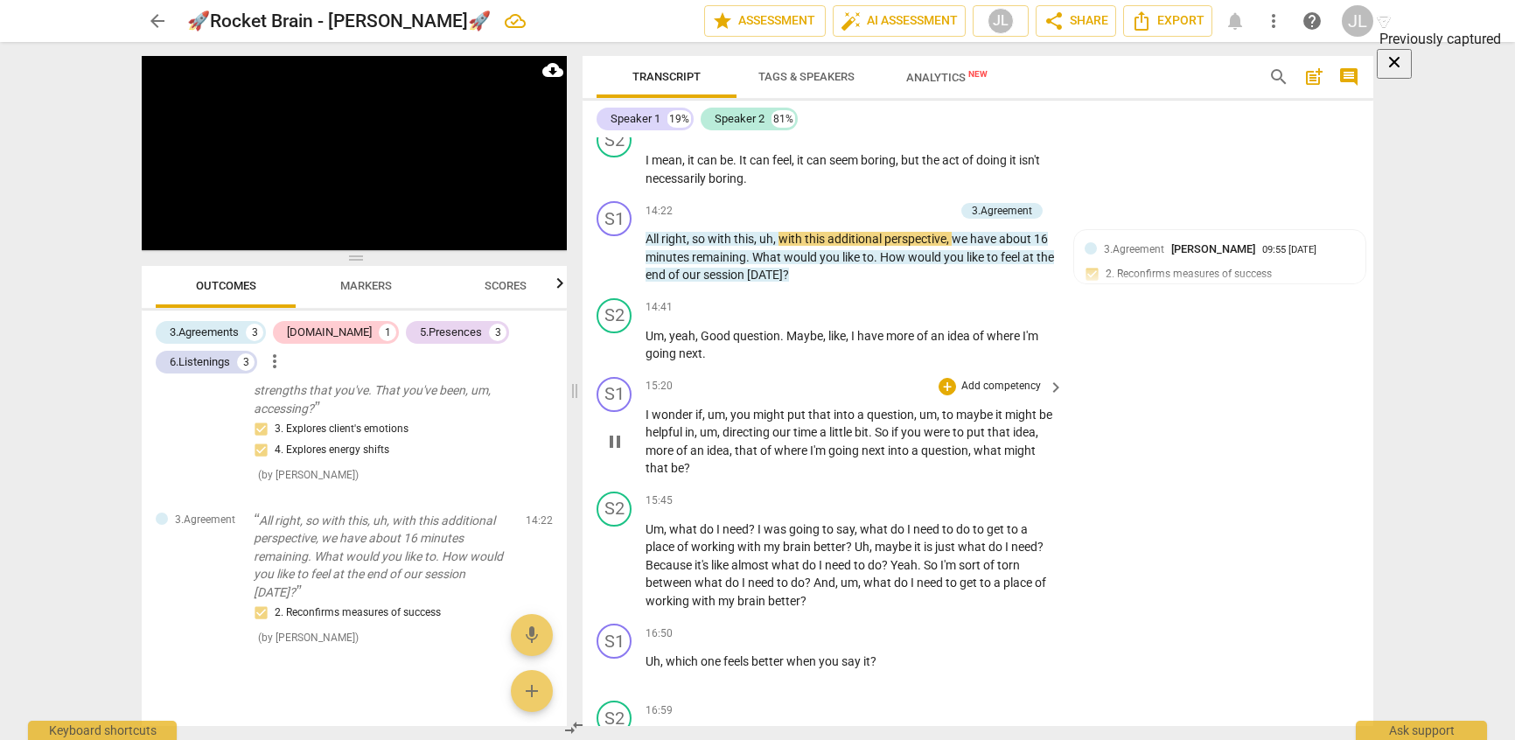
scroll to position [3468, 0]
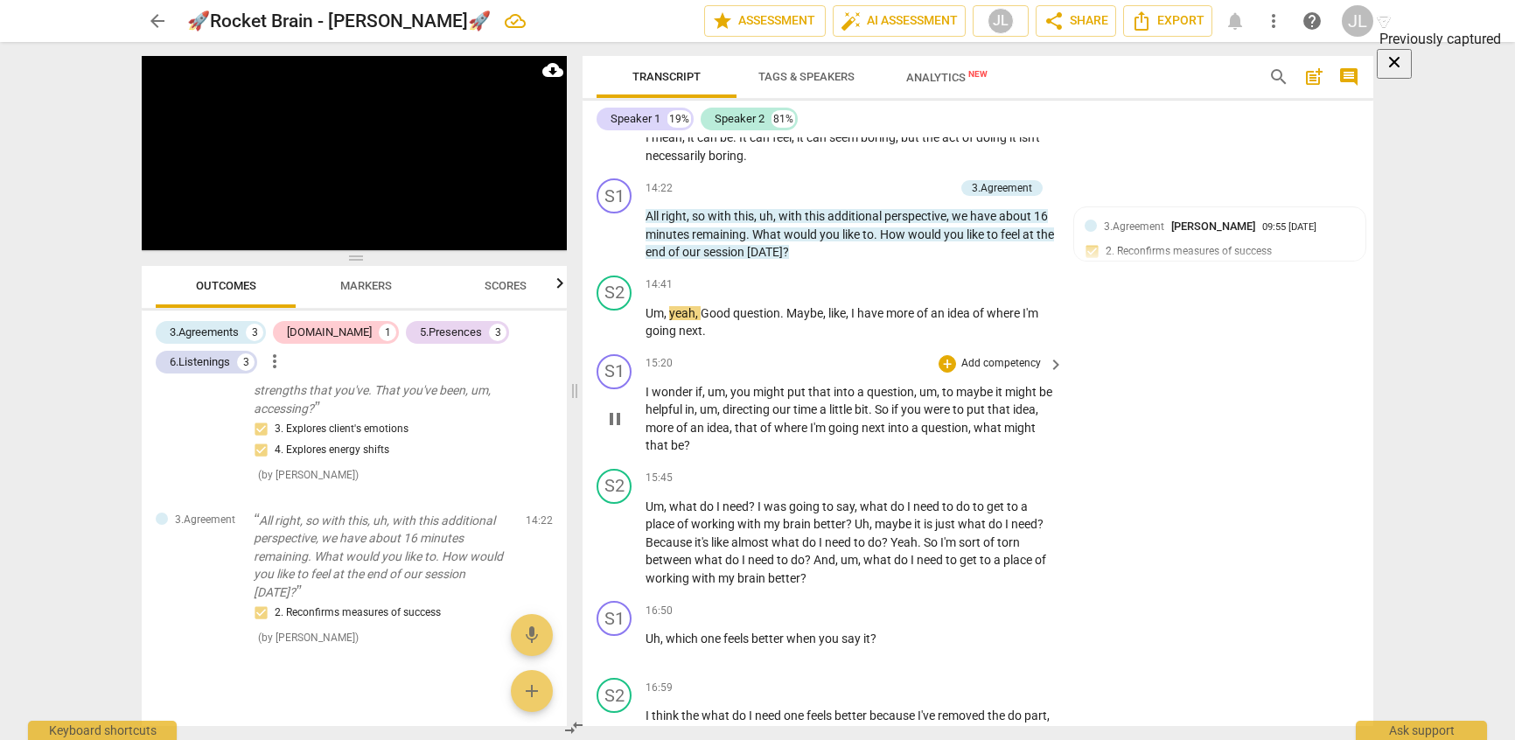
click at [979, 364] on p "Add competency" at bounding box center [1001, 364] width 83 height 16
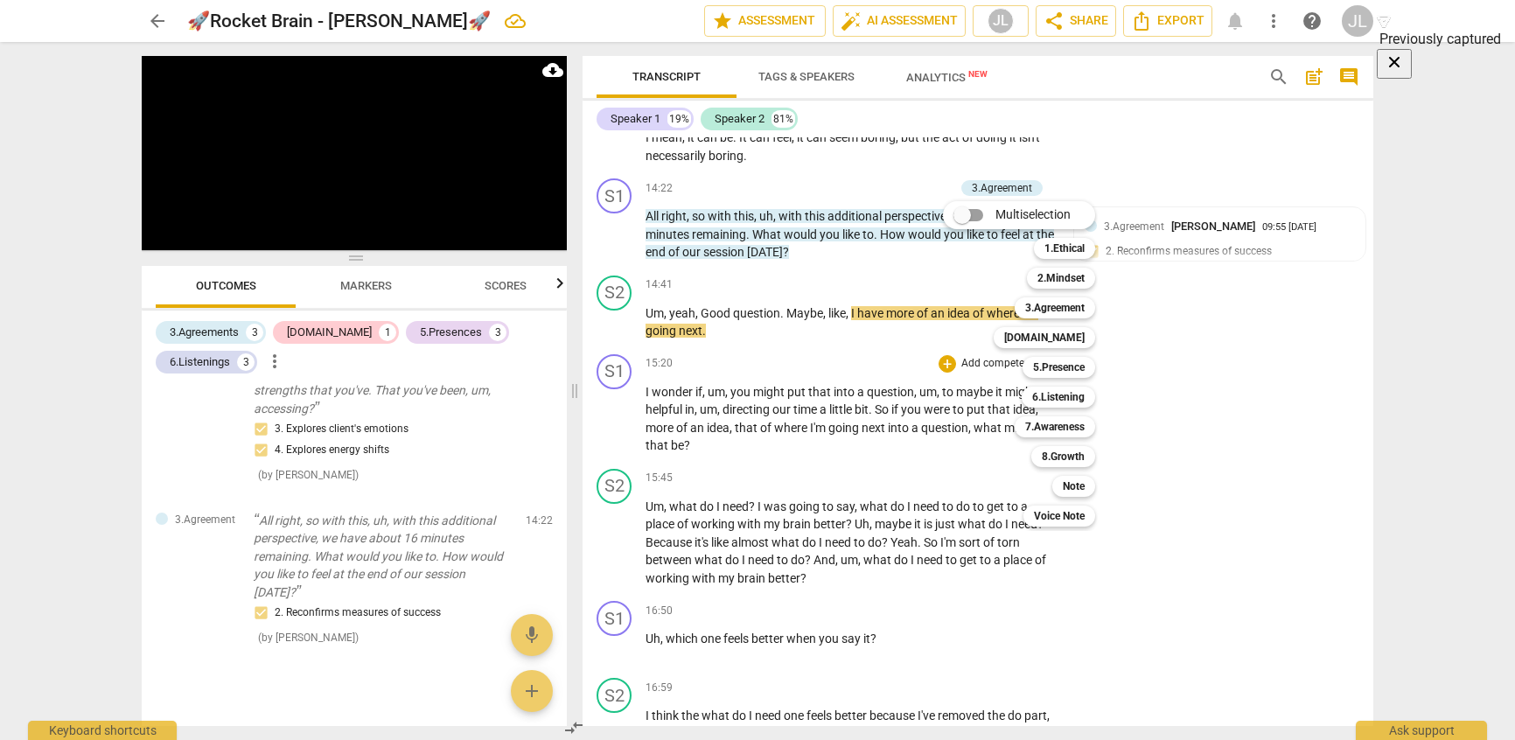
click at [833, 534] on div at bounding box center [757, 370] width 1515 height 740
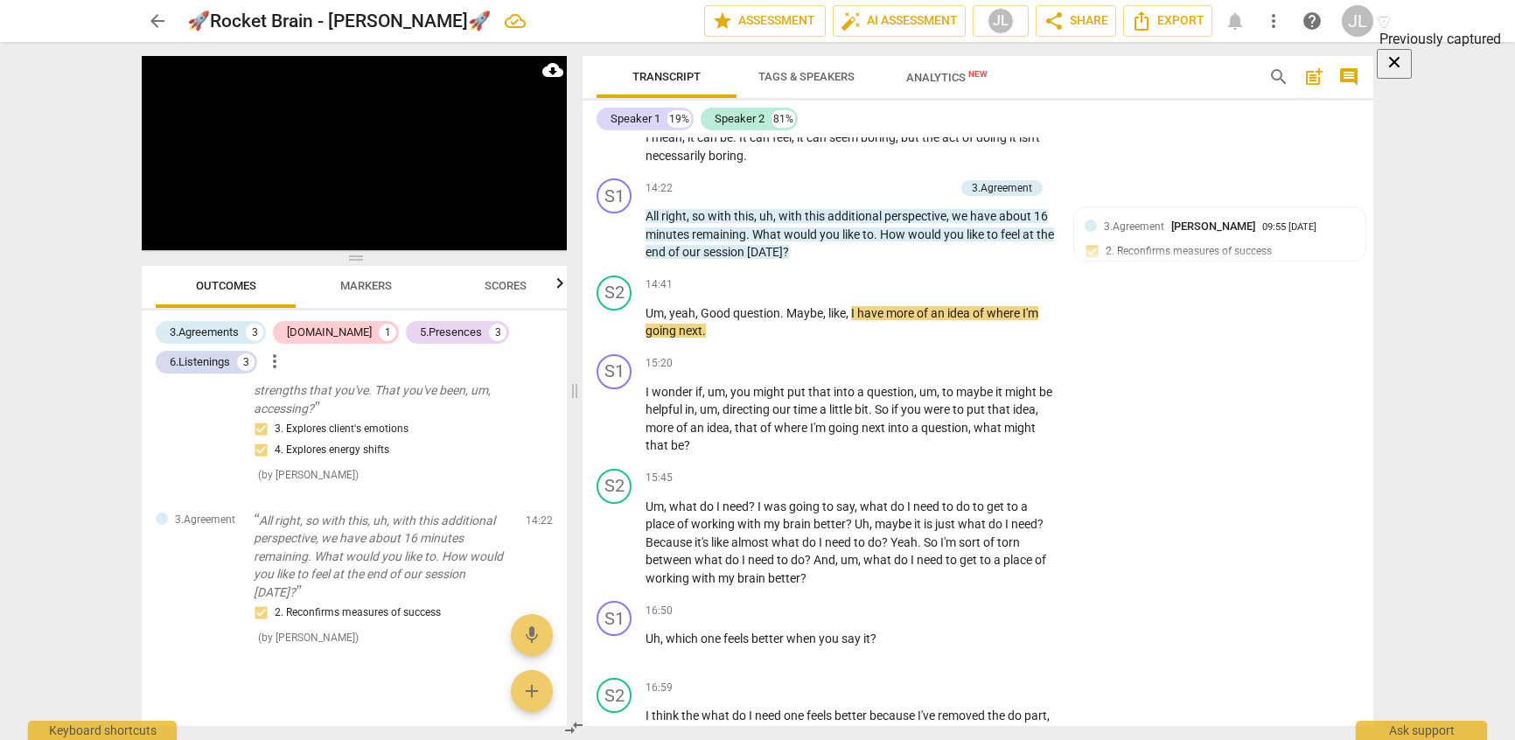
scroll to position [3643, 0]
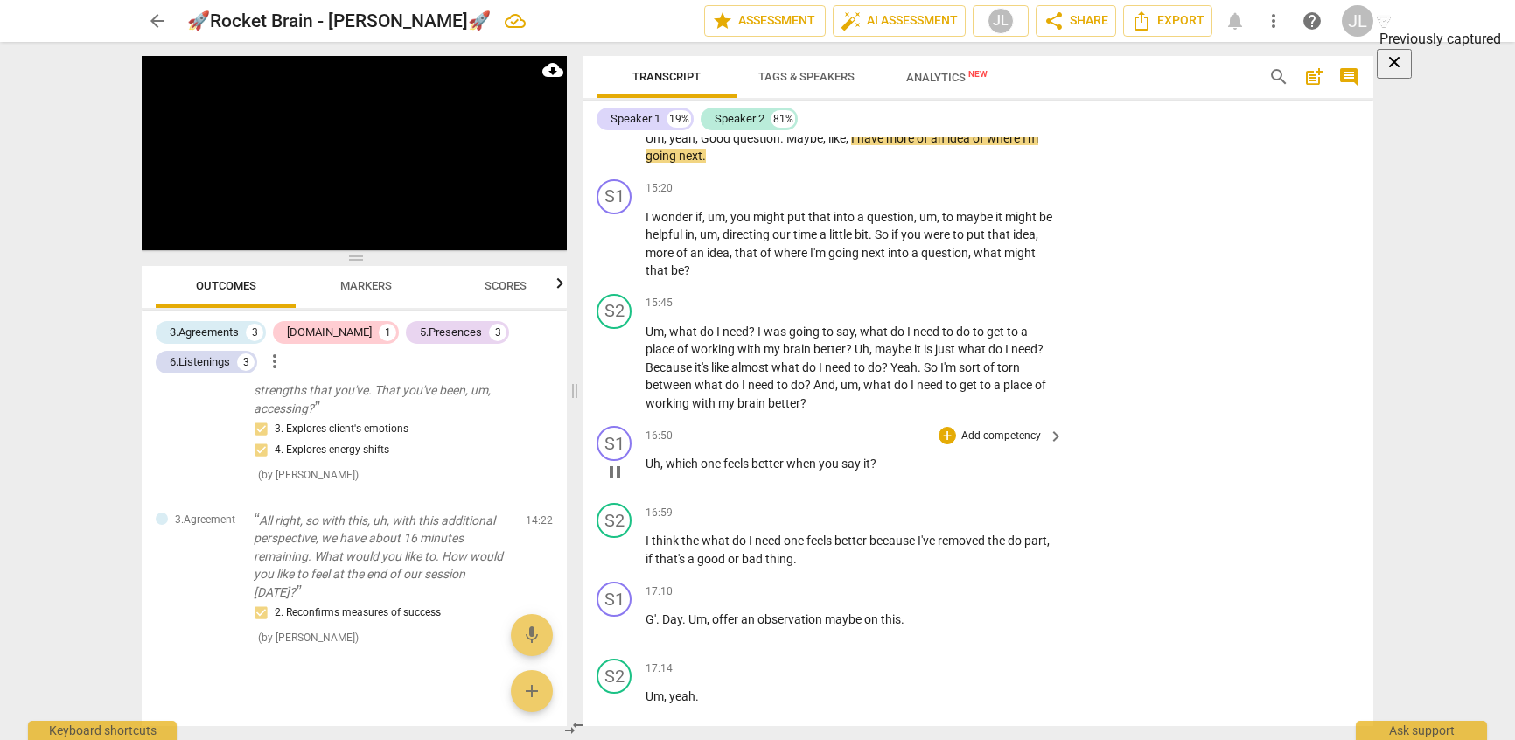
click at [994, 429] on p "Add competency" at bounding box center [1001, 437] width 83 height 16
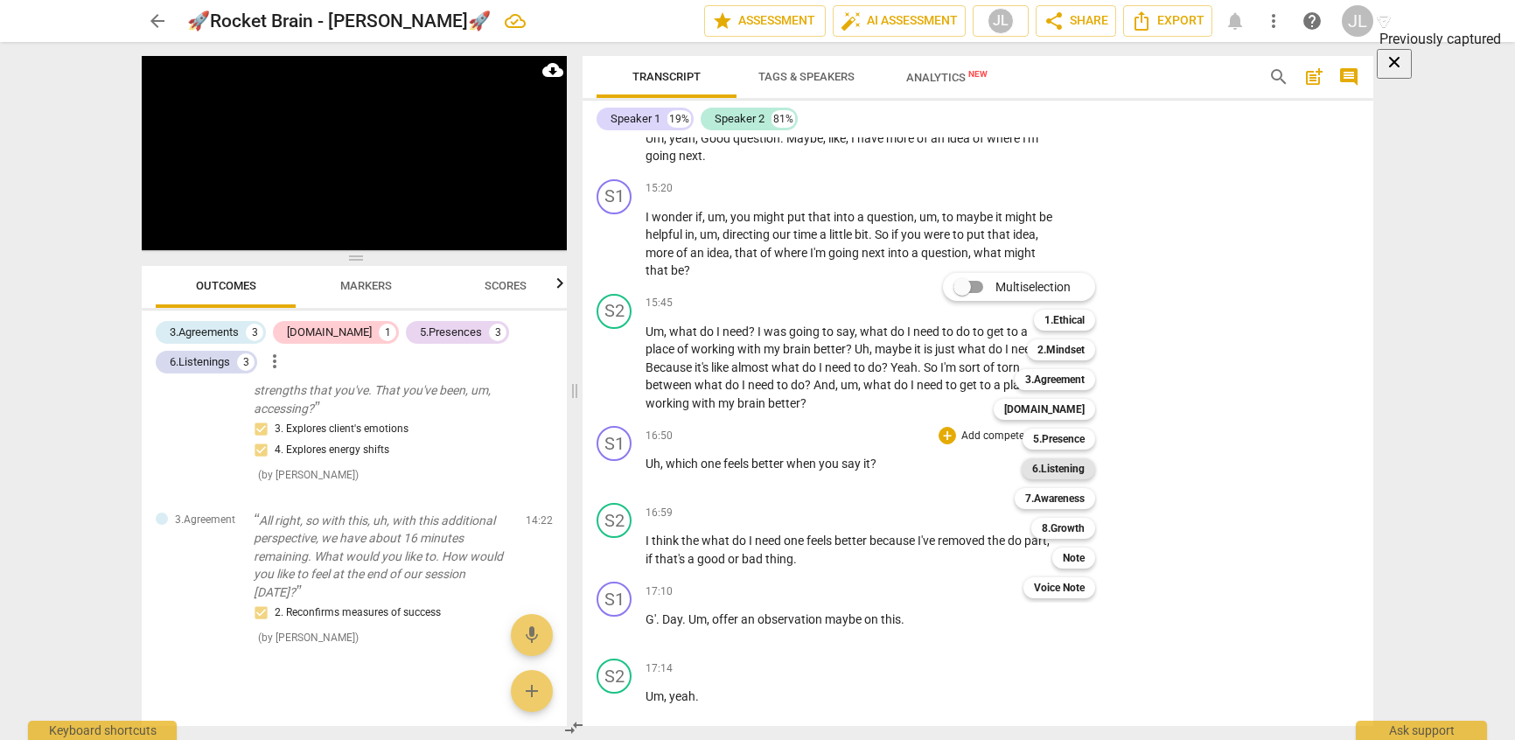
click at [1064, 473] on b "6.Listening" at bounding box center [1058, 468] width 52 height 21
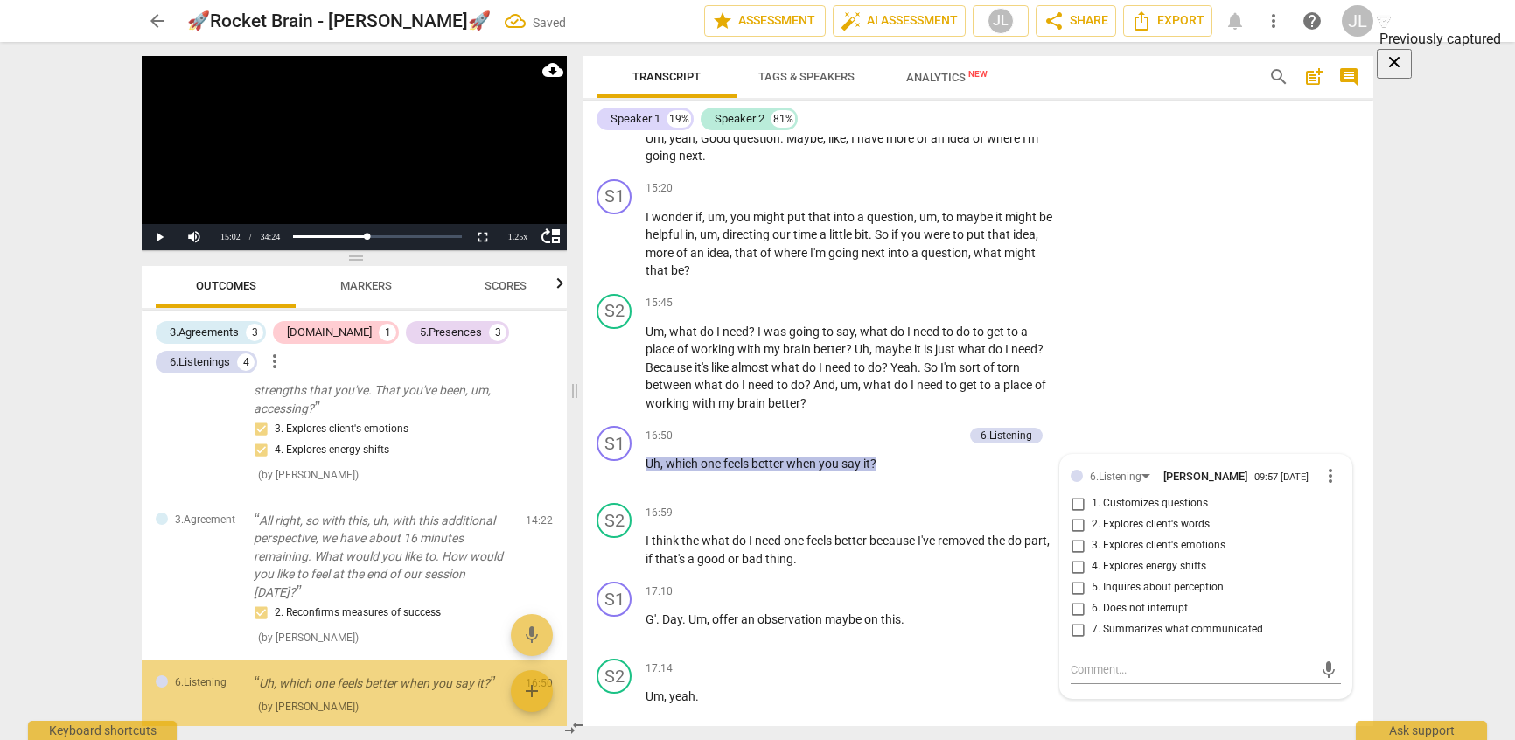
scroll to position [1211, 0]
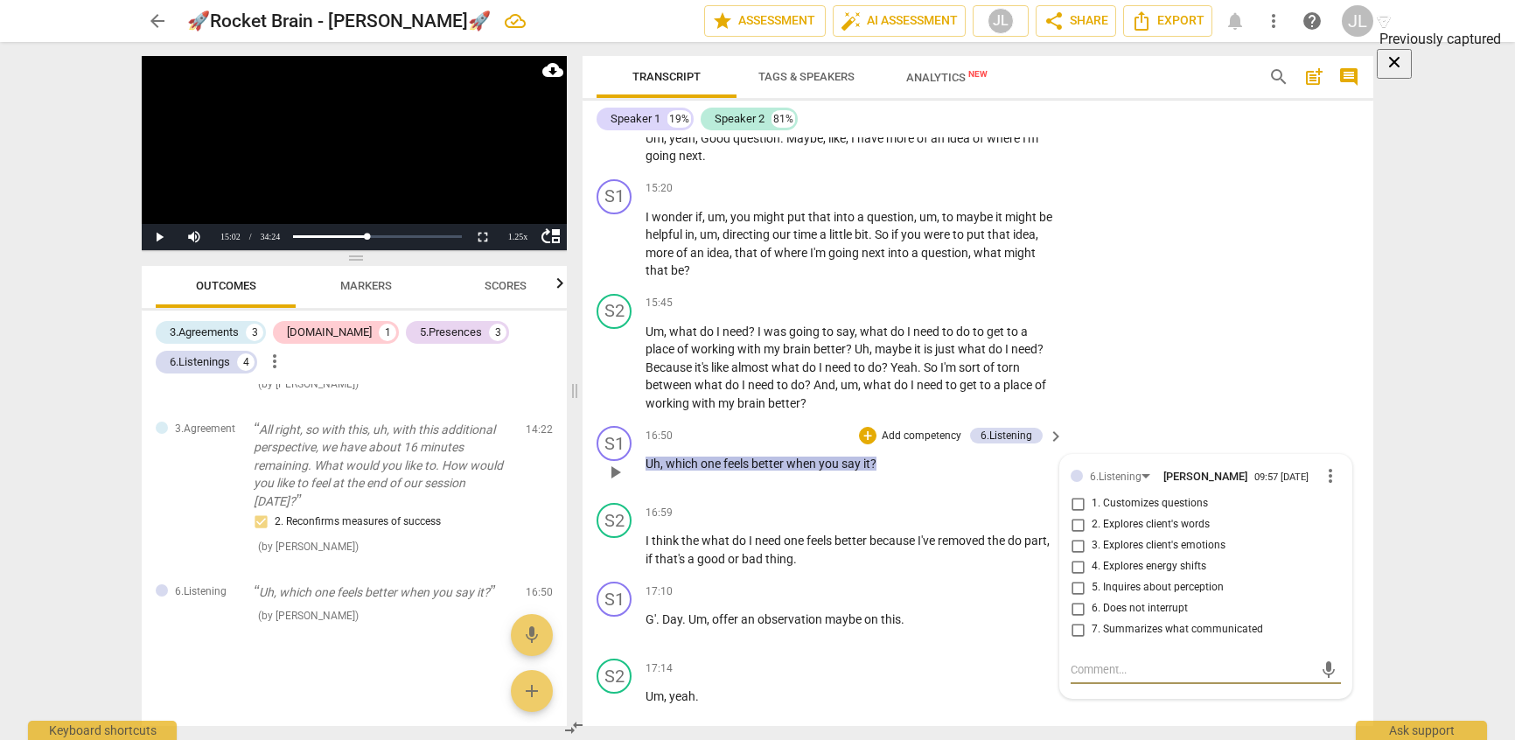
click at [1072, 507] on input "1. Customizes questions" at bounding box center [1078, 503] width 28 height 21
checkbox input "true"
click at [1110, 470] on div "6.Listening" at bounding box center [1116, 477] width 52 height 17
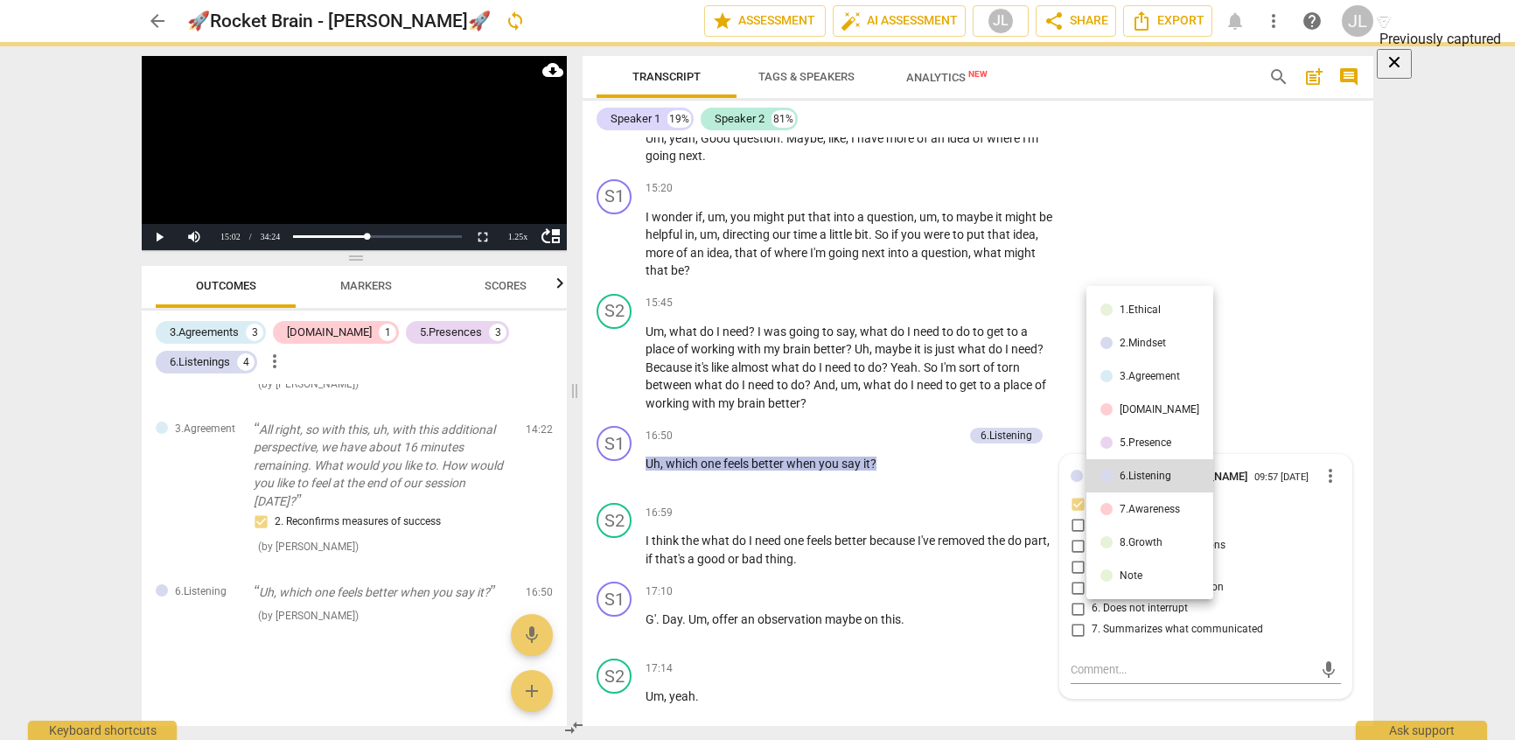
click at [1110, 430] on li "5.Presence" at bounding box center [1149, 442] width 127 height 33
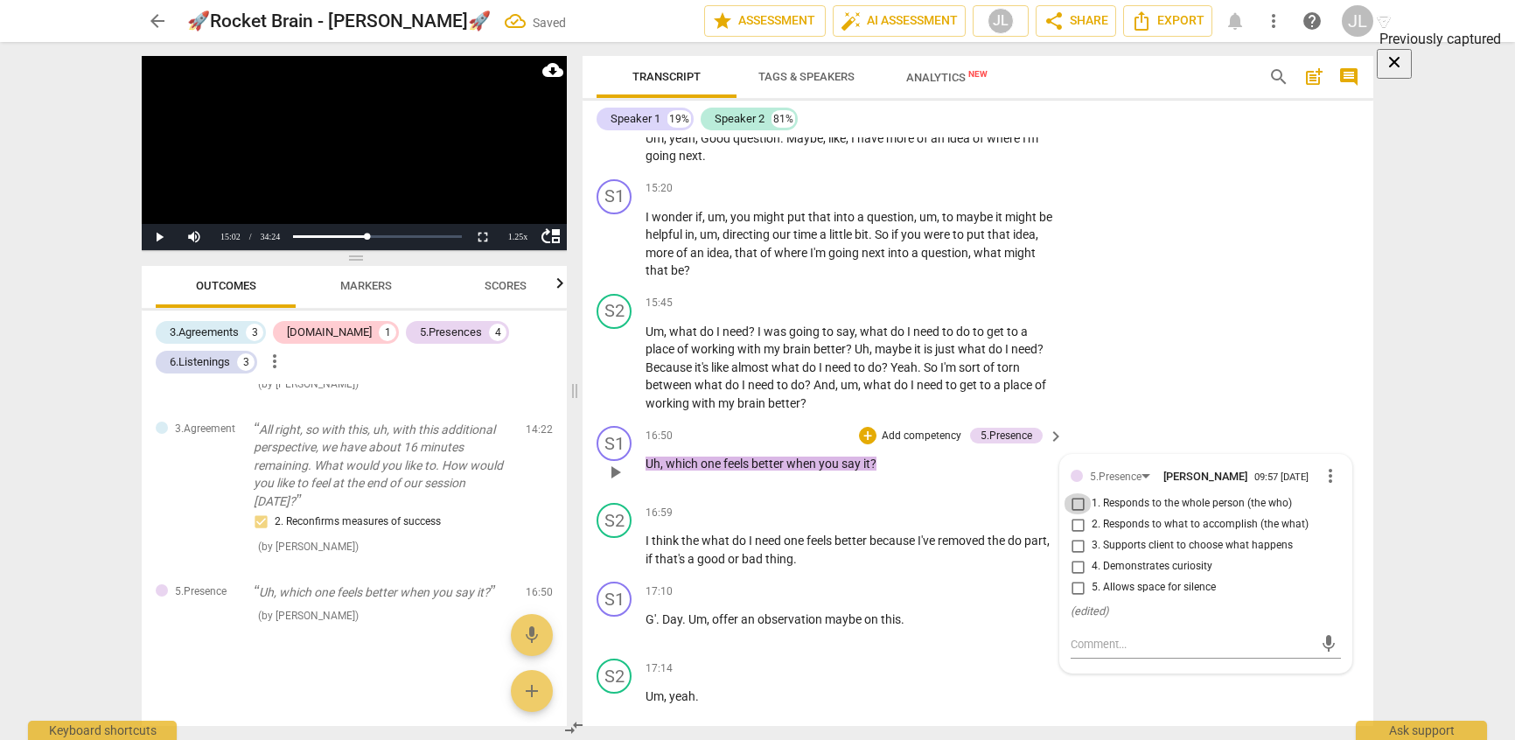
click at [1072, 501] on input "1. Responds to the whole person (the who)" at bounding box center [1078, 503] width 28 height 21
checkbox input "true"
click at [1071, 545] on input "3. Supports client to choose what happens" at bounding box center [1078, 545] width 28 height 21
checkbox input "true"
click at [159, 231] on button "Play" at bounding box center [159, 237] width 35 height 26
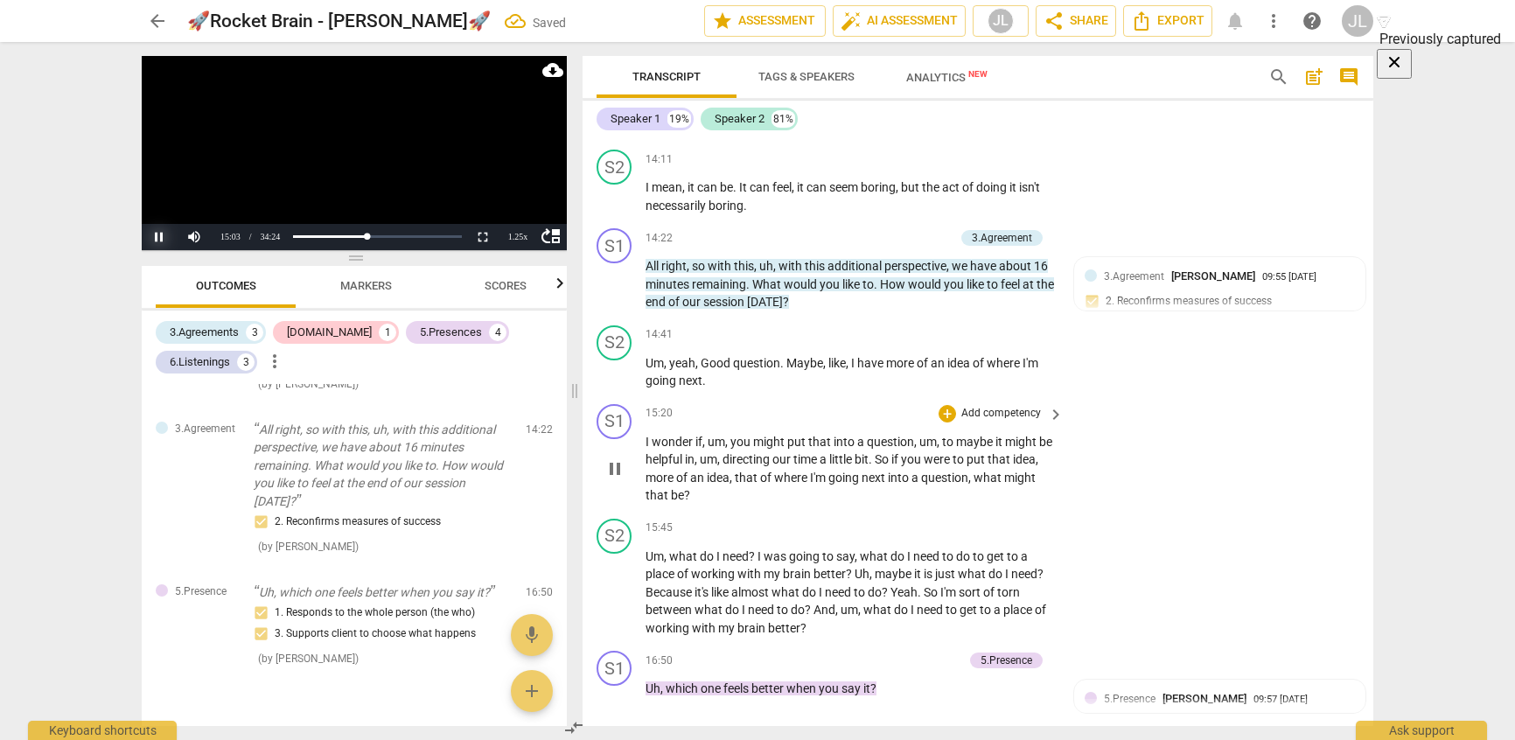
scroll to position [3381, 0]
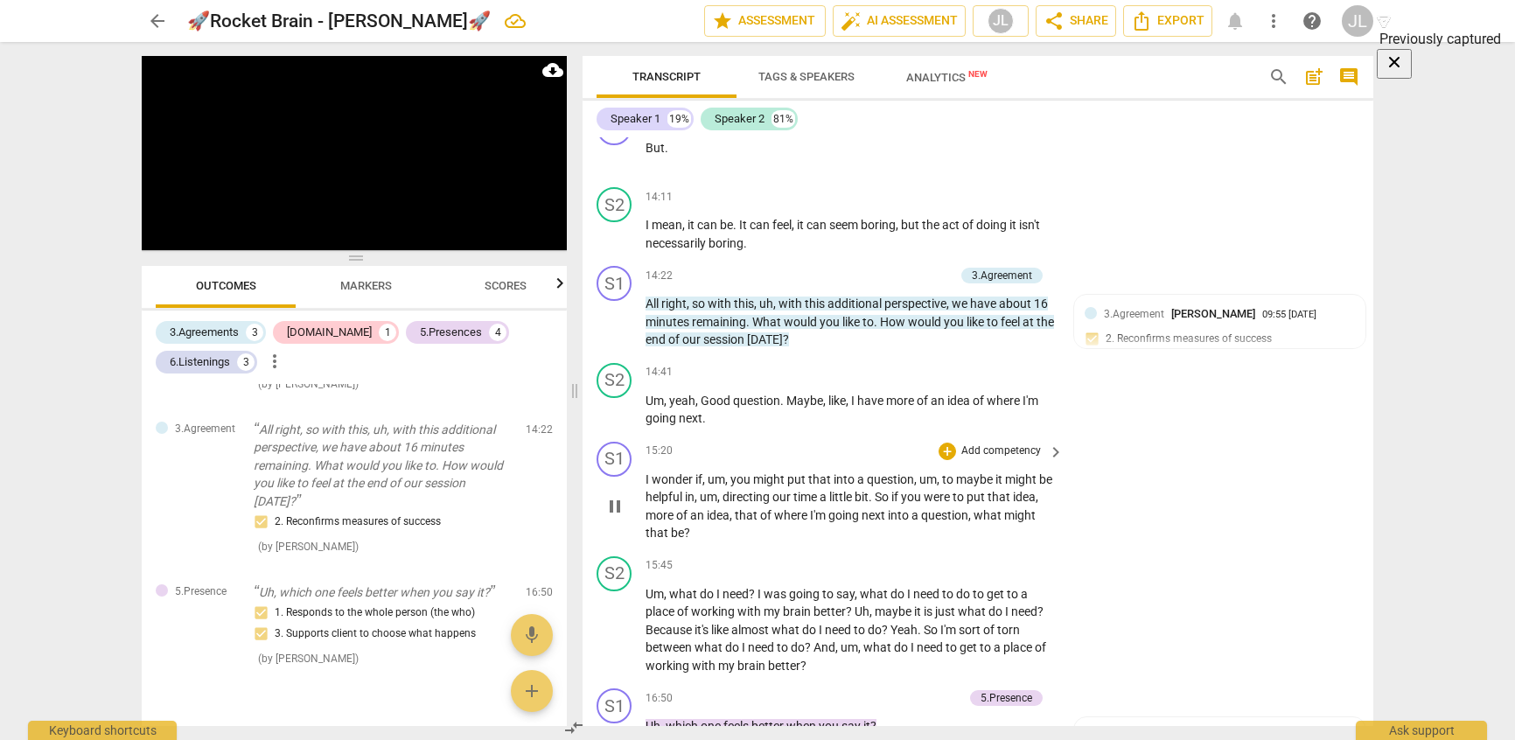
click at [1000, 446] on p "Add competency" at bounding box center [1001, 451] width 83 height 16
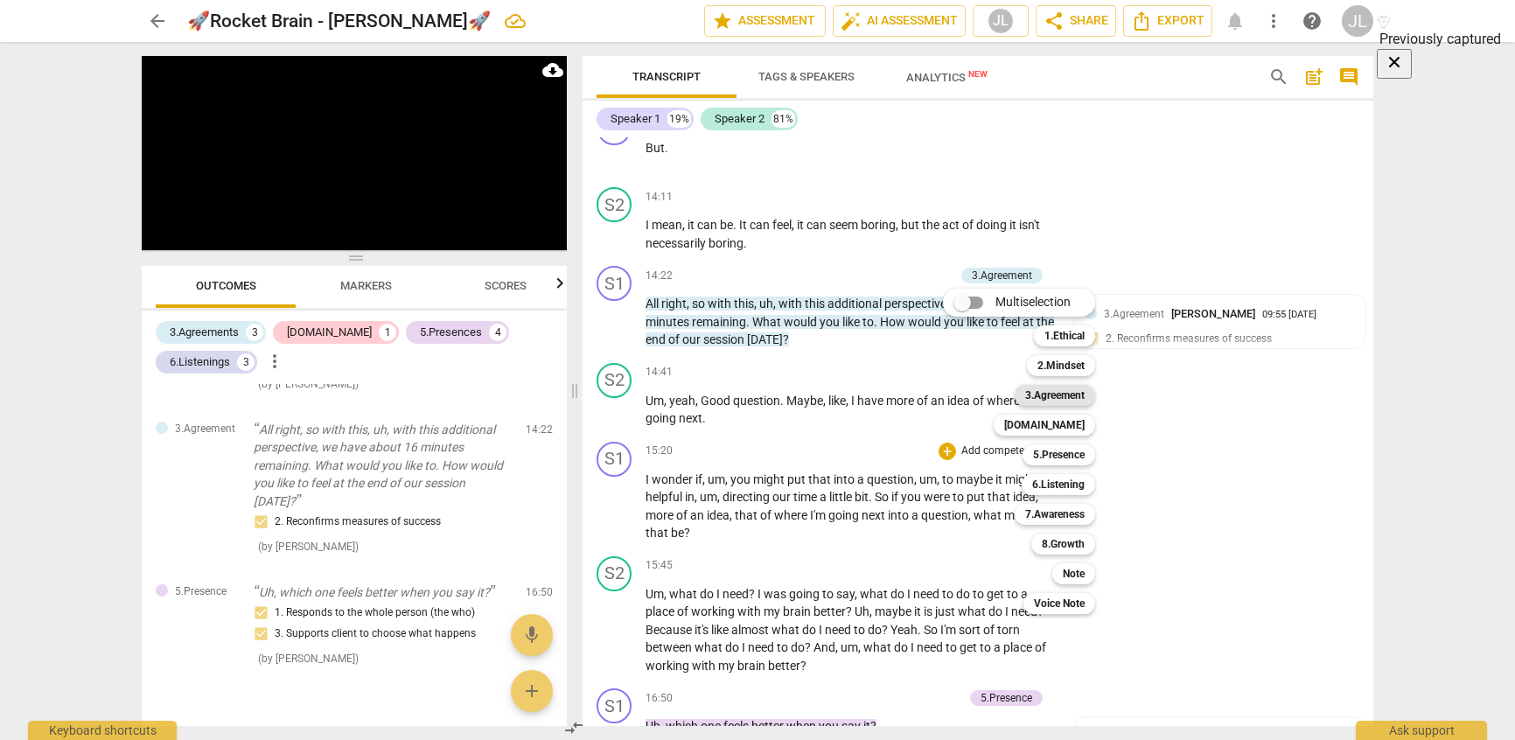
click at [1044, 394] on b "3.Agreement" at bounding box center [1054, 395] width 59 height 21
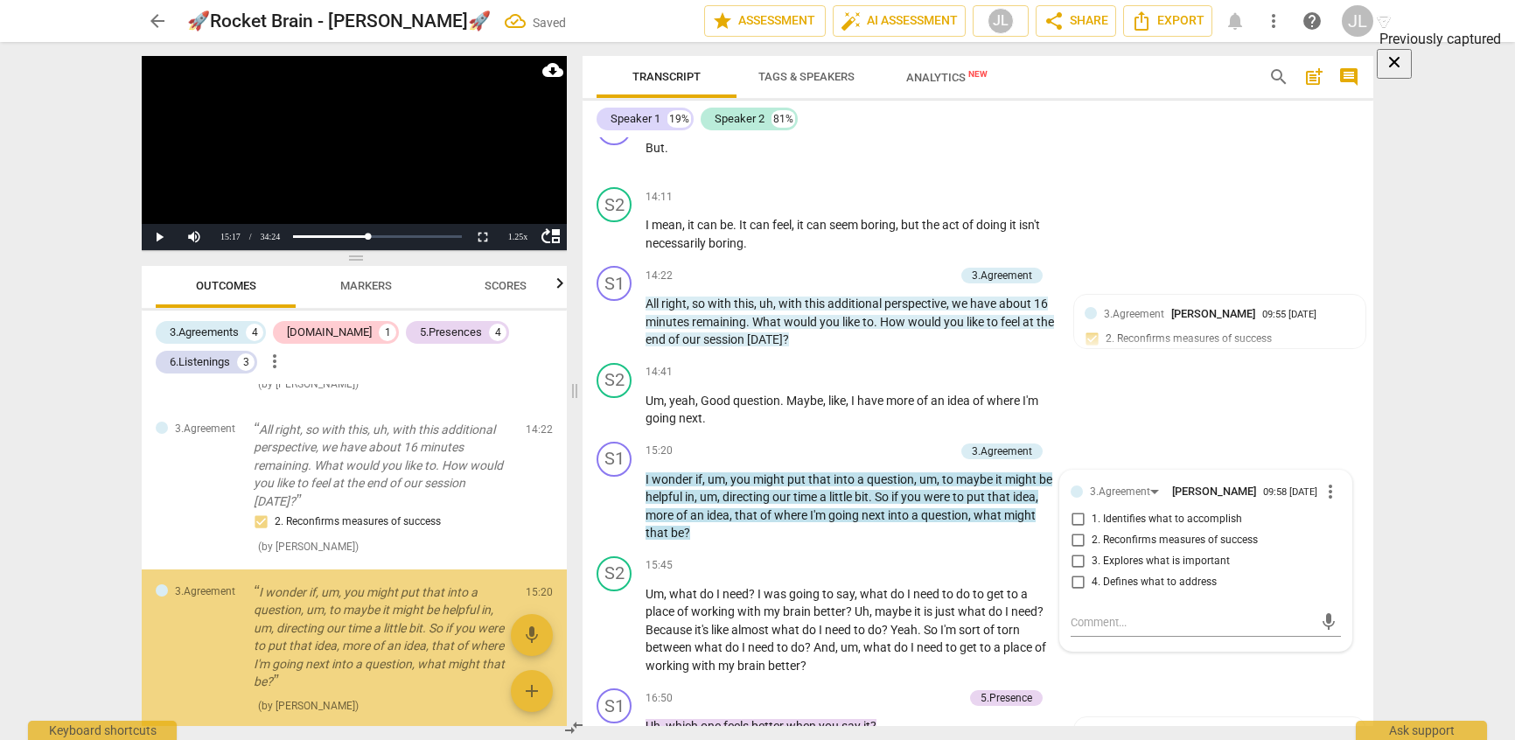
scroll to position [1304, 0]
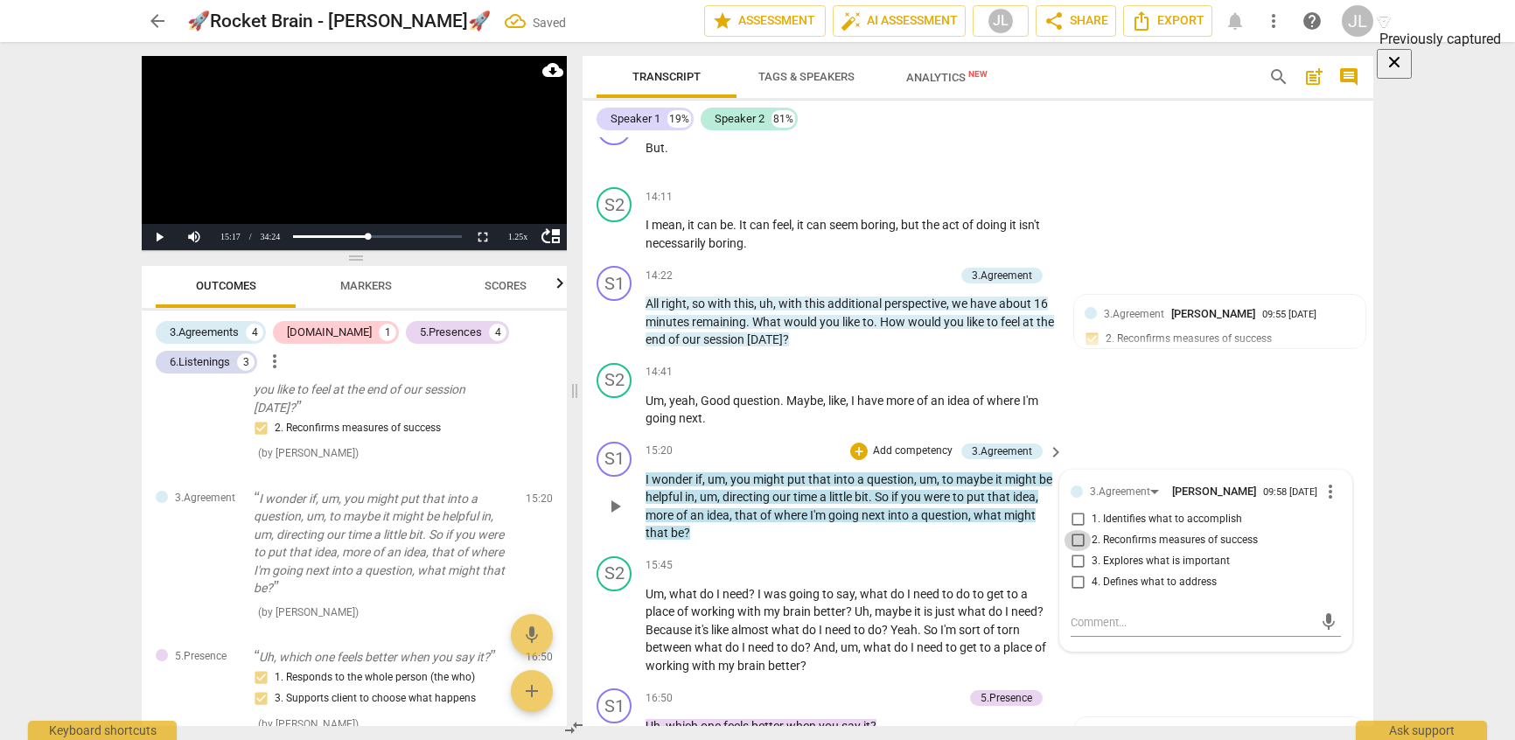
click at [1068, 538] on input "2. Reconfirms measures of success" at bounding box center [1078, 540] width 28 height 21
checkbox input "true"
click at [1068, 576] on input "4. Defines what to address" at bounding box center [1078, 582] width 28 height 21
checkbox input "true"
click at [148, 239] on button "Play" at bounding box center [159, 237] width 35 height 26
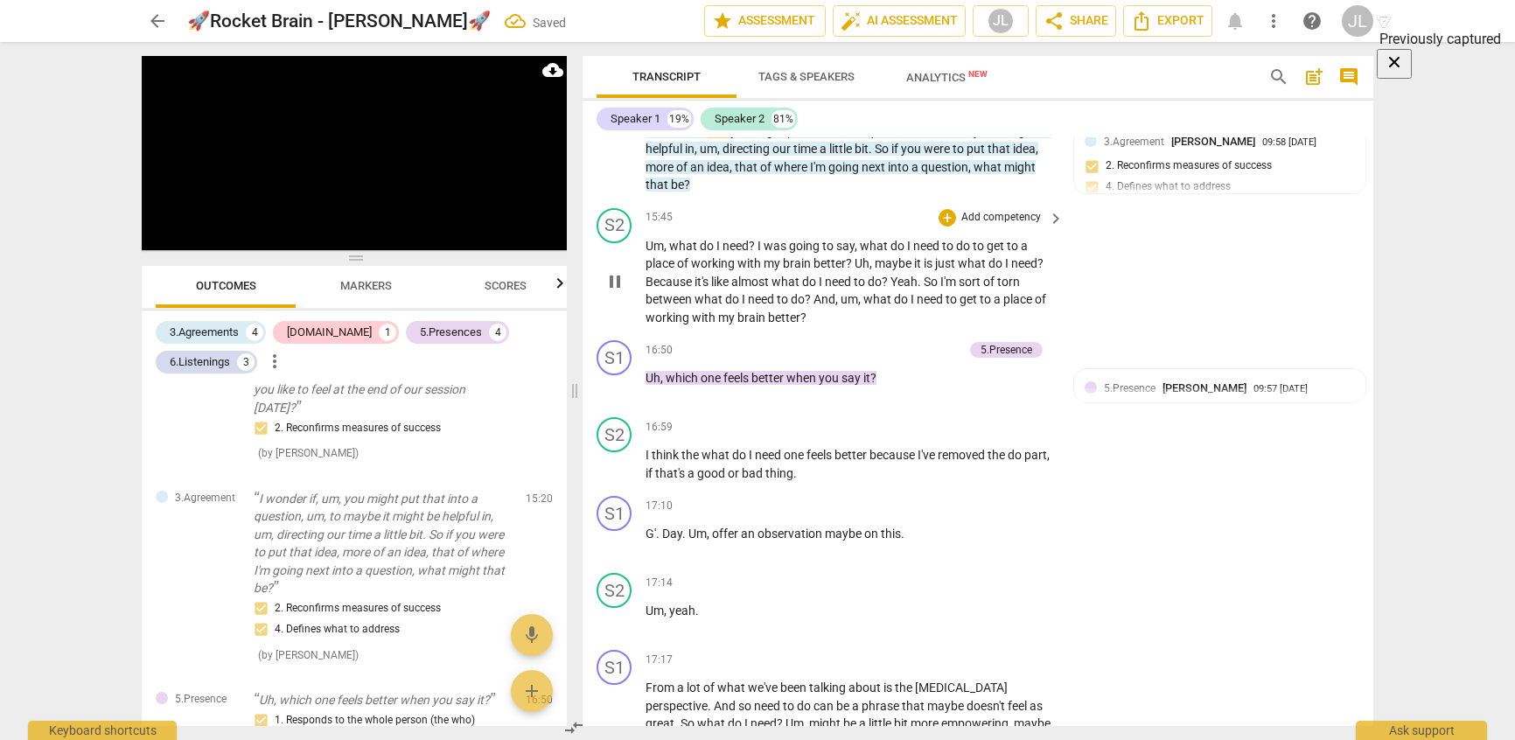
scroll to position [3731, 0]
click at [999, 504] on p "Add competency" at bounding box center [1001, 505] width 83 height 16
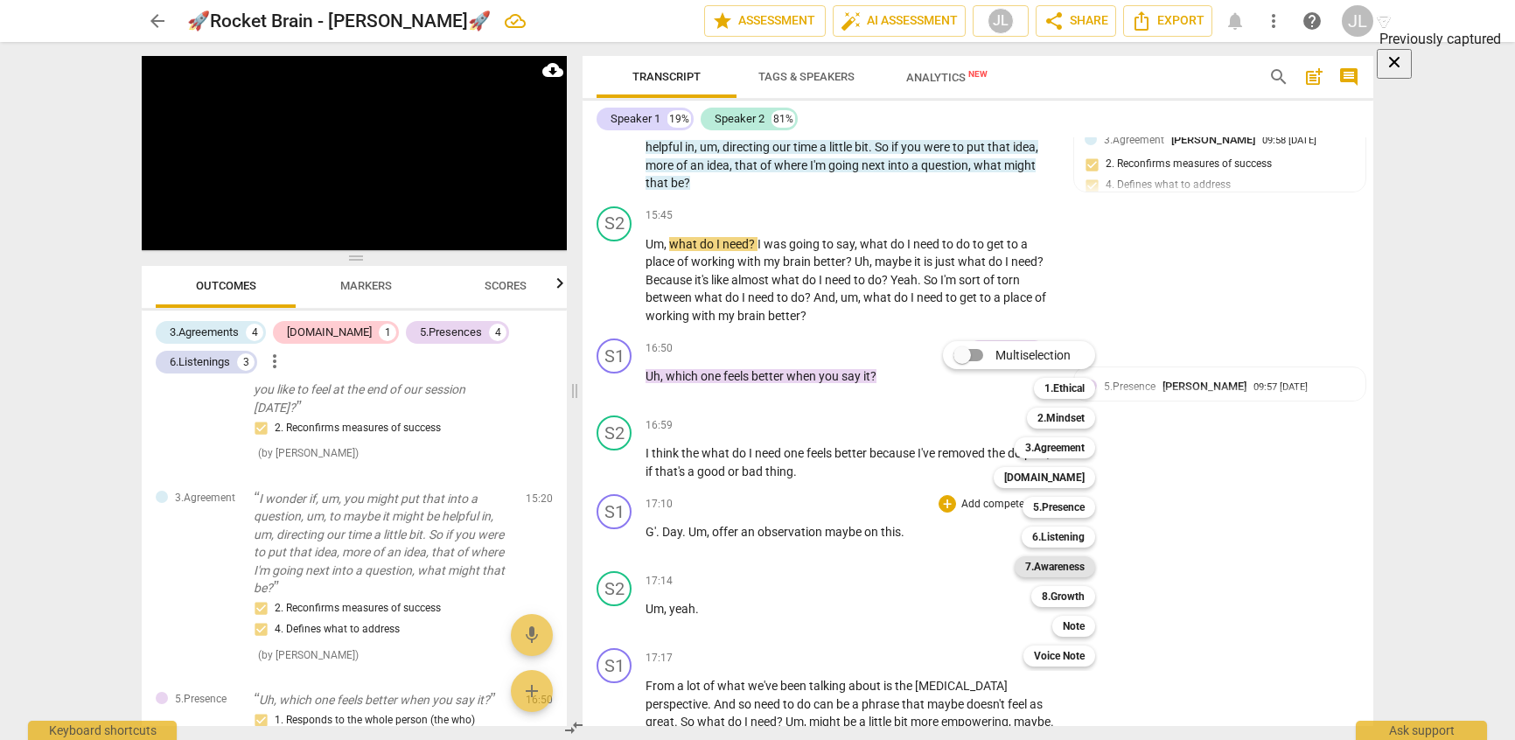
click at [1055, 566] on b "7.Awareness" at bounding box center [1054, 566] width 59 height 21
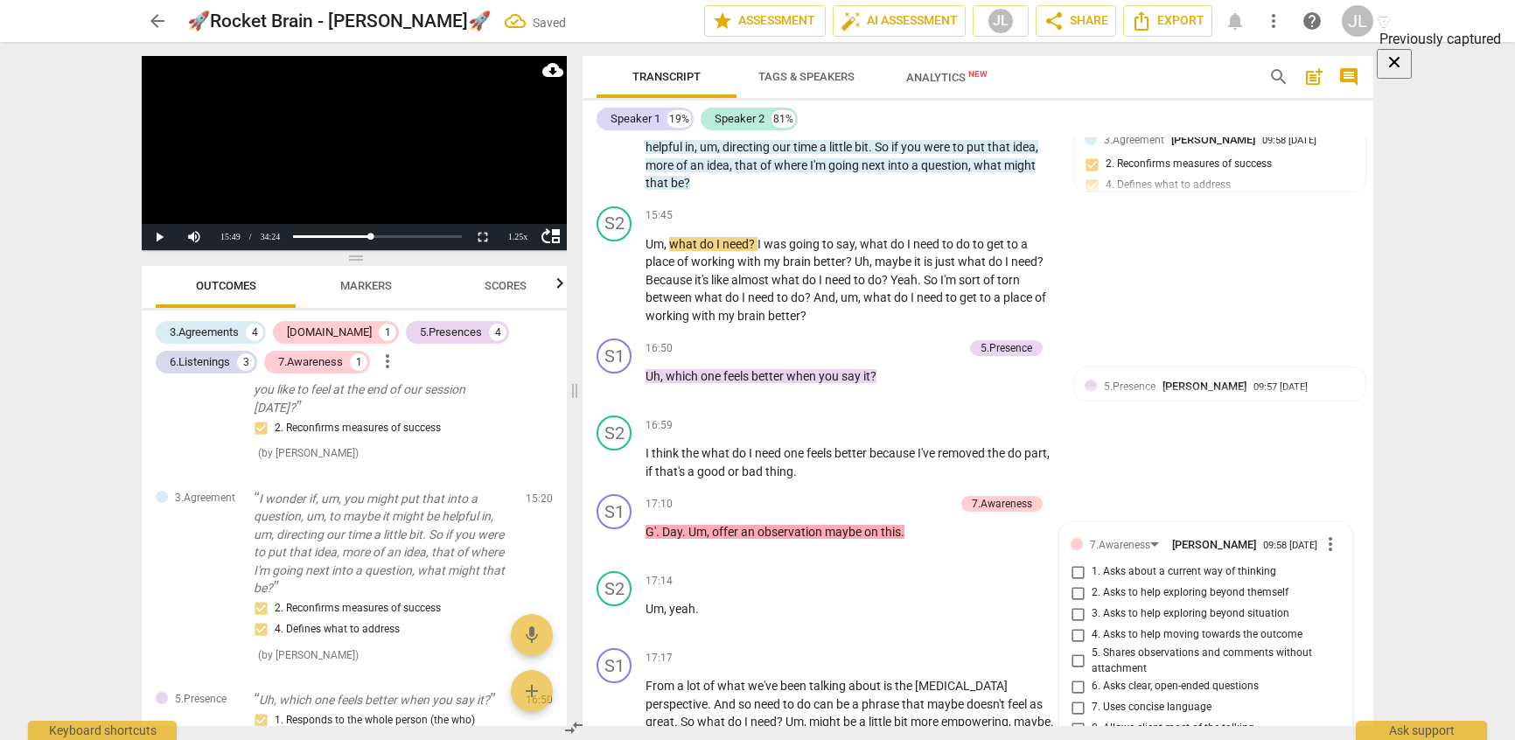
scroll to position [1542, 0]
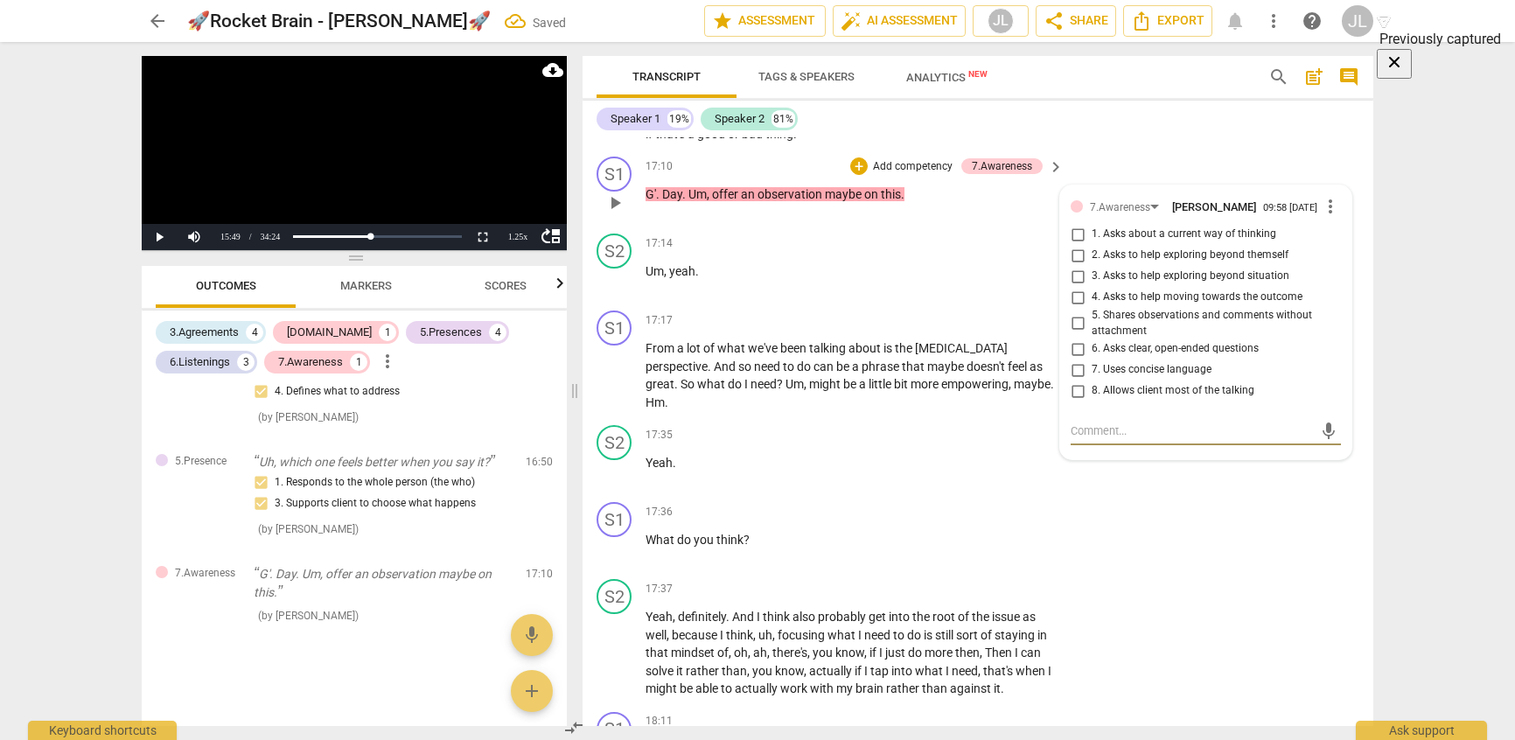
click at [1074, 319] on input "5. Shares observations and comments without attachment" at bounding box center [1078, 323] width 28 height 21
checkbox input "true"
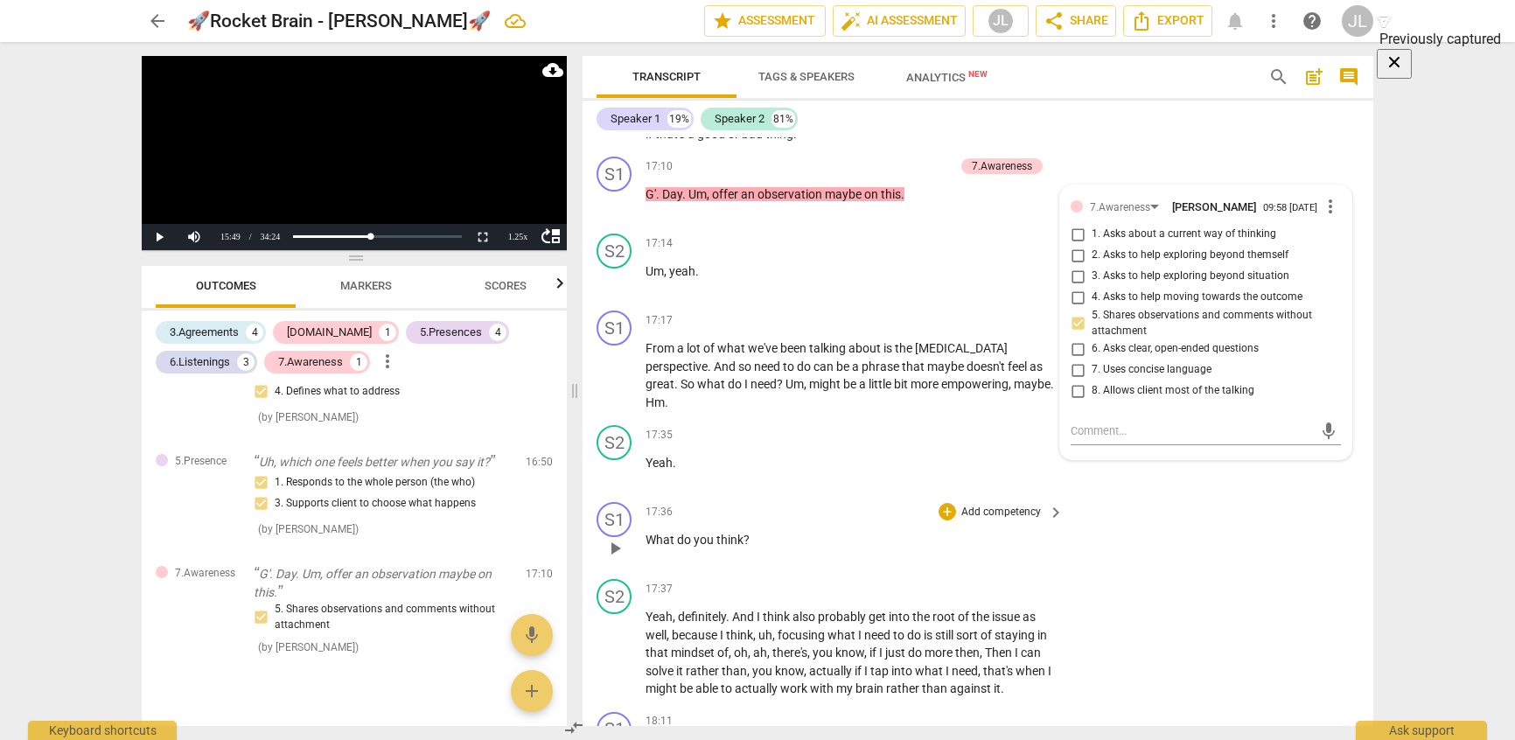
click at [991, 505] on p "Add competency" at bounding box center [1001, 513] width 83 height 16
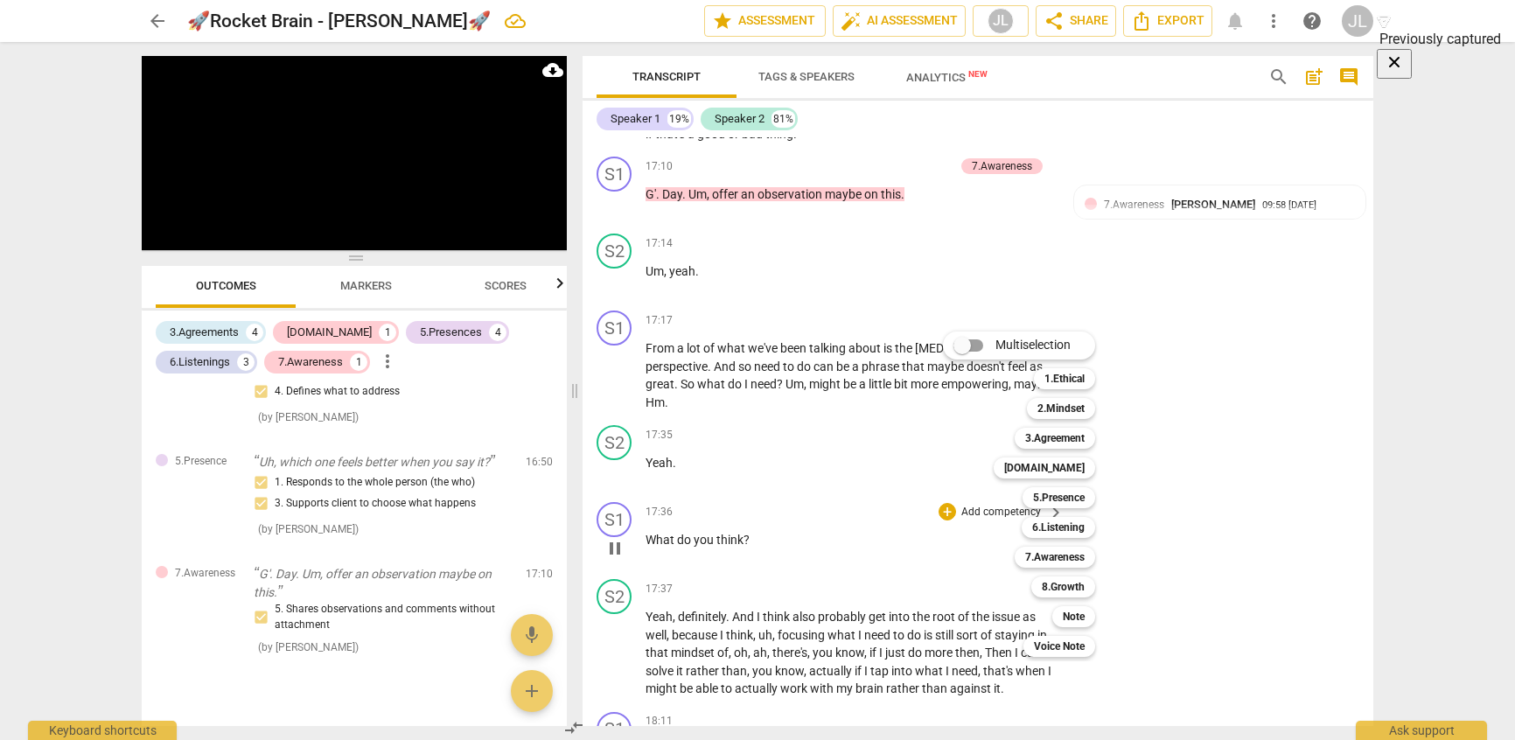
scroll to position [3830, 0]
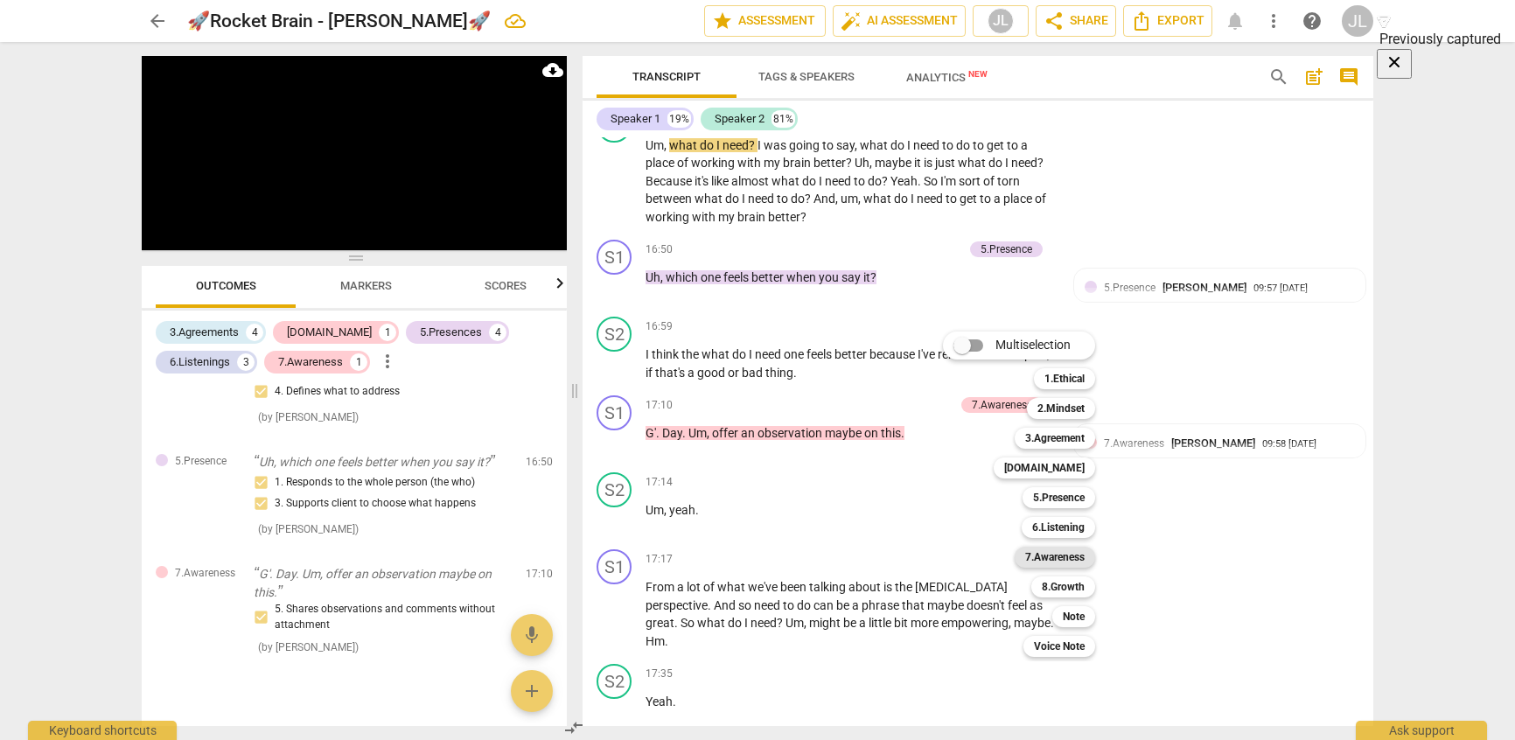
click at [1035, 557] on b "7.Awareness" at bounding box center [1054, 557] width 59 height 21
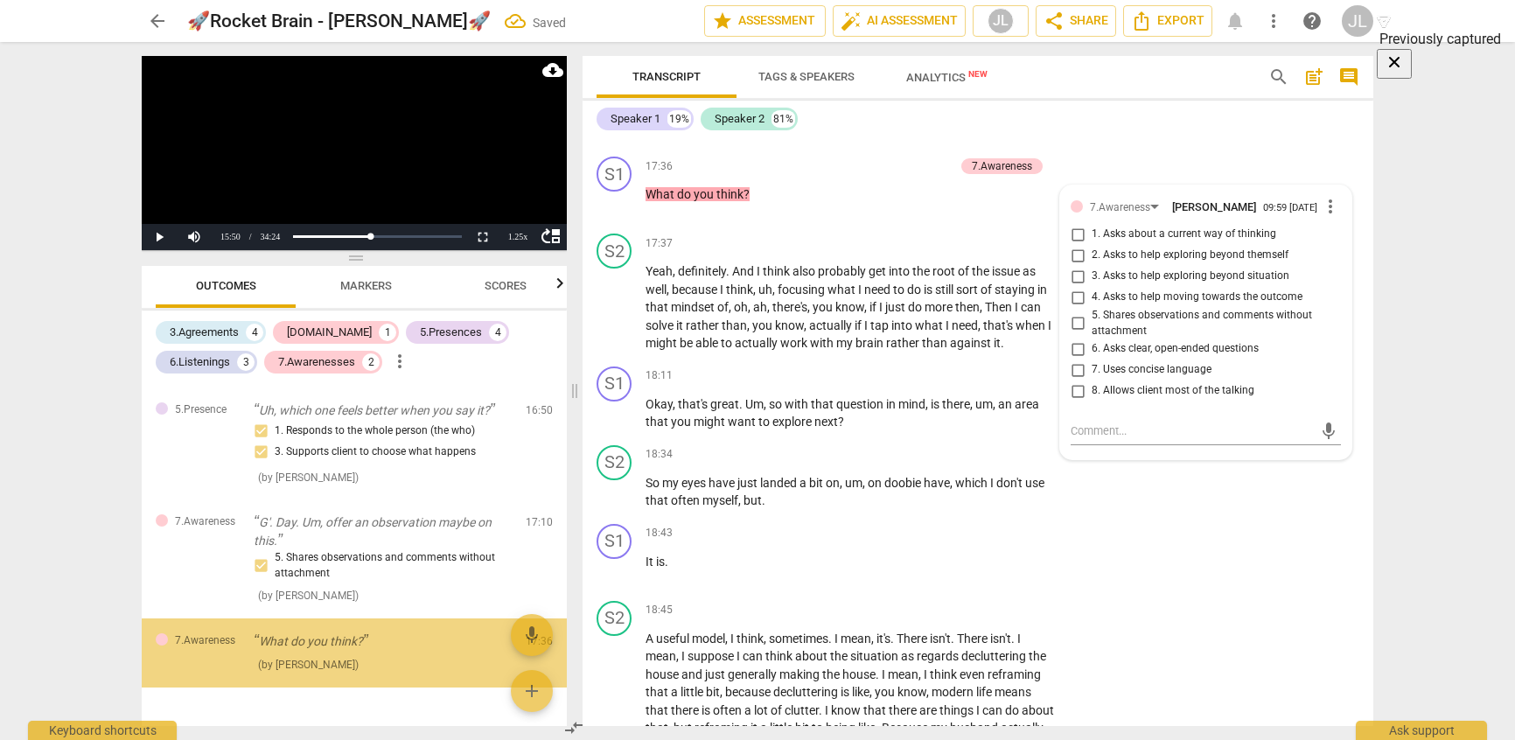
scroll to position [1643, 0]
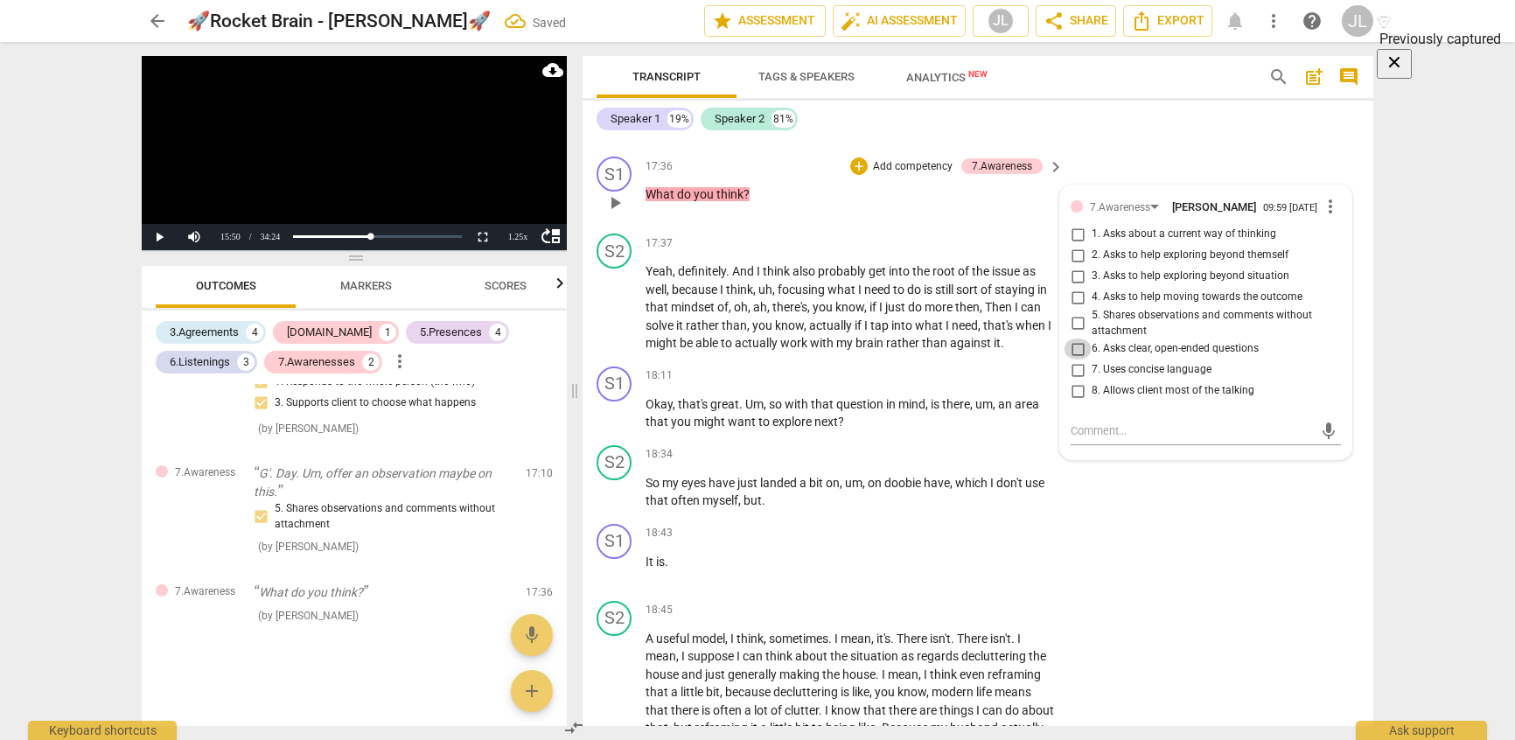
click at [1074, 339] on input "6. Asks clear, open-ended questions" at bounding box center [1078, 349] width 28 height 21
checkbox input "true"
click at [1065, 266] on input "3. Asks to help exploring beyond situation" at bounding box center [1078, 276] width 28 height 21
checkbox input "true"
click at [1068, 287] on input "4. Asks to help moving towards the outcome" at bounding box center [1078, 297] width 28 height 21
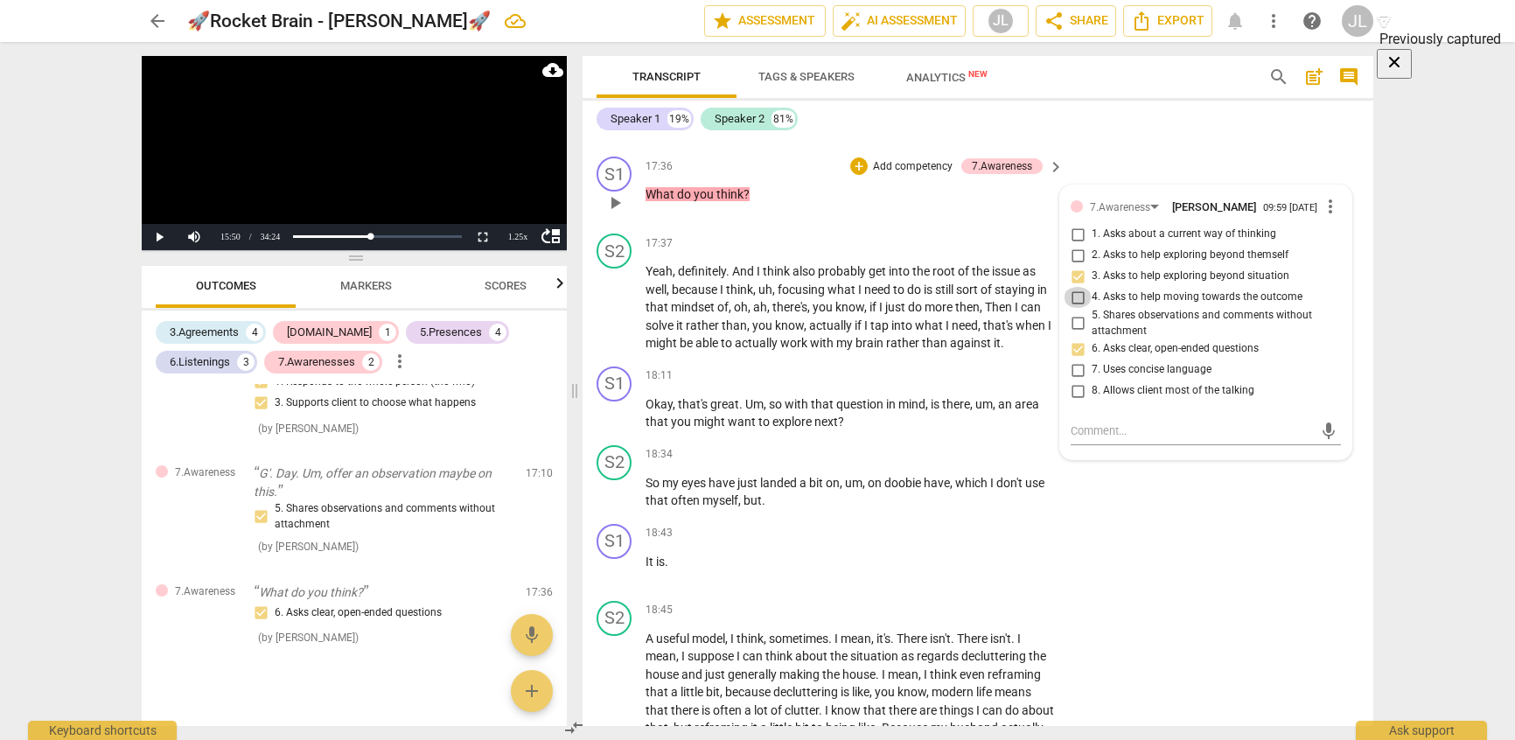
checkbox input "true"
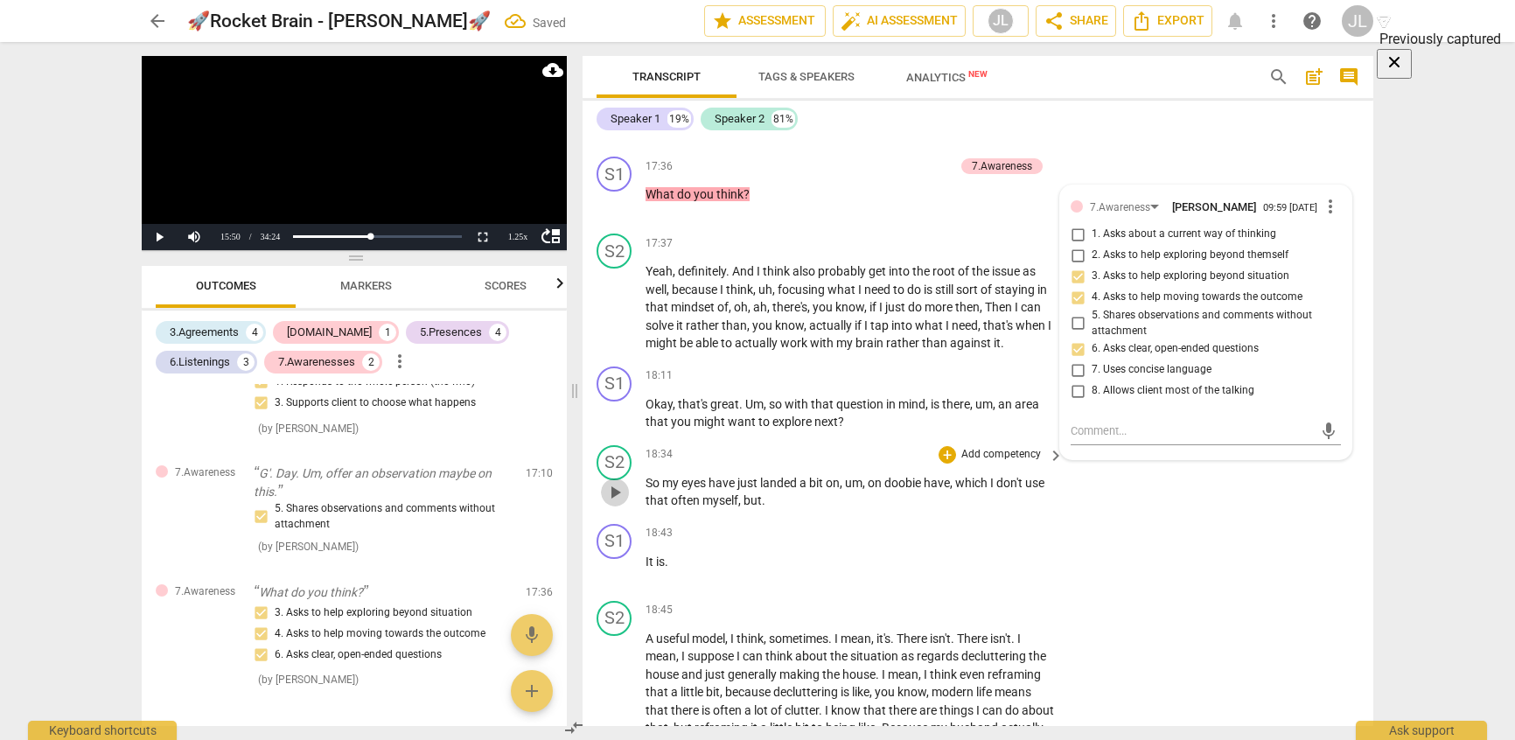
click at [618, 482] on span "play_arrow" at bounding box center [614, 492] width 21 height 21
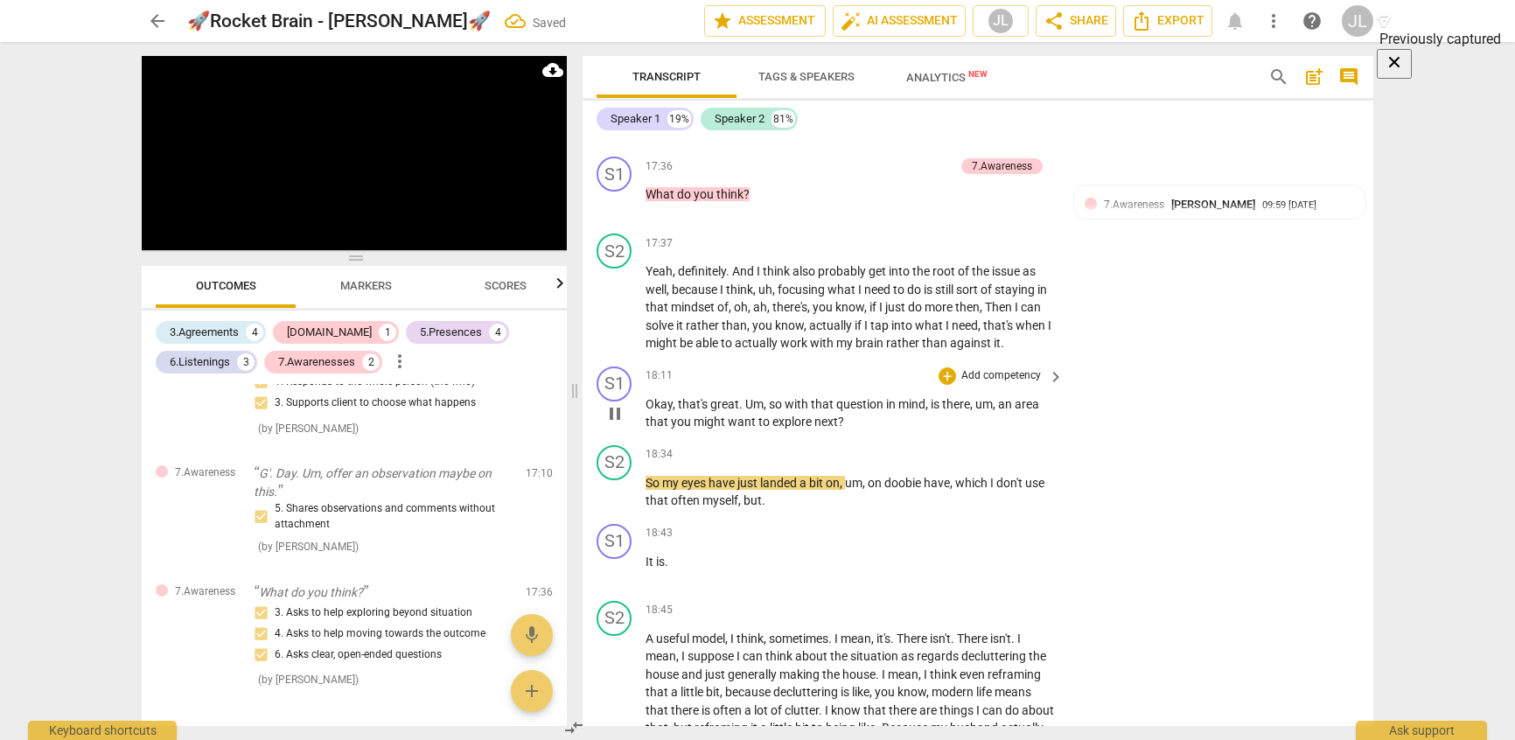
click at [1013, 368] on p "Add competency" at bounding box center [1001, 376] width 83 height 16
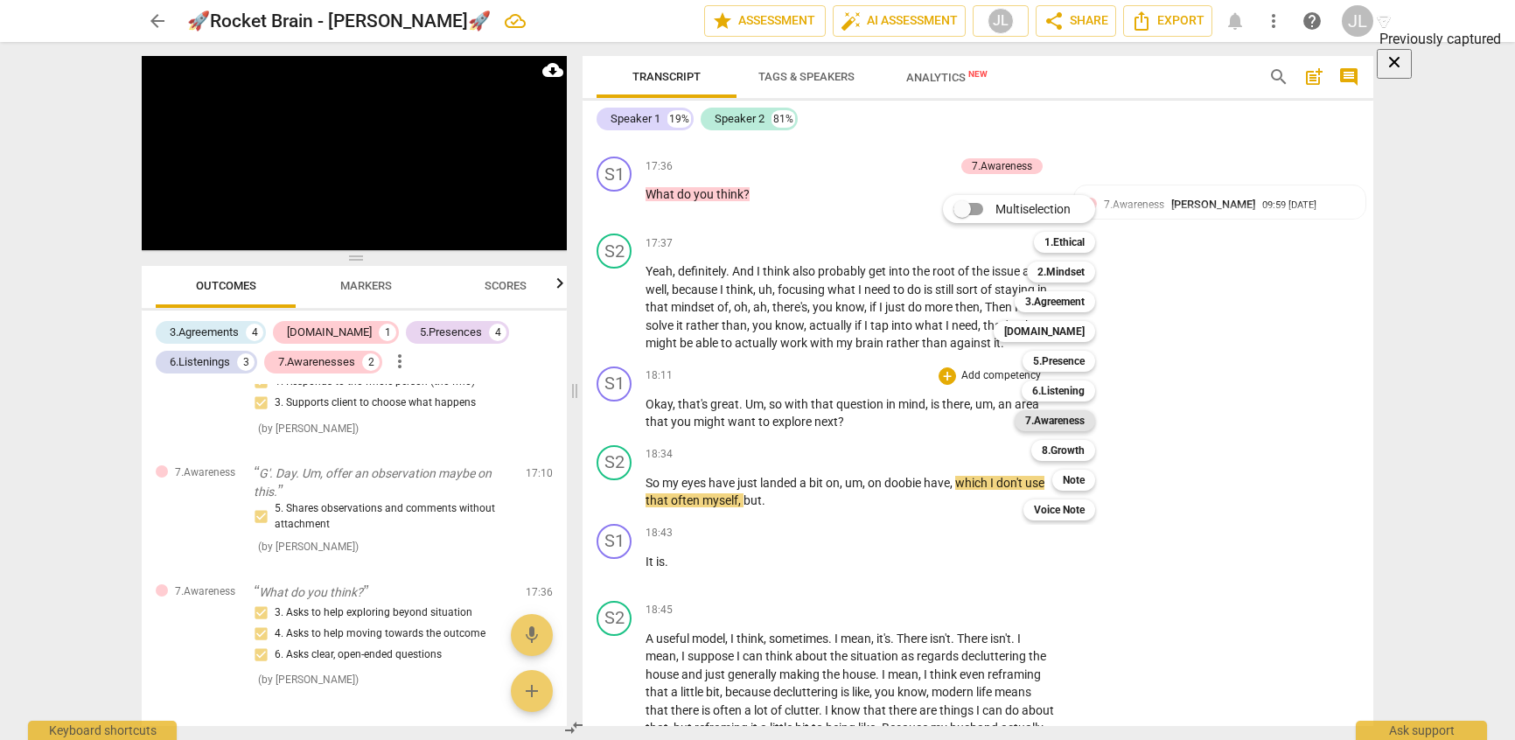
click at [1051, 421] on b "7.Awareness" at bounding box center [1054, 420] width 59 height 21
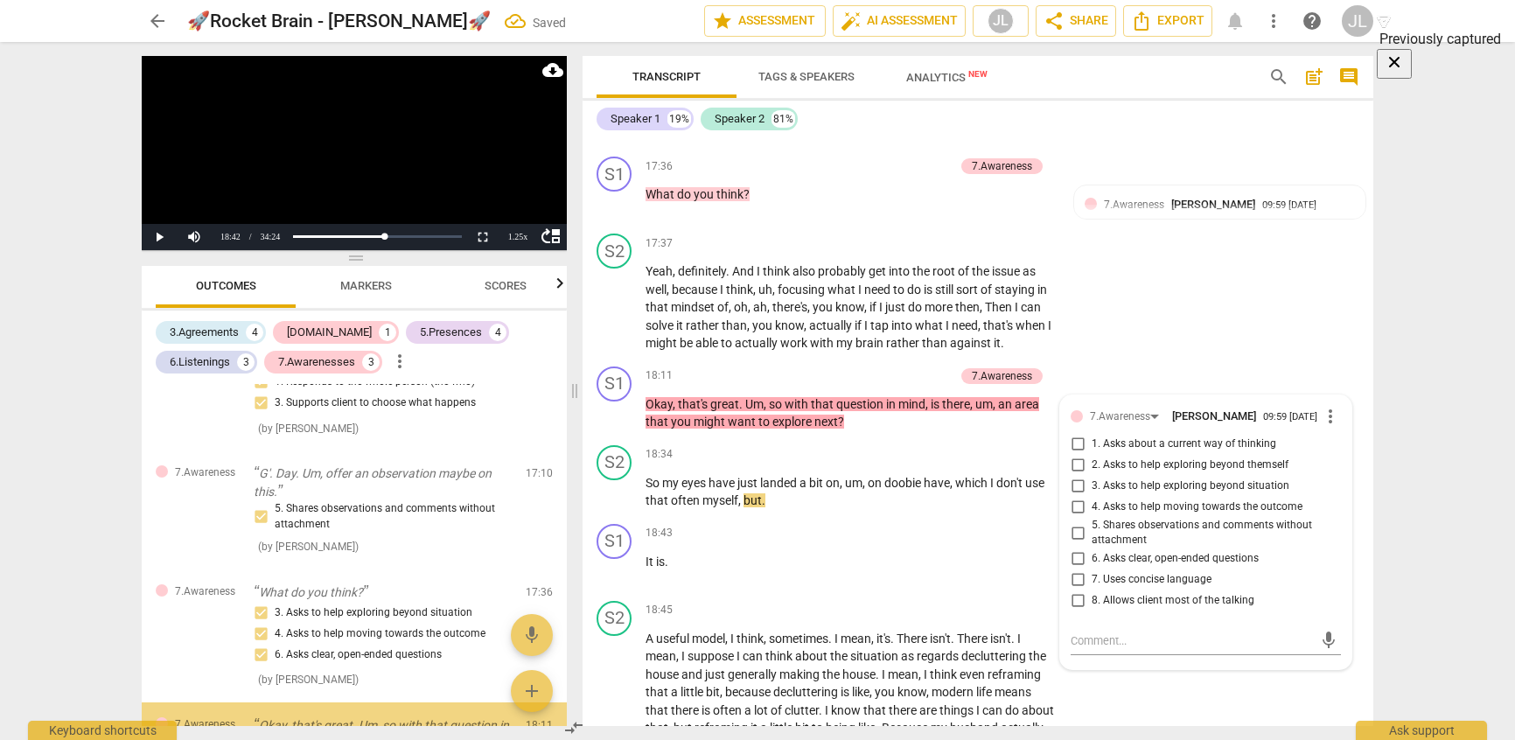
scroll to position [1812, 0]
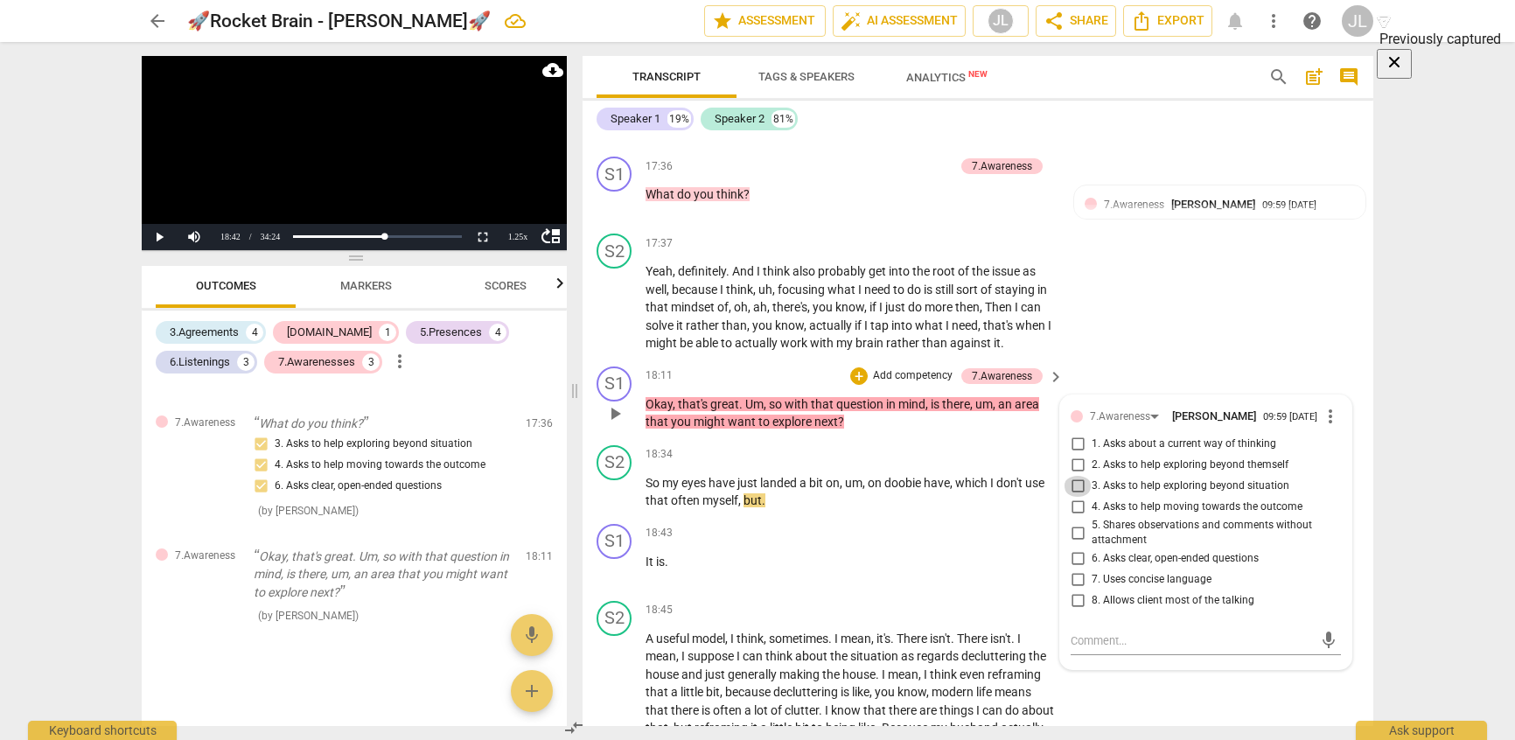
click at [1076, 476] on input "3. Asks to help exploring beyond situation" at bounding box center [1078, 486] width 28 height 21
checkbox input "true"
click at [1103, 408] on div "7.Awareness" at bounding box center [1120, 416] width 60 height 17
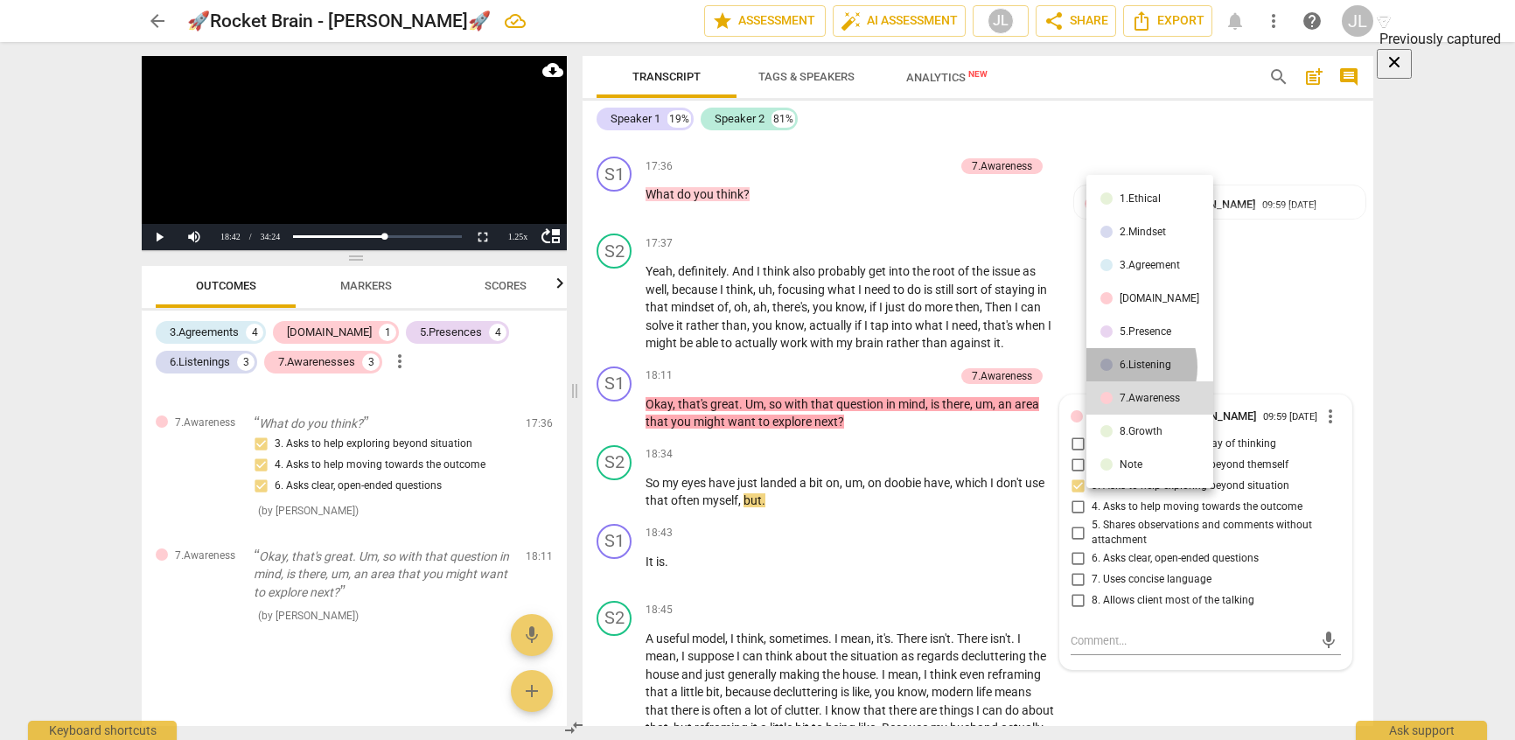
click at [1117, 367] on li "6.Listening" at bounding box center [1149, 364] width 127 height 33
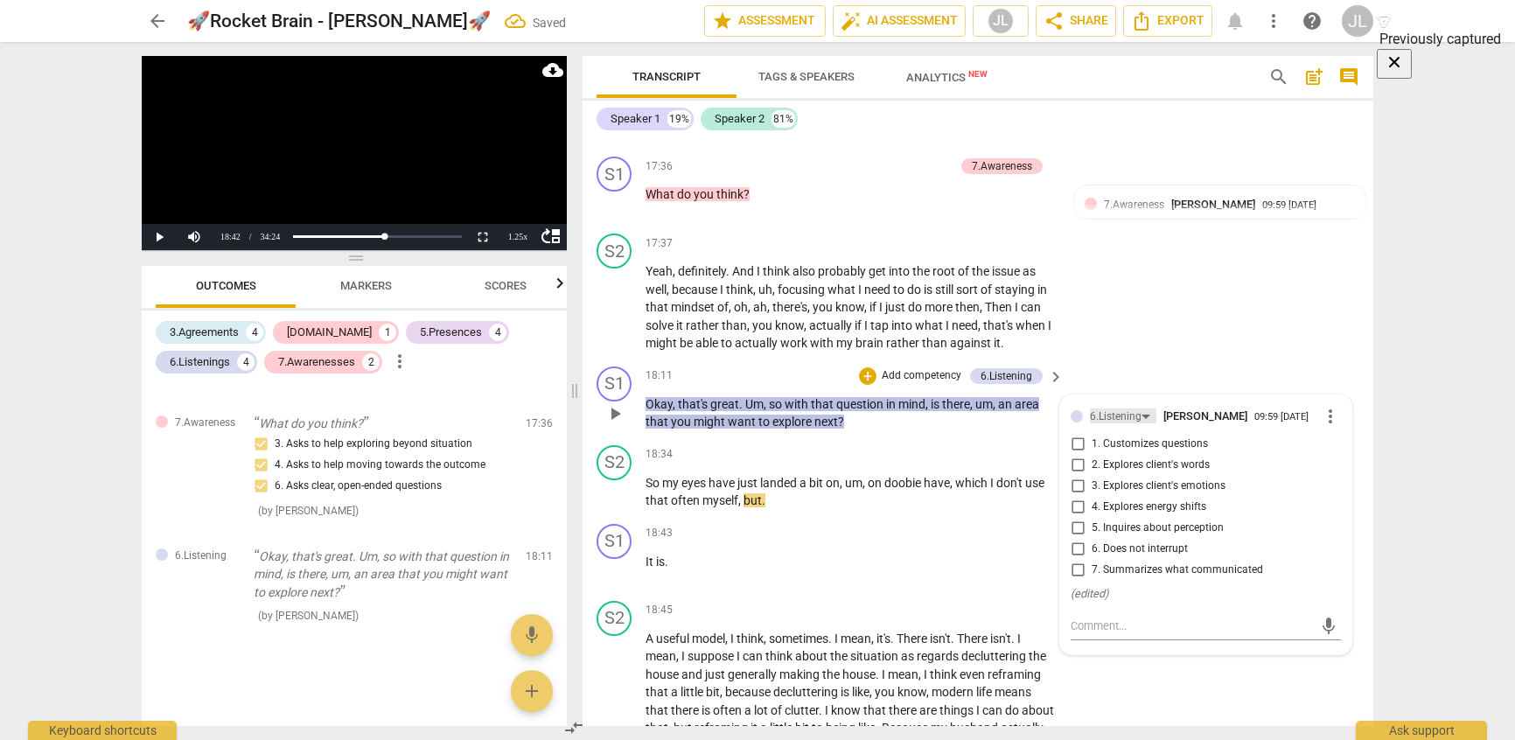
click at [1105, 408] on div "6.Listening" at bounding box center [1116, 416] width 52 height 17
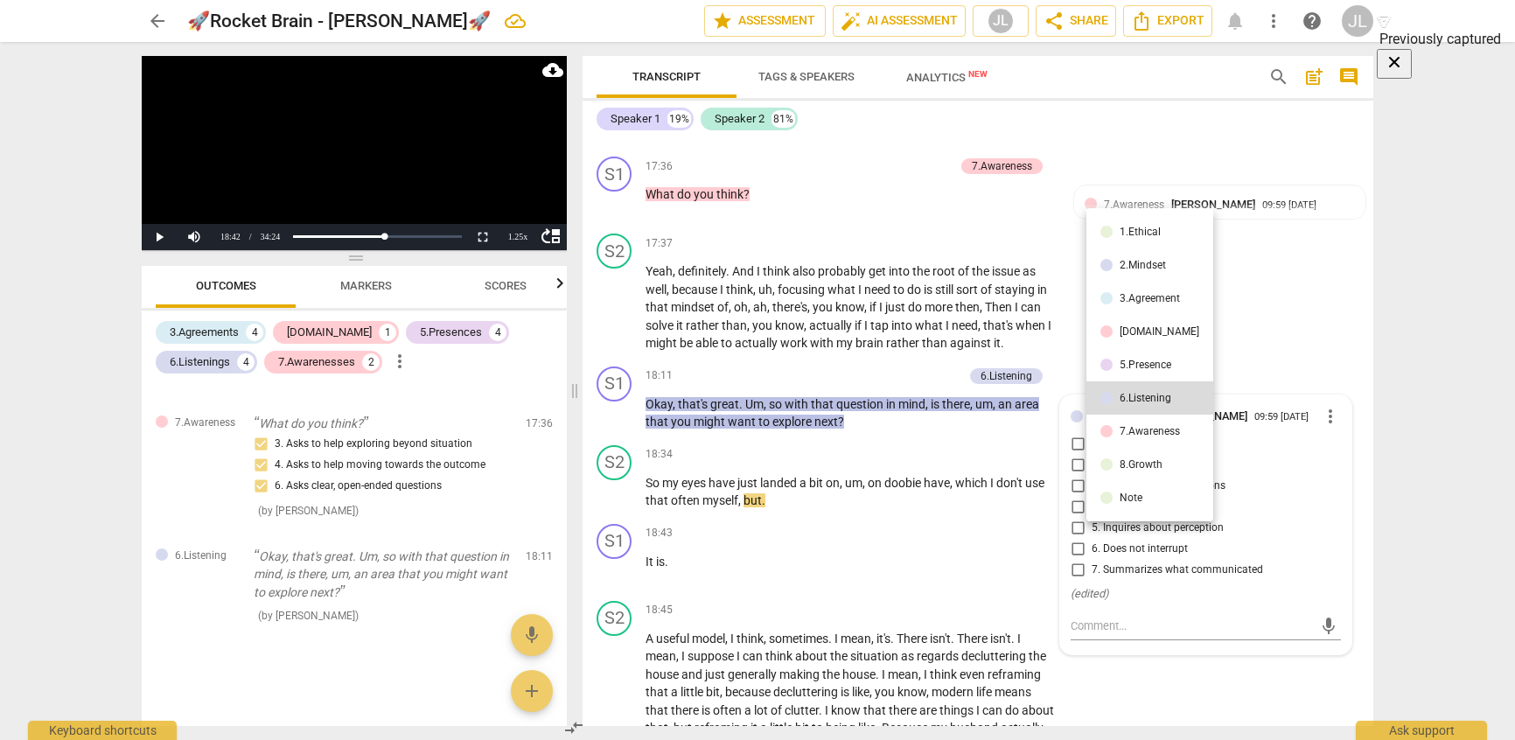
click at [1137, 361] on div "5.Presence" at bounding box center [1146, 365] width 52 height 10
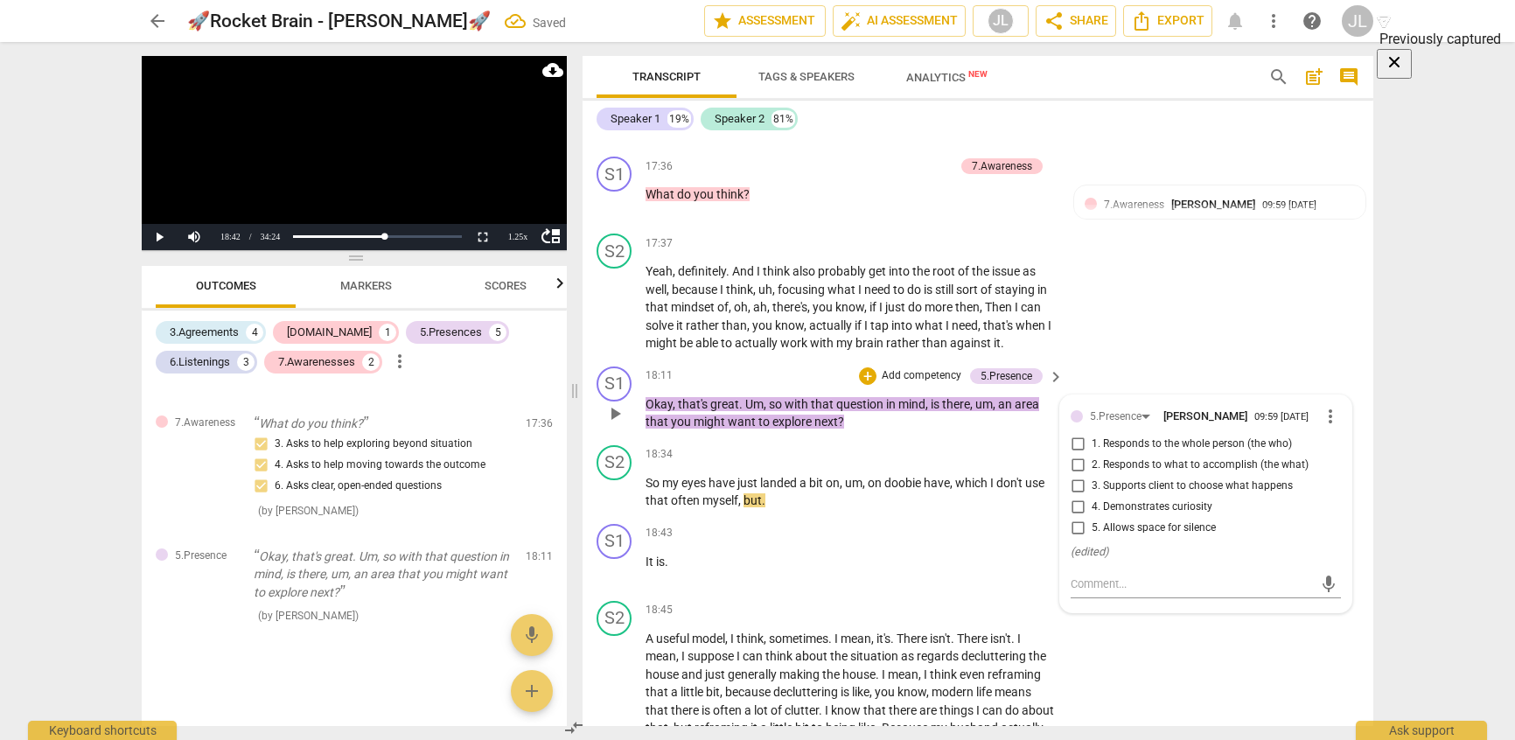
click at [1072, 476] on input "3. Supports client to choose what happens" at bounding box center [1078, 486] width 28 height 21
checkbox input "true"
click at [153, 233] on button "Play" at bounding box center [159, 237] width 35 height 26
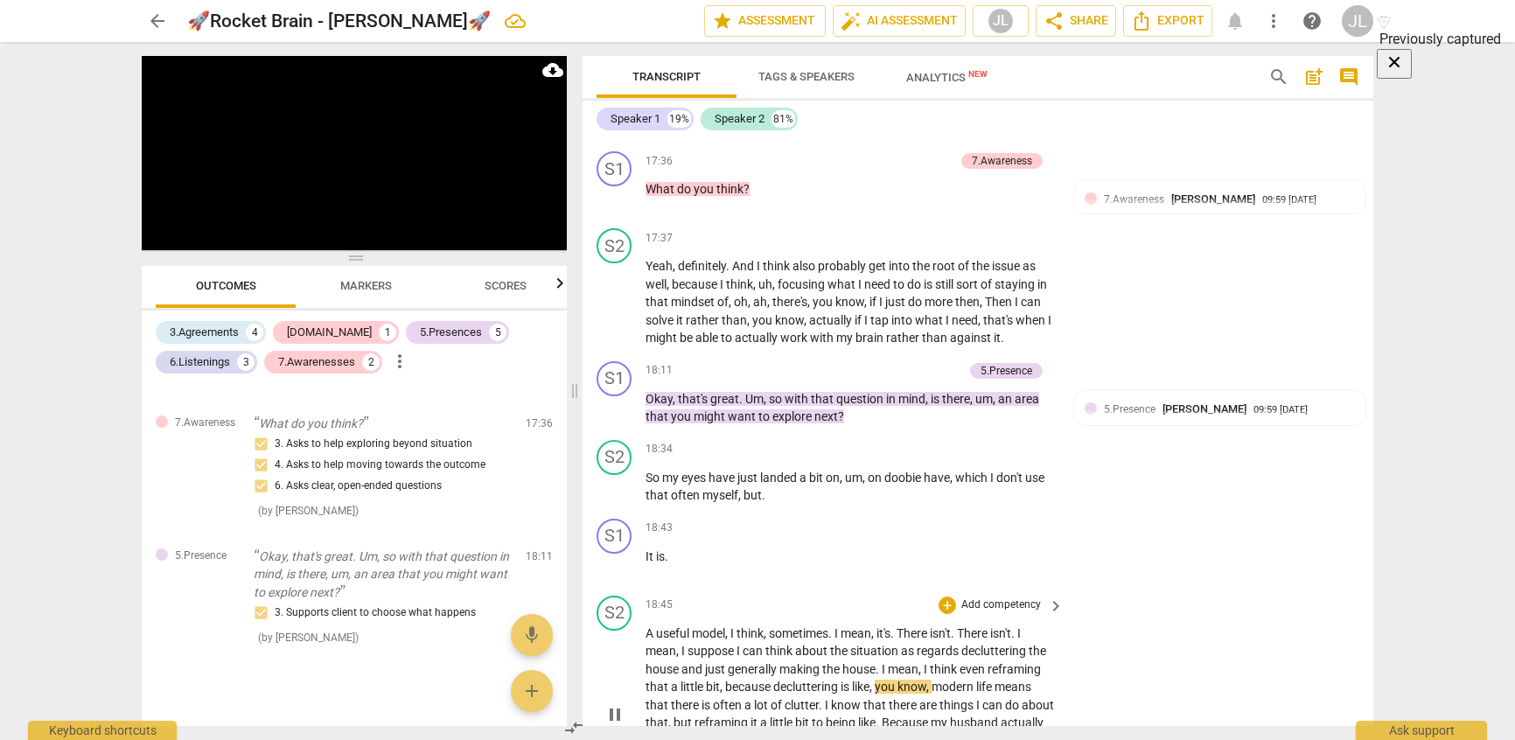
scroll to position [4414, 0]
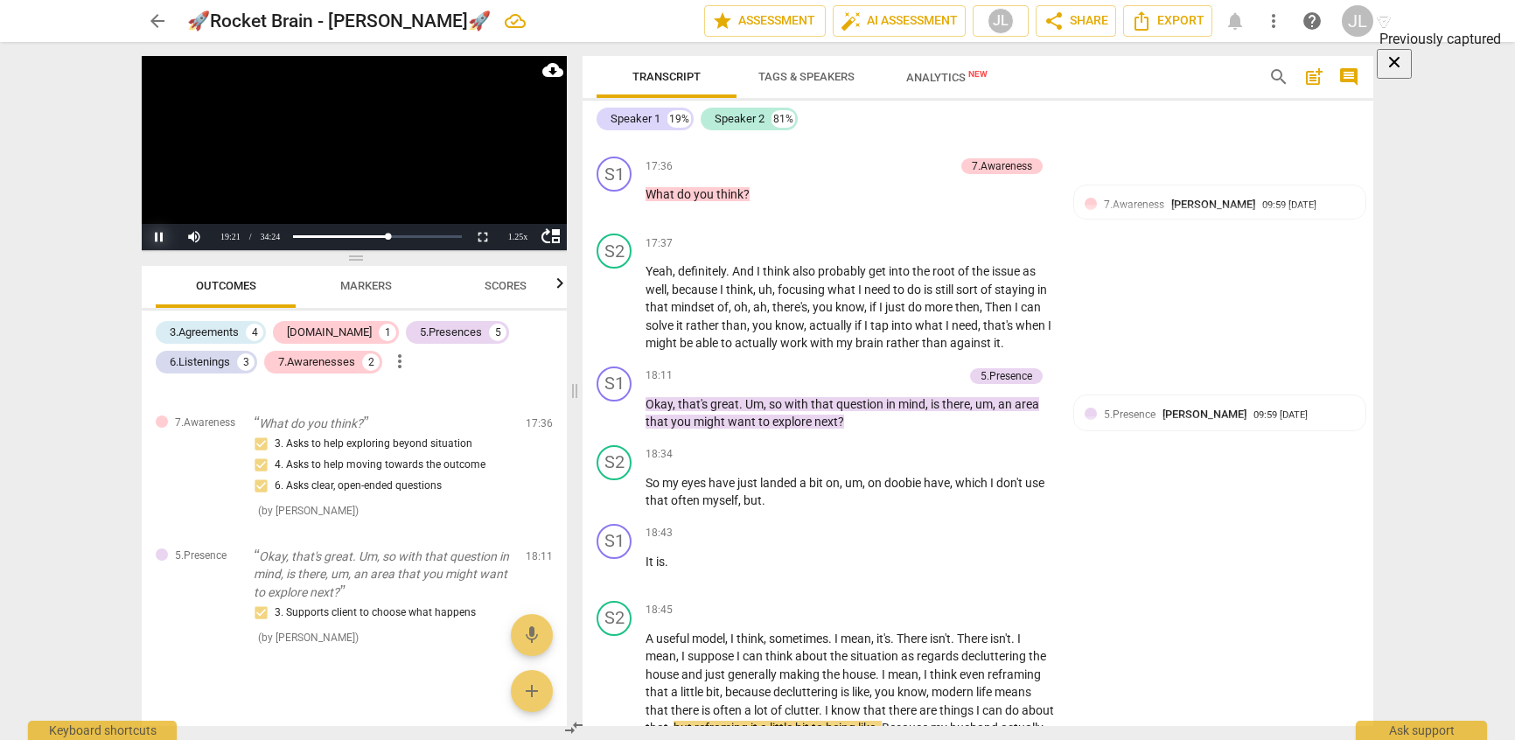
click at [157, 240] on button "Pause" at bounding box center [159, 237] width 35 height 26
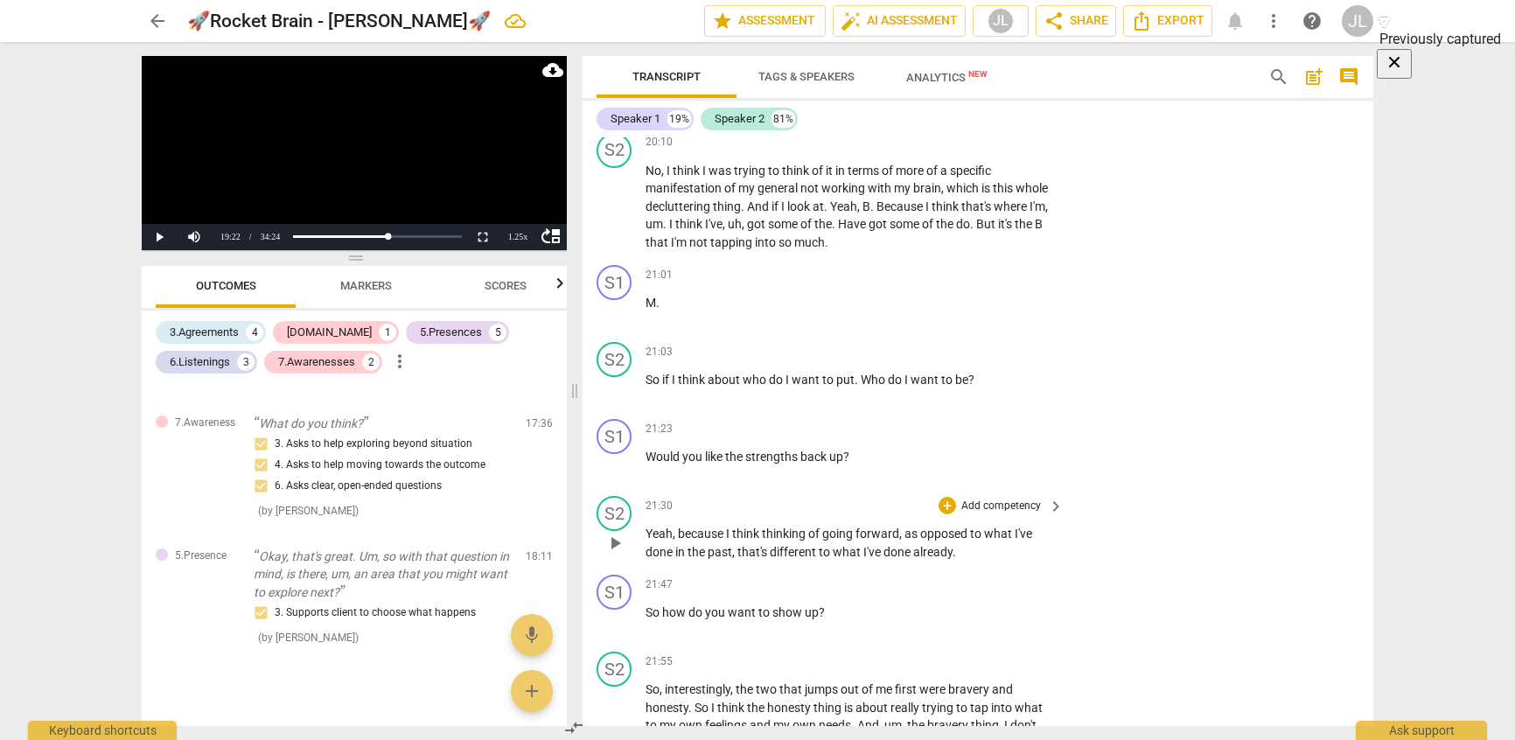
scroll to position [5201, 0]
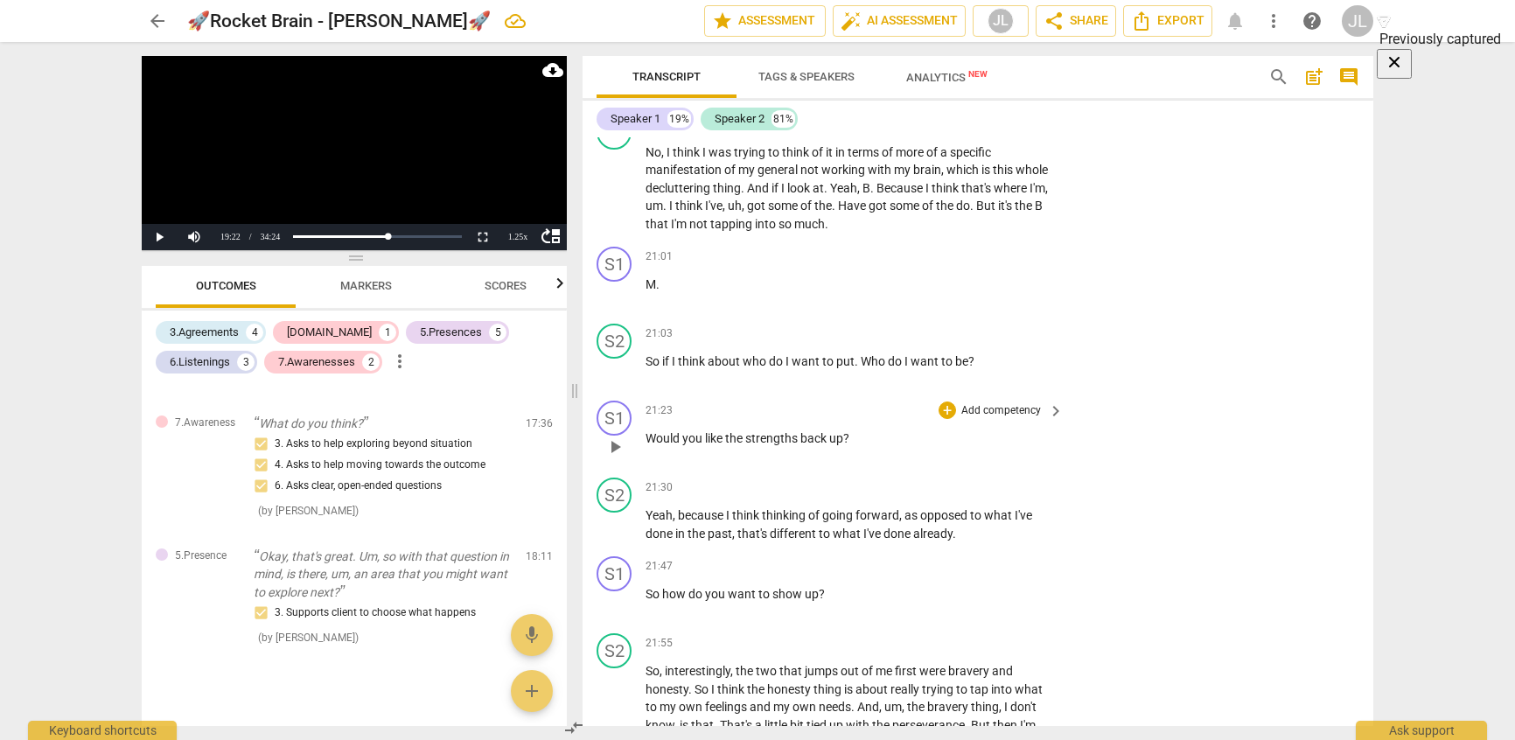
click at [987, 403] on p "Add competency" at bounding box center [1001, 411] width 83 height 16
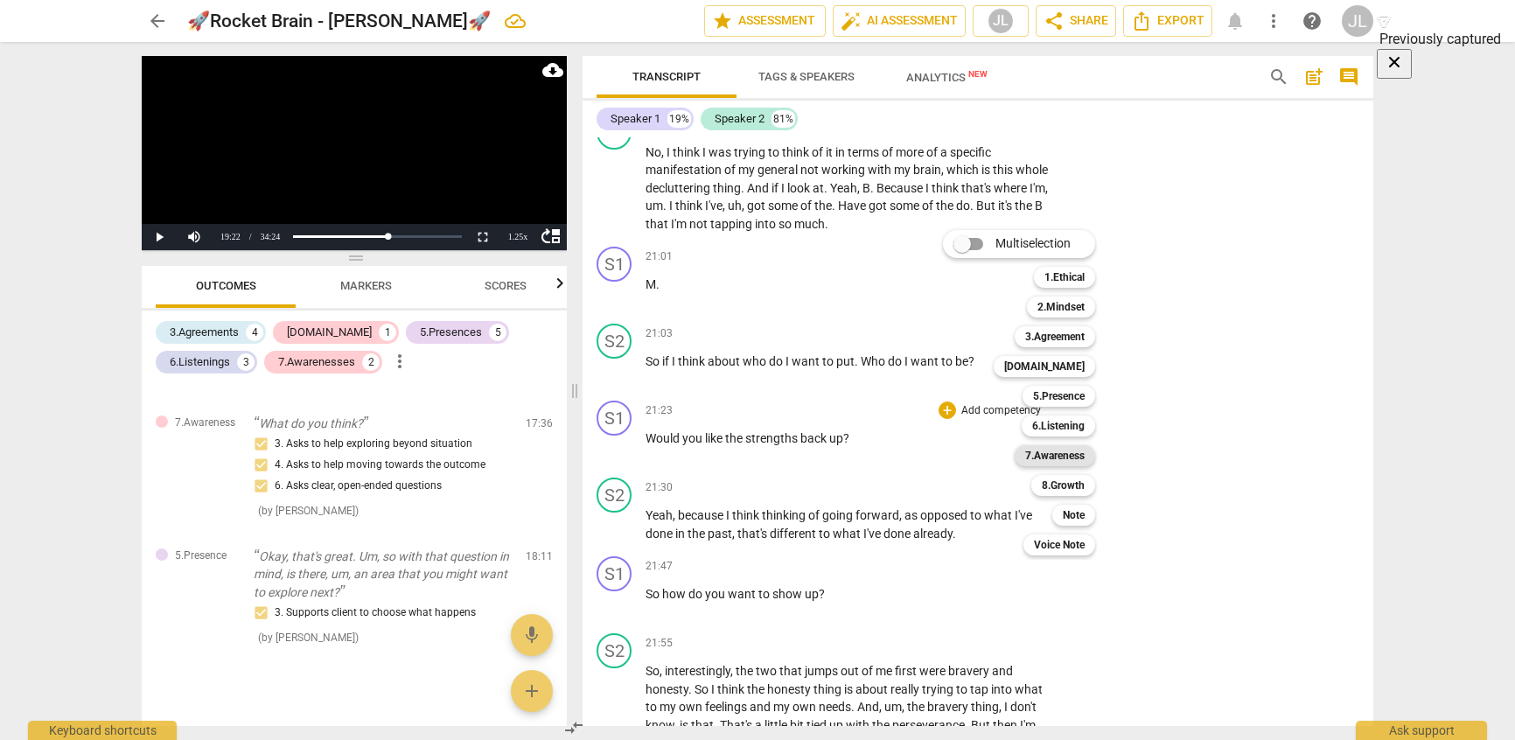
click at [1048, 459] on b "7.Awareness" at bounding box center [1054, 455] width 59 height 21
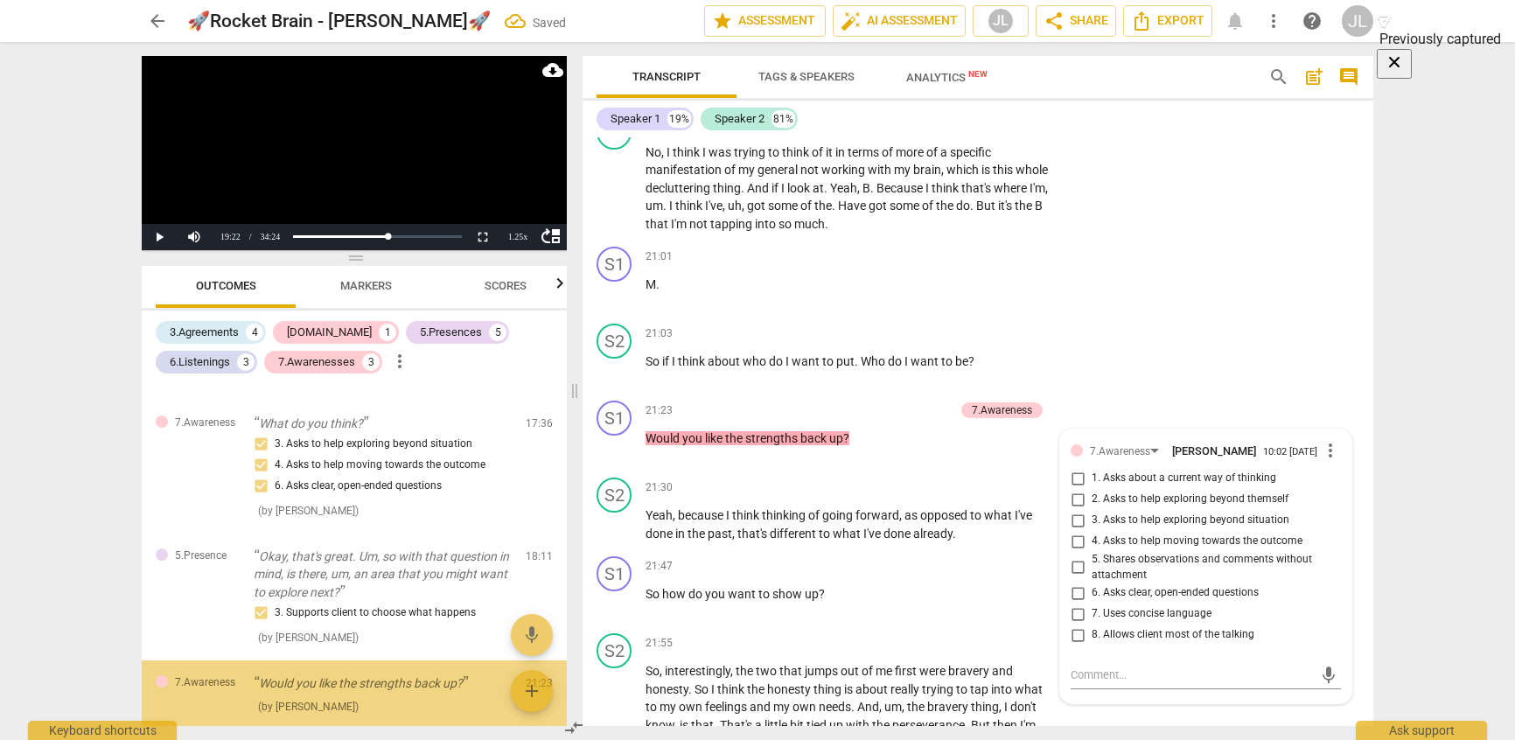
scroll to position [1903, 0]
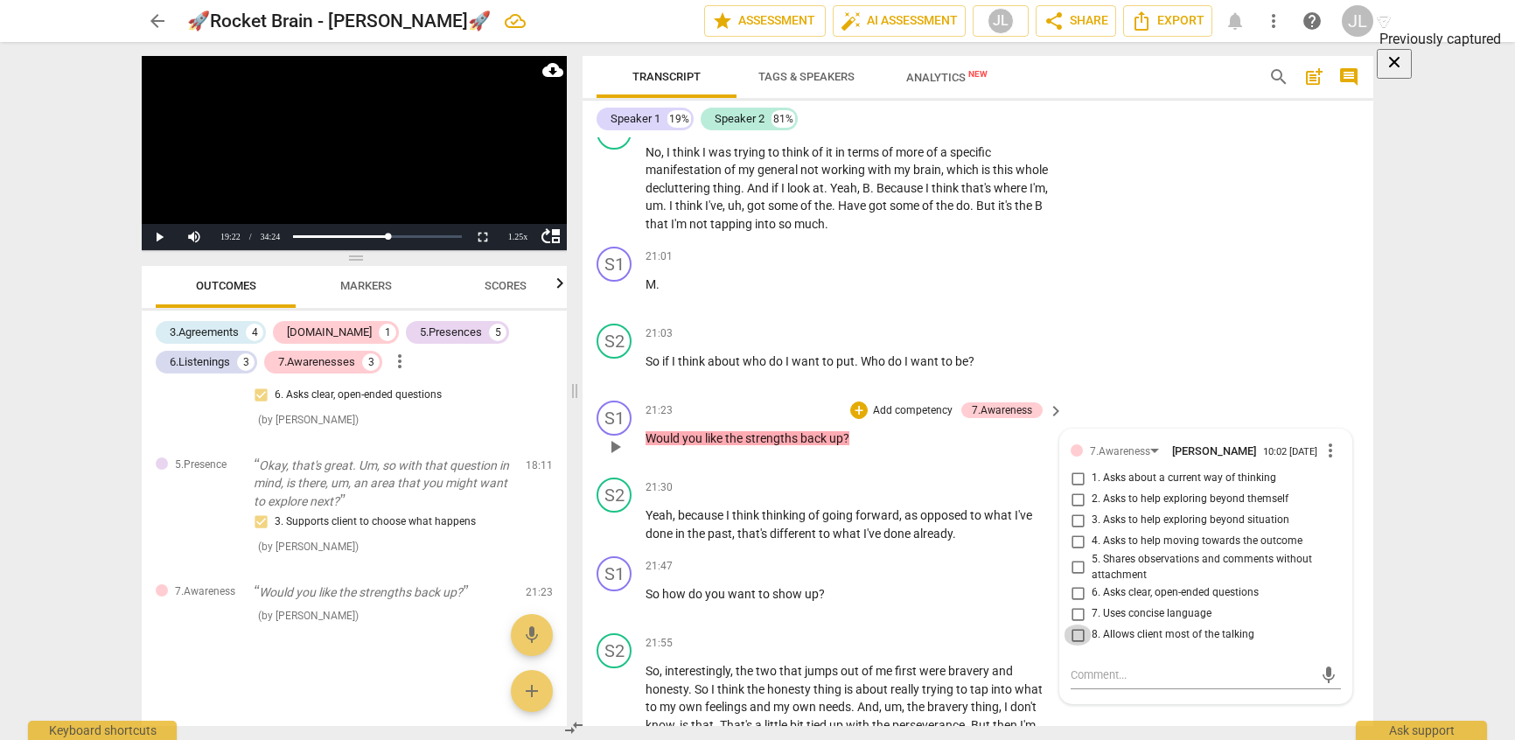
click at [1079, 625] on input "8. Allows client most of the talking" at bounding box center [1078, 635] width 28 height 21
checkbox input "true"
click at [993, 559] on p "Add competency" at bounding box center [1001, 567] width 83 height 16
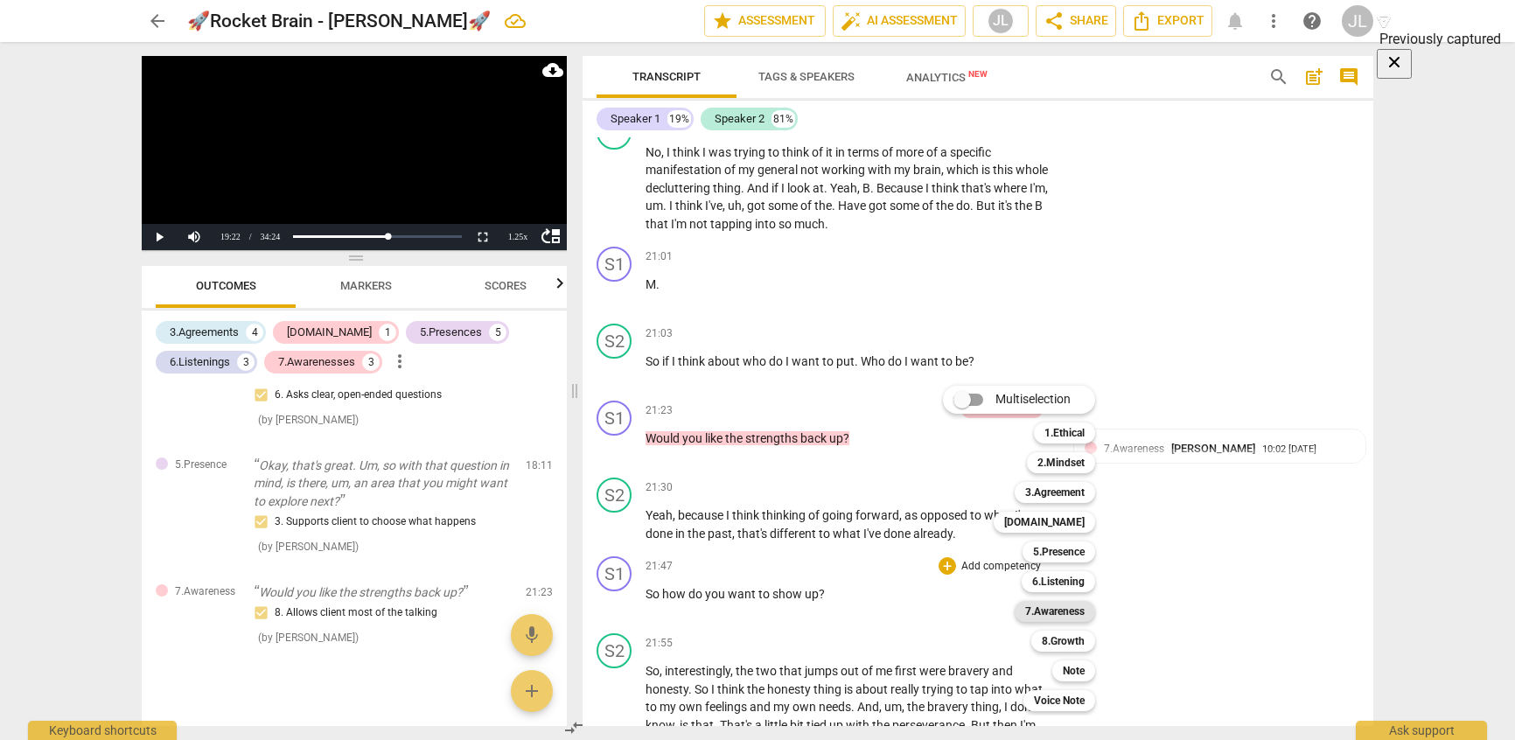
click at [1033, 615] on b "7.Awareness" at bounding box center [1054, 611] width 59 height 21
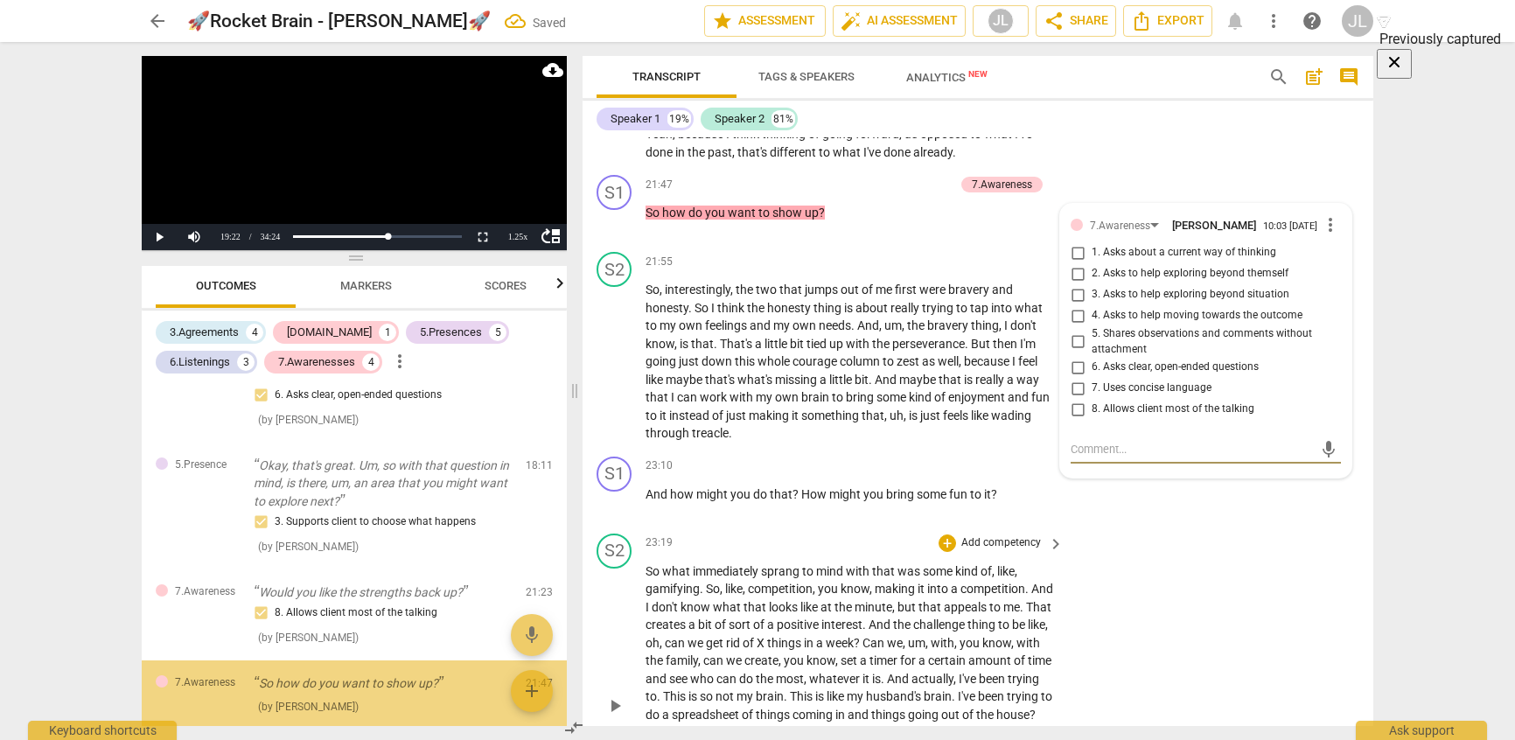
scroll to position [1993, 0]
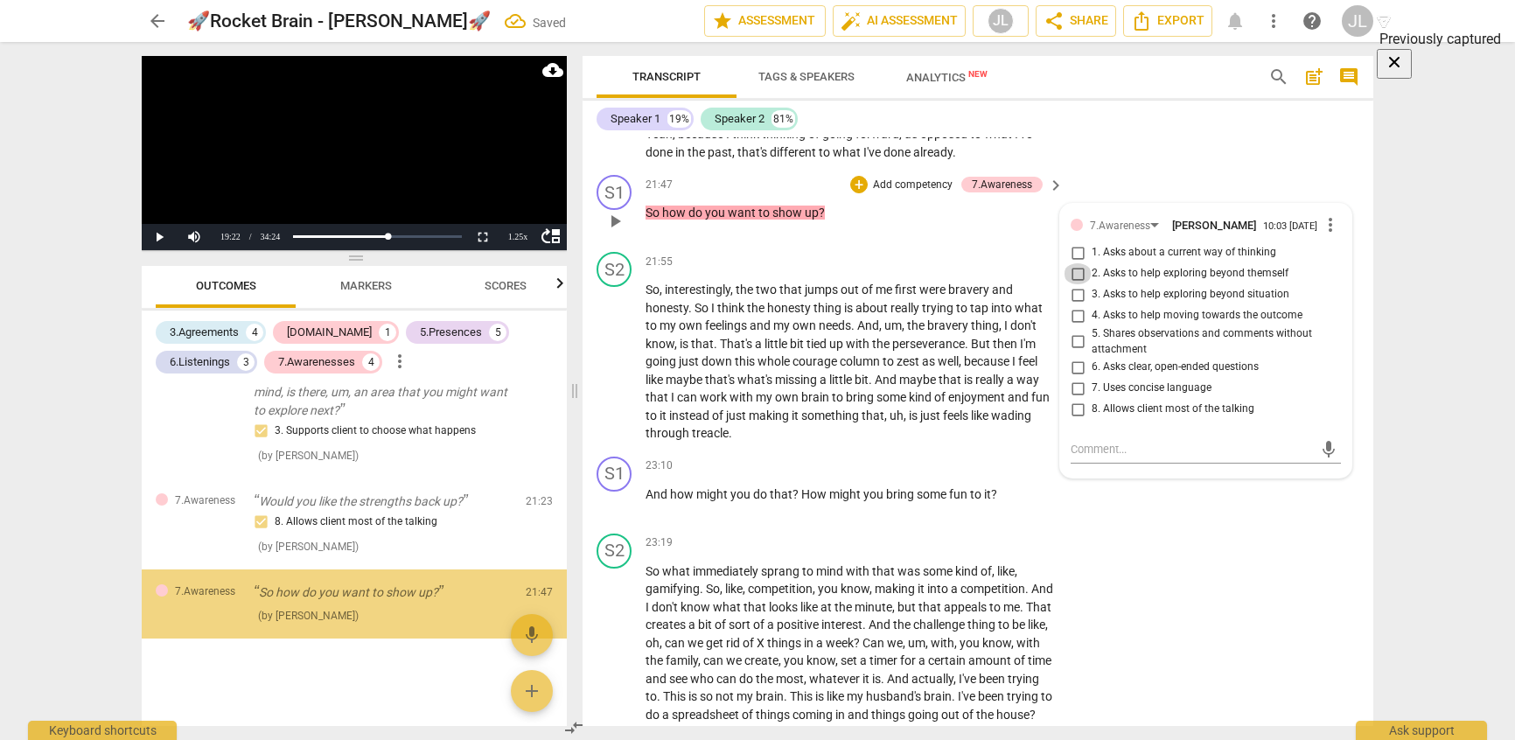
click at [1072, 263] on input "2. Asks to help exploring beyond themself" at bounding box center [1078, 273] width 28 height 21
checkbox input "true"
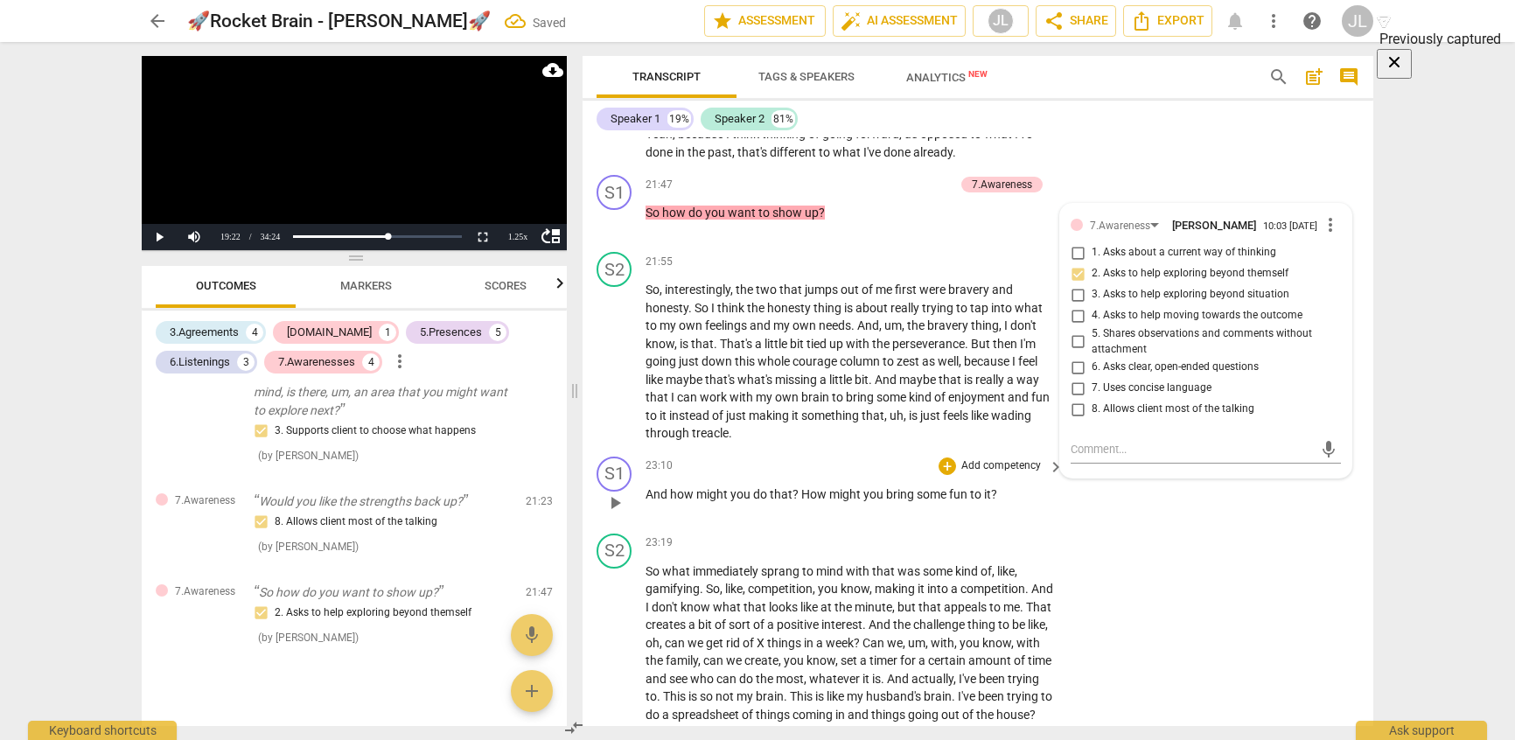
click at [1003, 458] on p "Add competency" at bounding box center [1001, 466] width 83 height 16
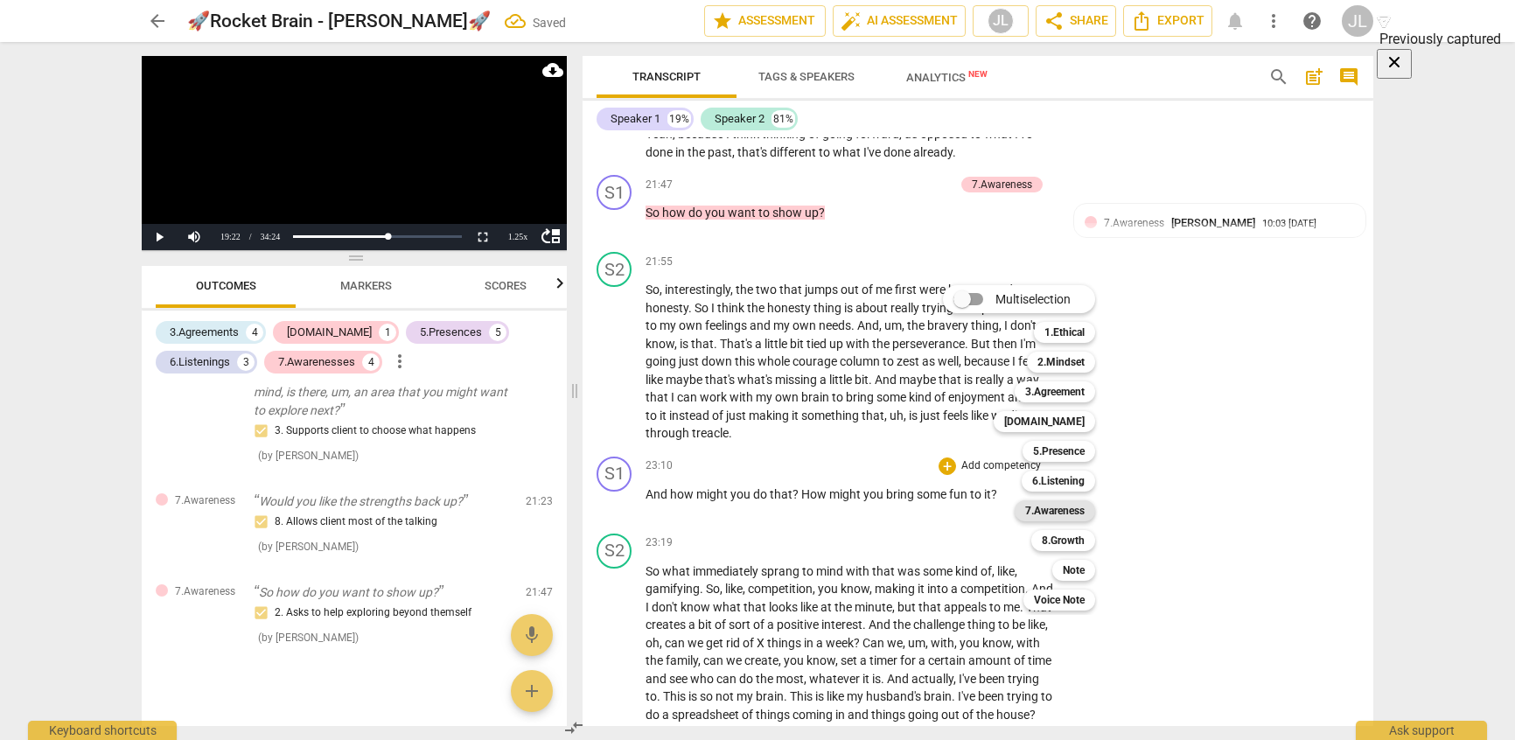
click at [1023, 506] on div "7.Awareness" at bounding box center [1055, 510] width 80 height 21
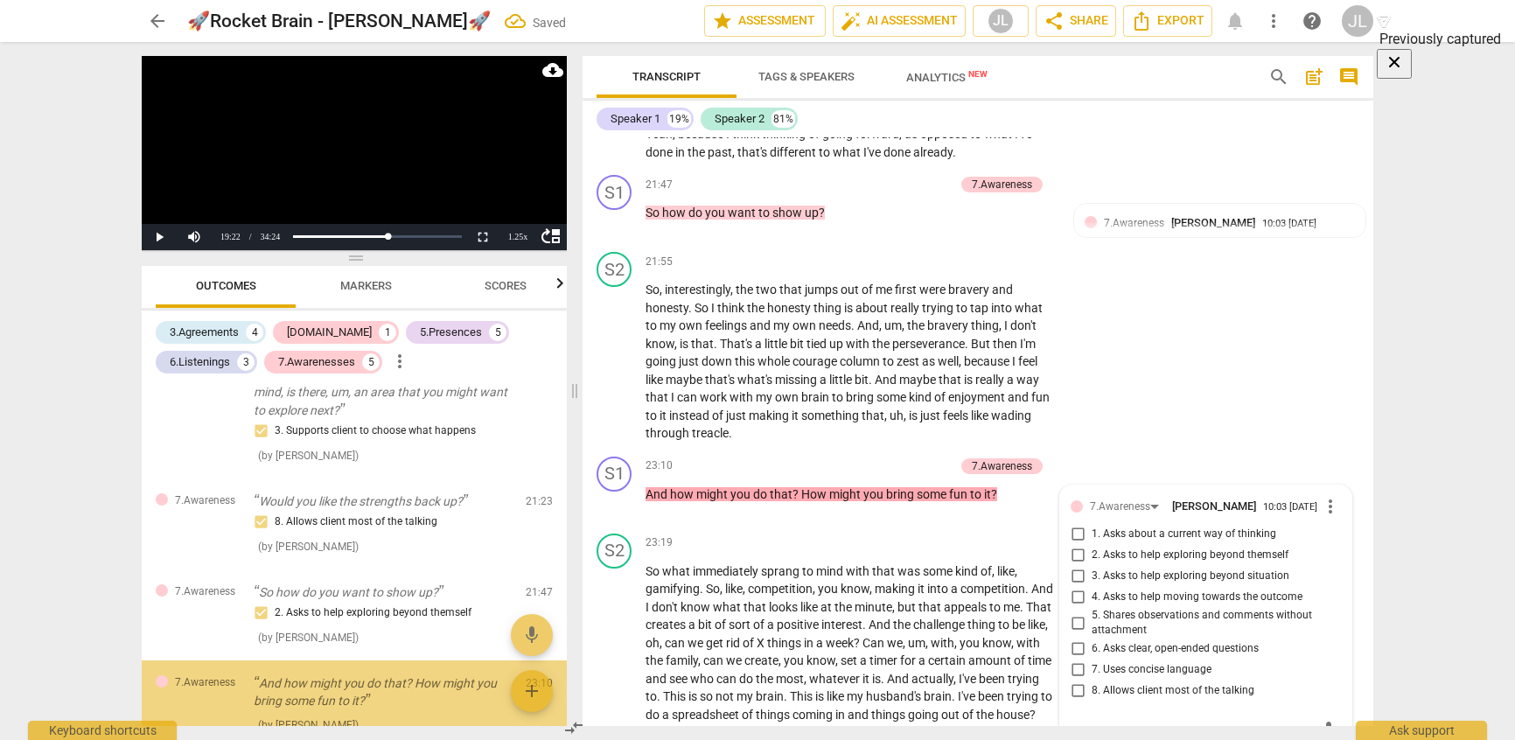
scroll to position [2102, 0]
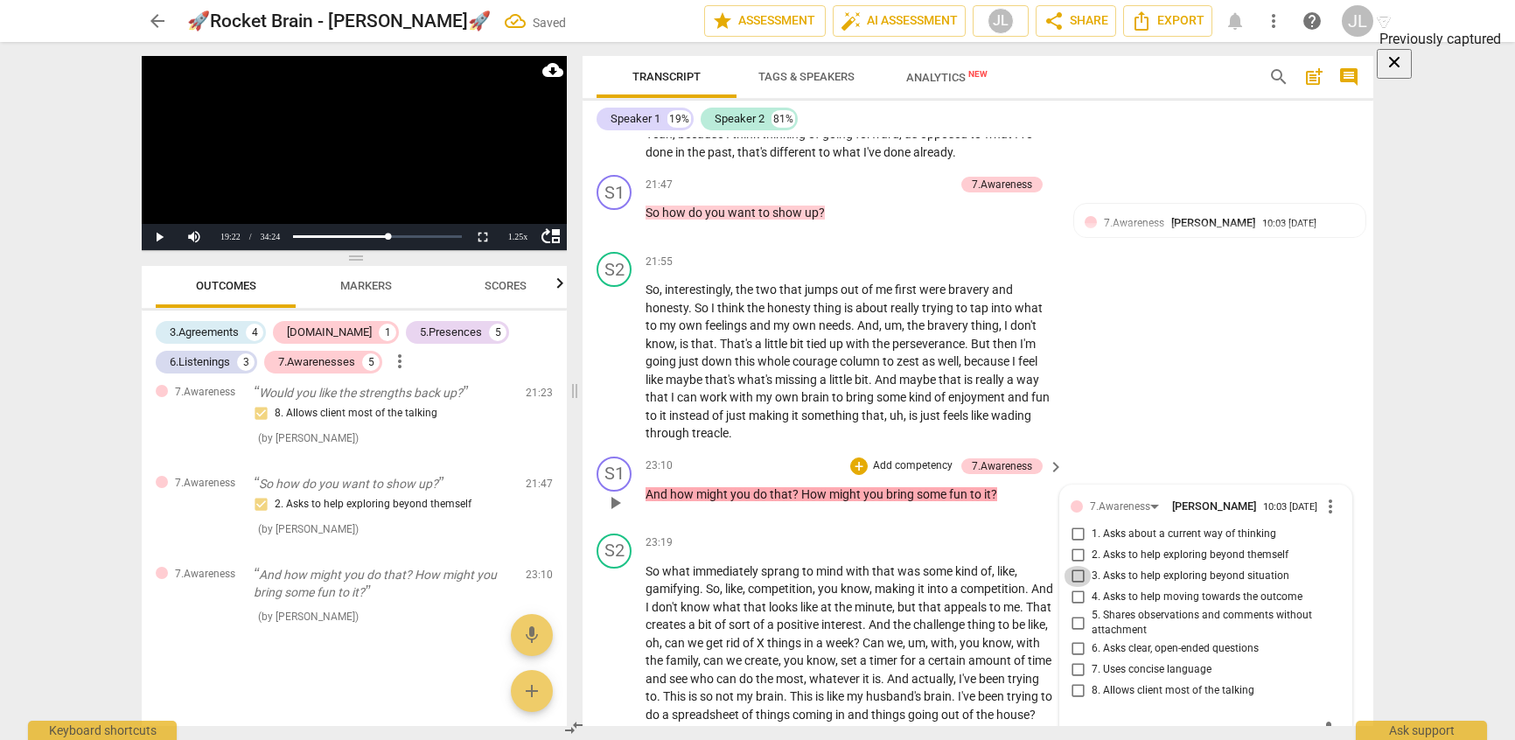
click at [1077, 566] on input "3. Asks to help exploring beyond situation" at bounding box center [1078, 576] width 28 height 21
checkbox input "true"
click at [1071, 587] on input "4. Asks to help moving towards the outcome" at bounding box center [1078, 597] width 28 height 21
checkbox input "true"
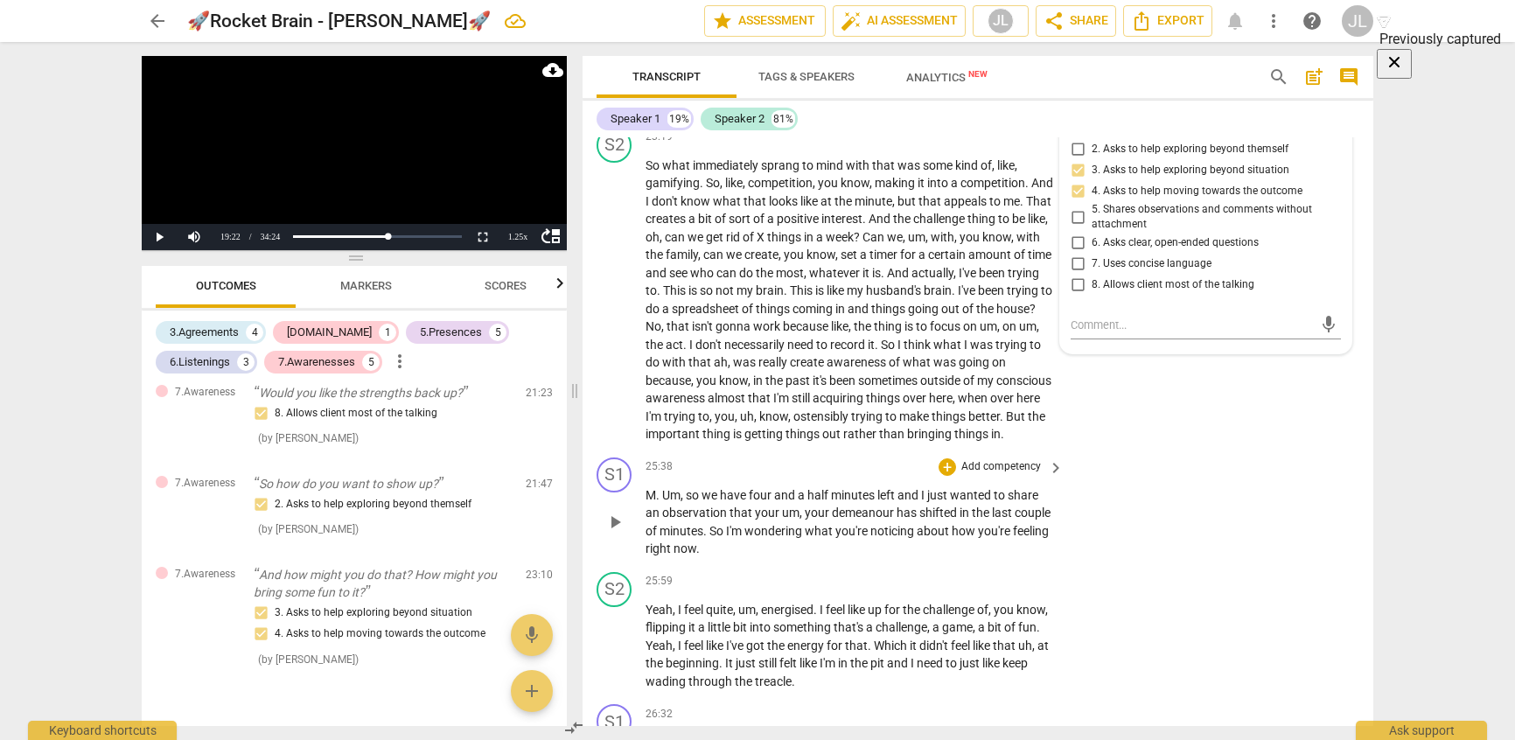
scroll to position [6020, 0]
